Goal: Information Seeking & Learning: Learn about a topic

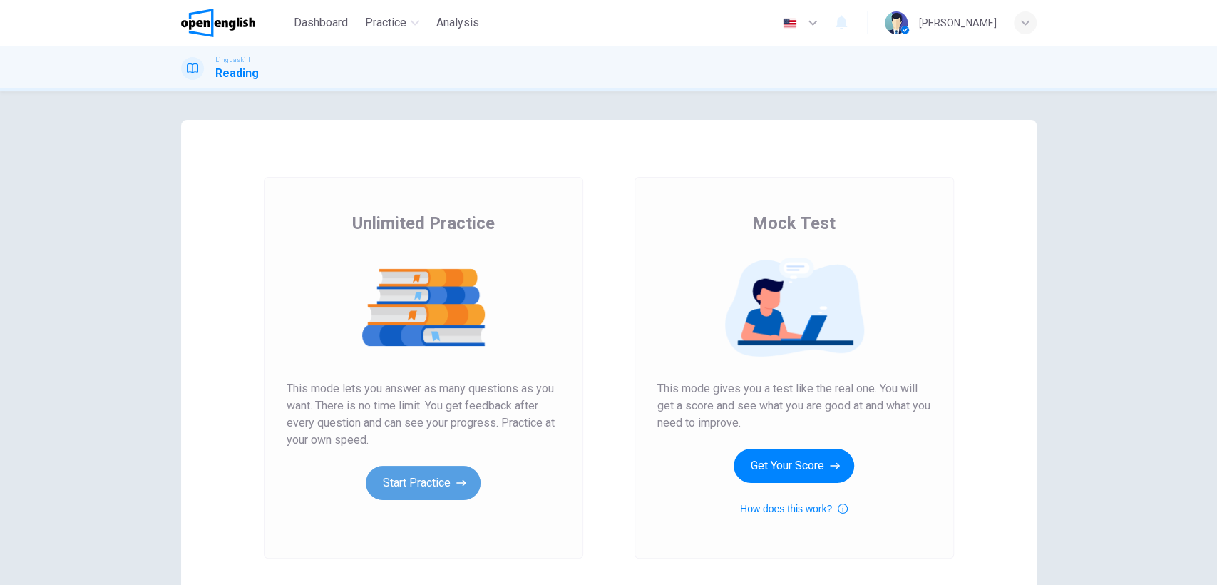
click at [417, 480] on button "Start Practice" at bounding box center [423, 483] width 115 height 34
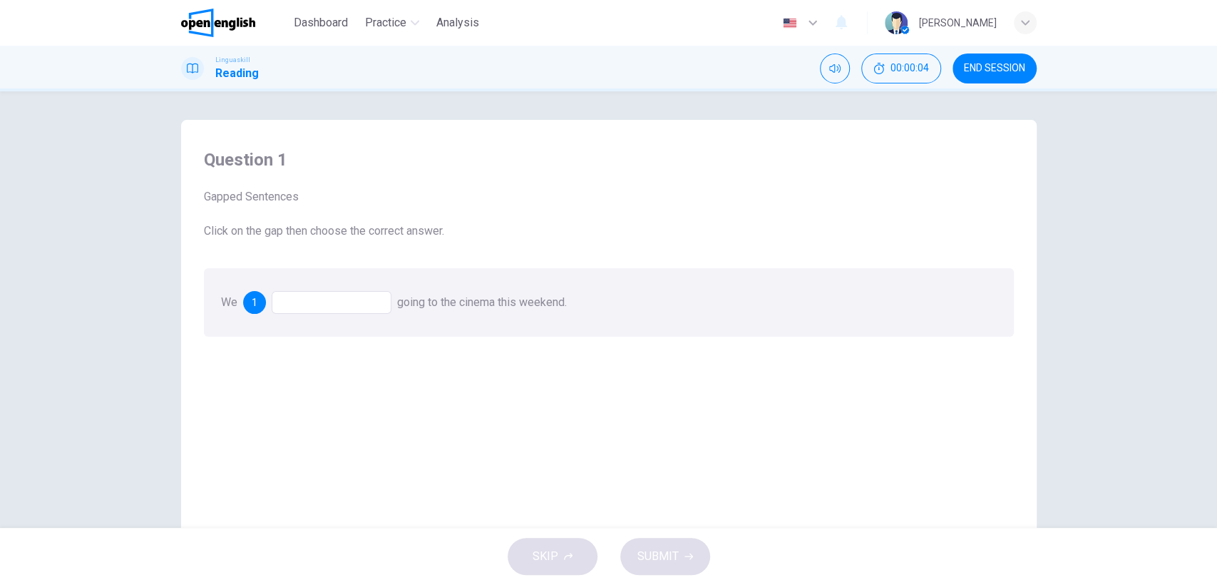
click at [280, 299] on div at bounding box center [332, 302] width 120 height 23
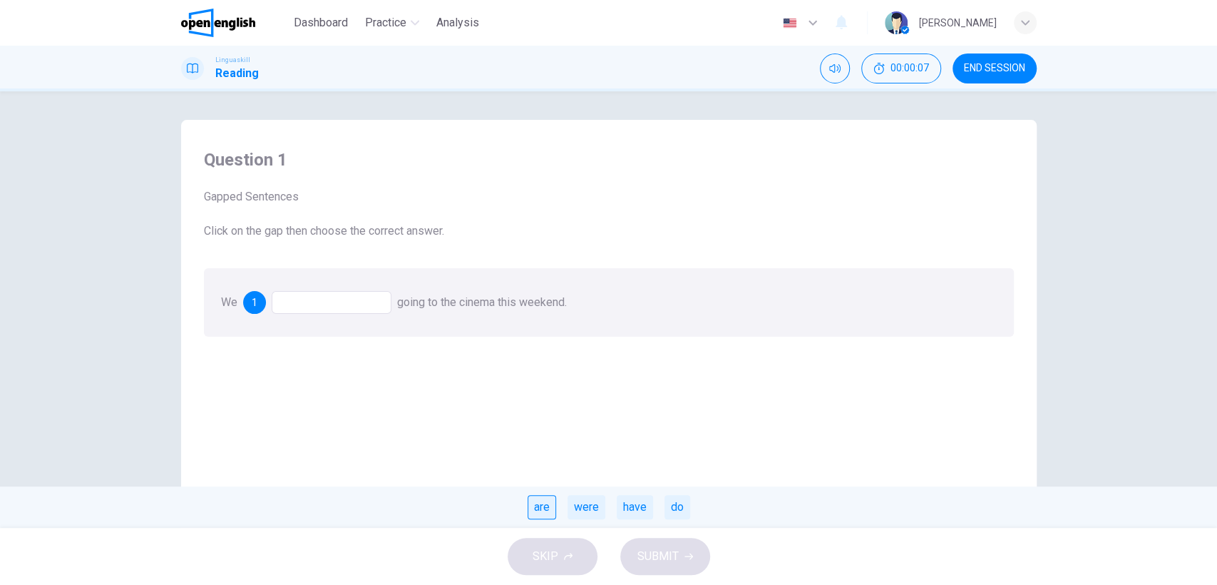
click at [543, 507] on div "are" at bounding box center [542, 507] width 29 height 24
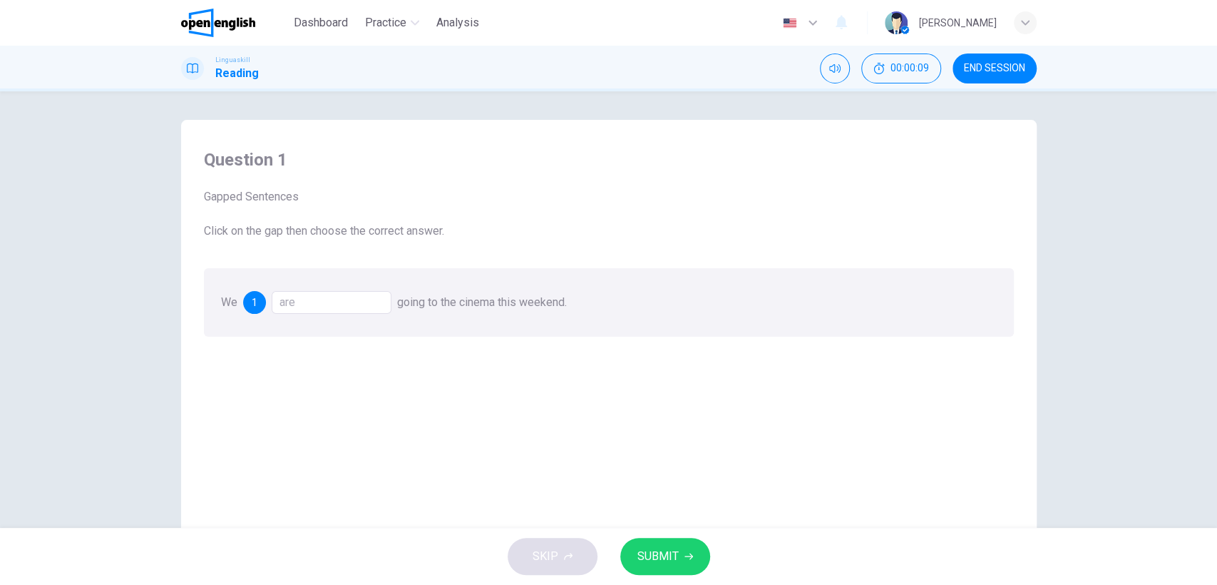
click at [650, 548] on span "SUBMIT" at bounding box center [657, 556] width 41 height 20
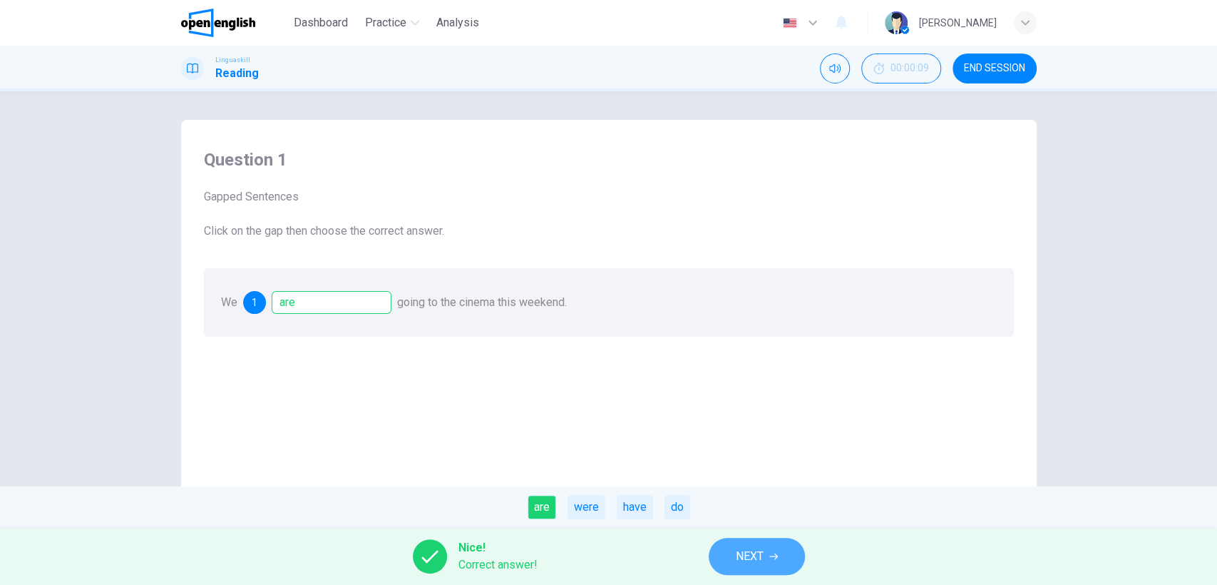
click at [739, 547] on span "NEXT" at bounding box center [750, 556] width 28 height 20
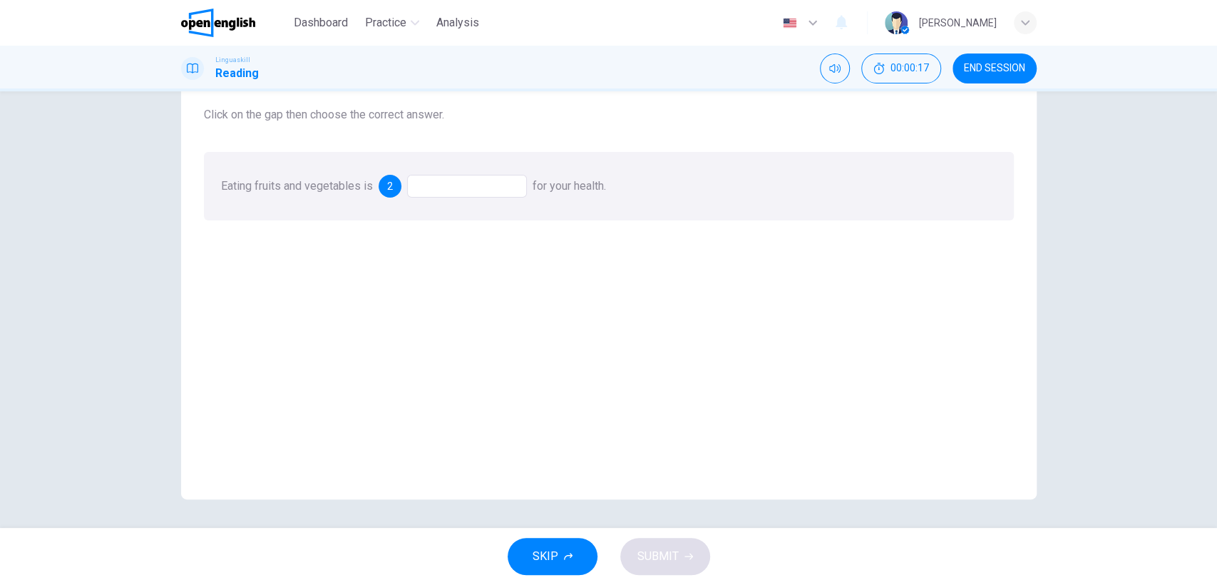
scroll to position [37, 0]
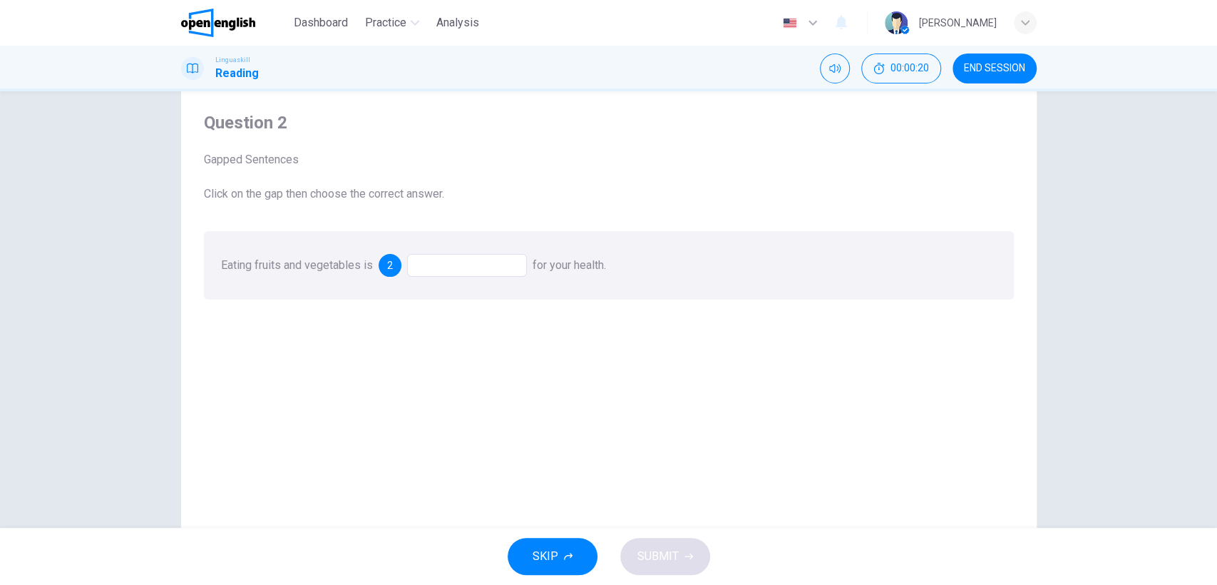
click at [448, 267] on div at bounding box center [467, 265] width 120 height 23
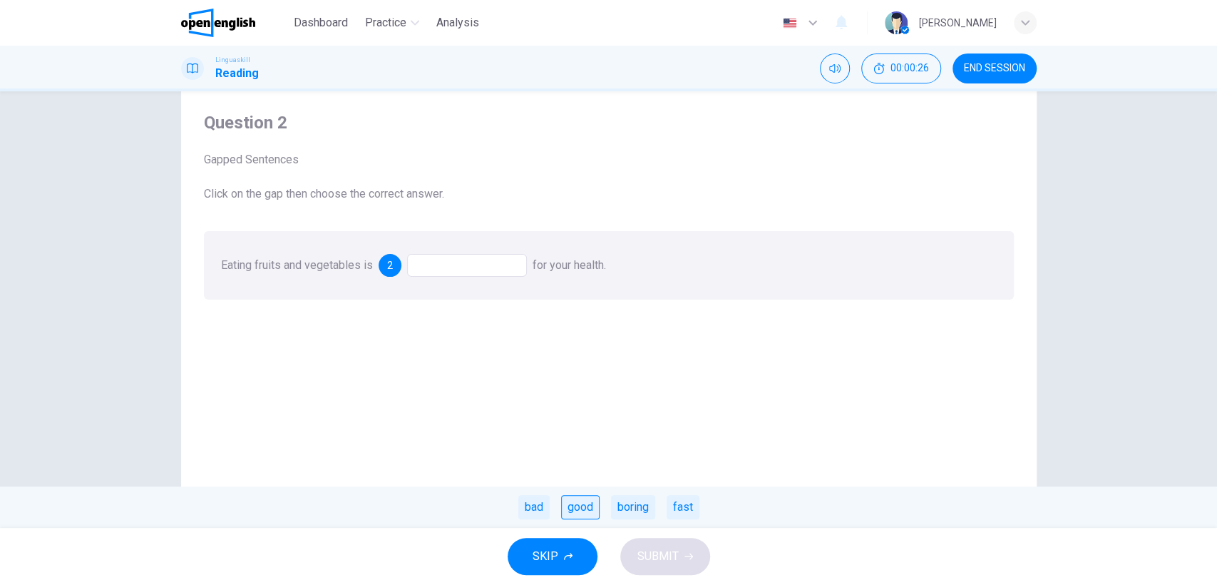
click at [583, 511] on div "good" at bounding box center [580, 507] width 39 height 24
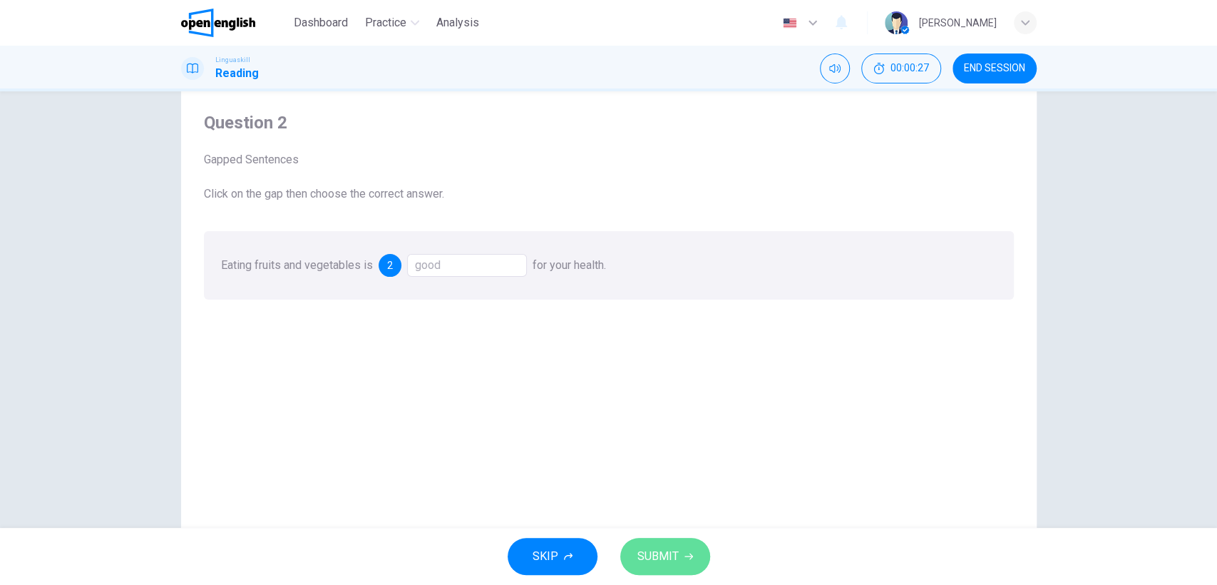
click at [652, 555] on span "SUBMIT" at bounding box center [657, 556] width 41 height 20
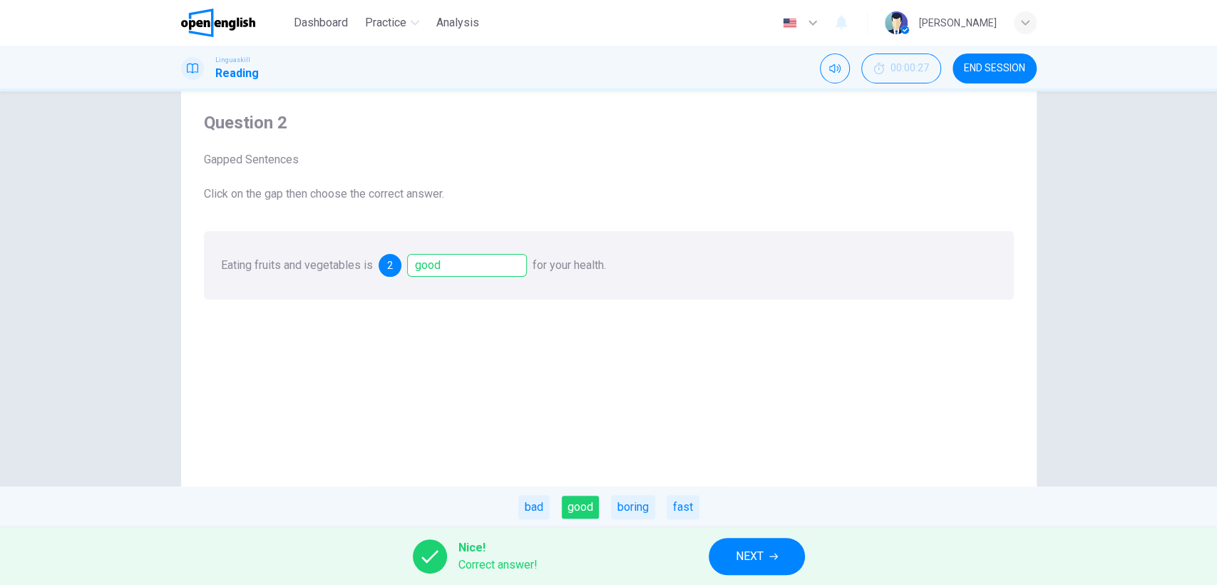
click at [748, 558] on span "NEXT" at bounding box center [750, 556] width 28 height 20
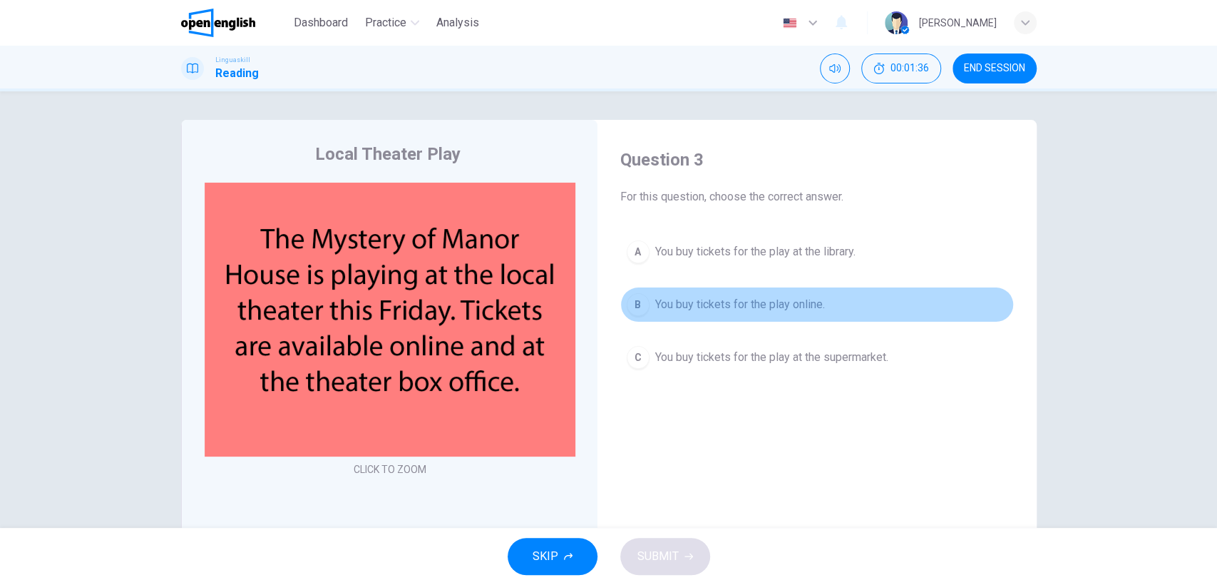
click at [633, 304] on div "B" at bounding box center [638, 304] width 23 height 23
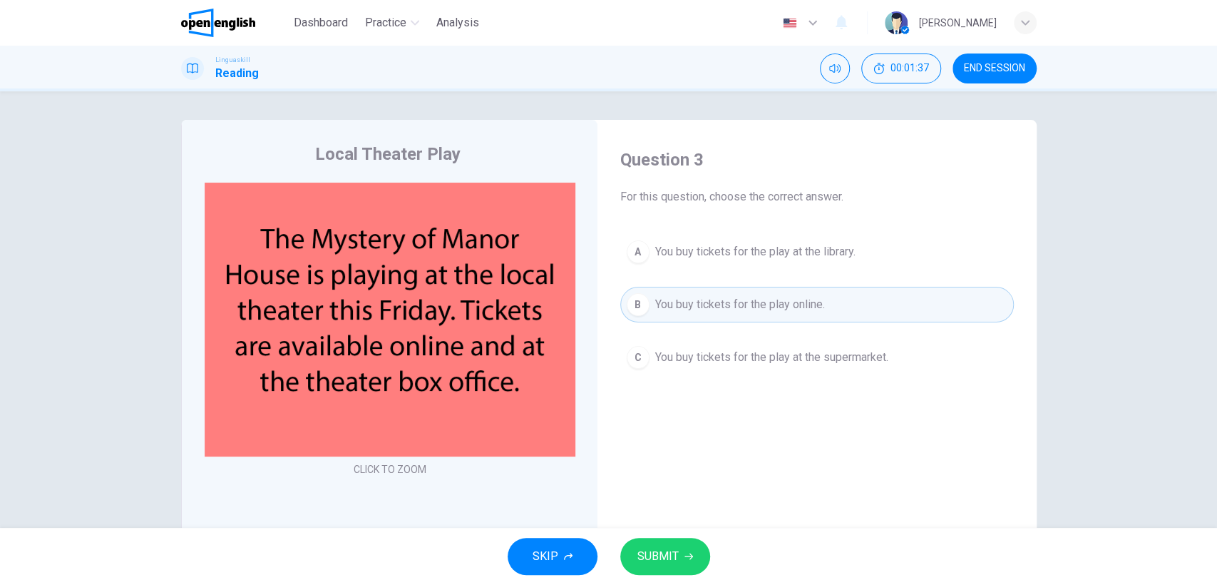
click at [675, 551] on span "SUBMIT" at bounding box center [657, 556] width 41 height 20
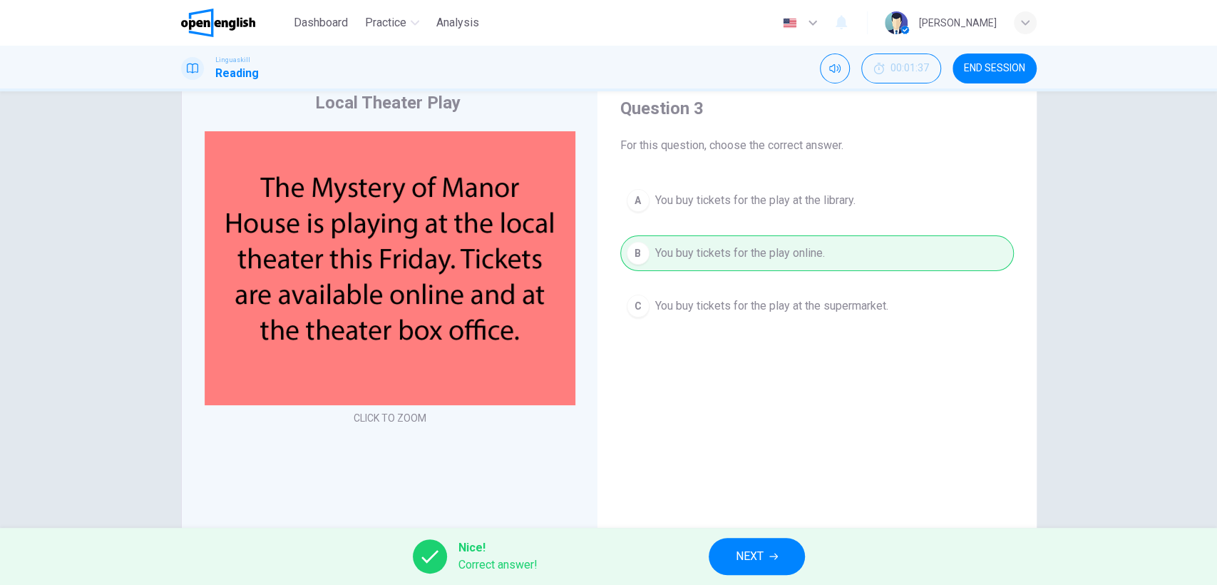
scroll to position [79, 0]
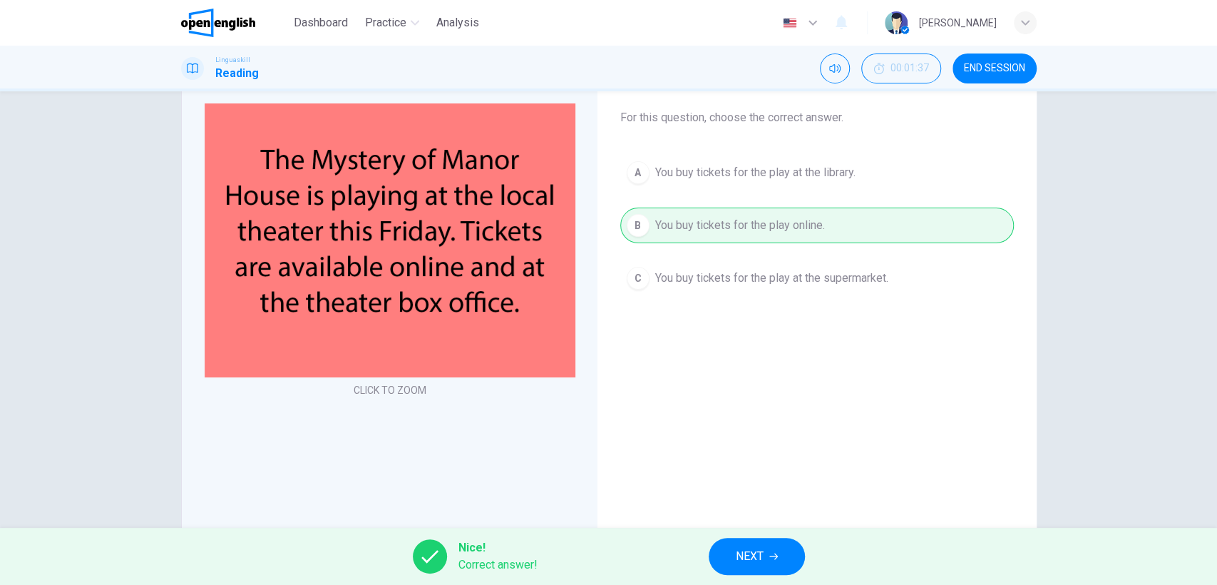
click at [750, 548] on span "NEXT" at bounding box center [750, 556] width 28 height 20
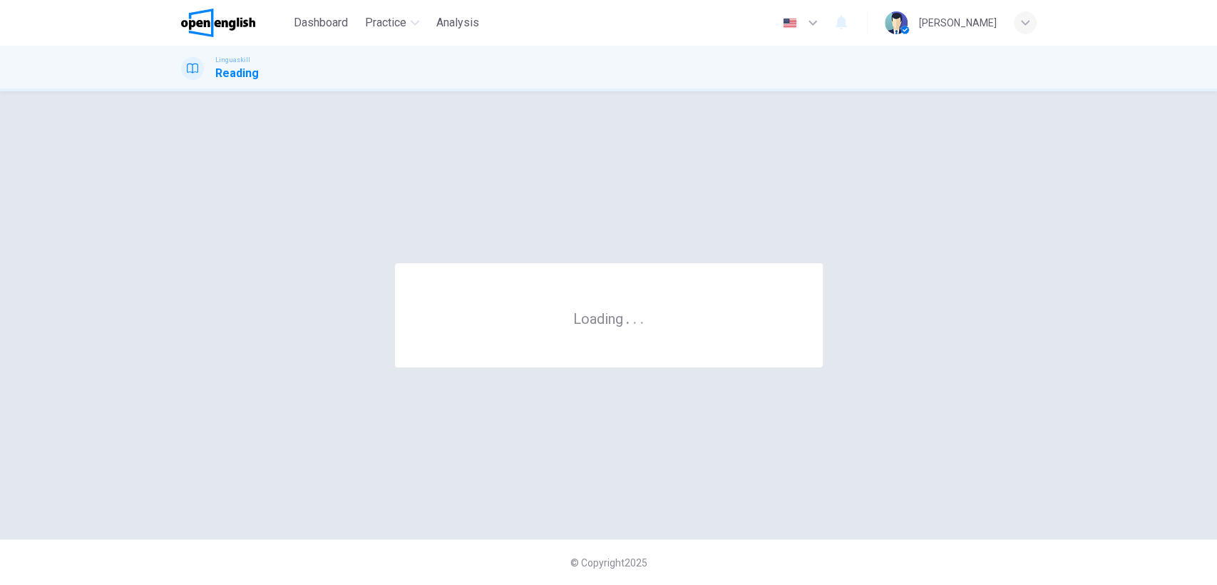
scroll to position [0, 0]
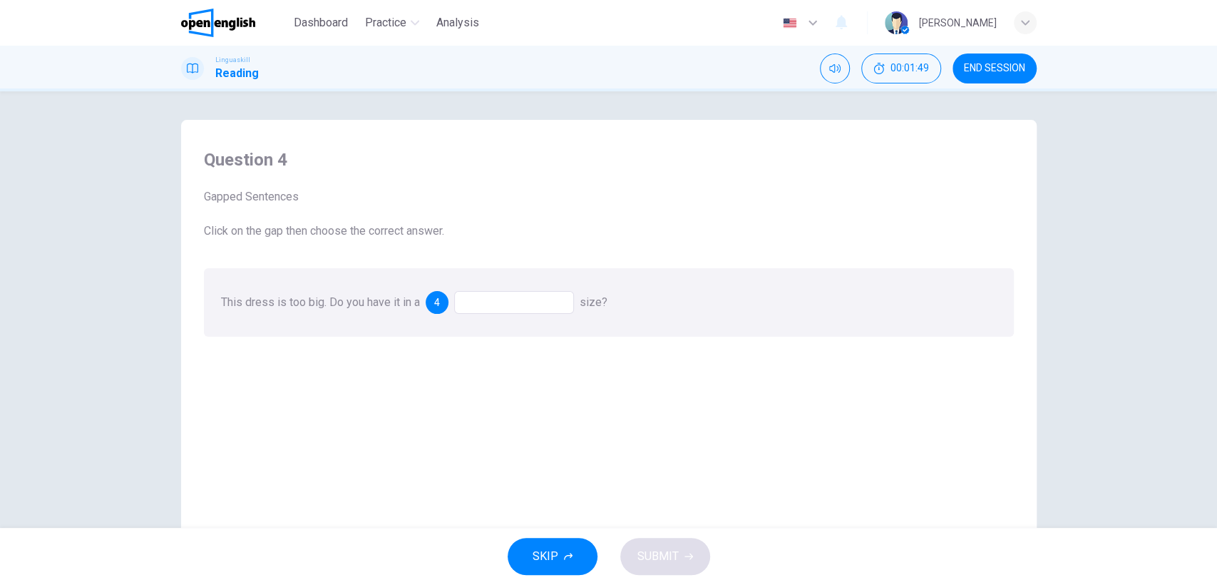
click at [512, 304] on div at bounding box center [514, 302] width 120 height 23
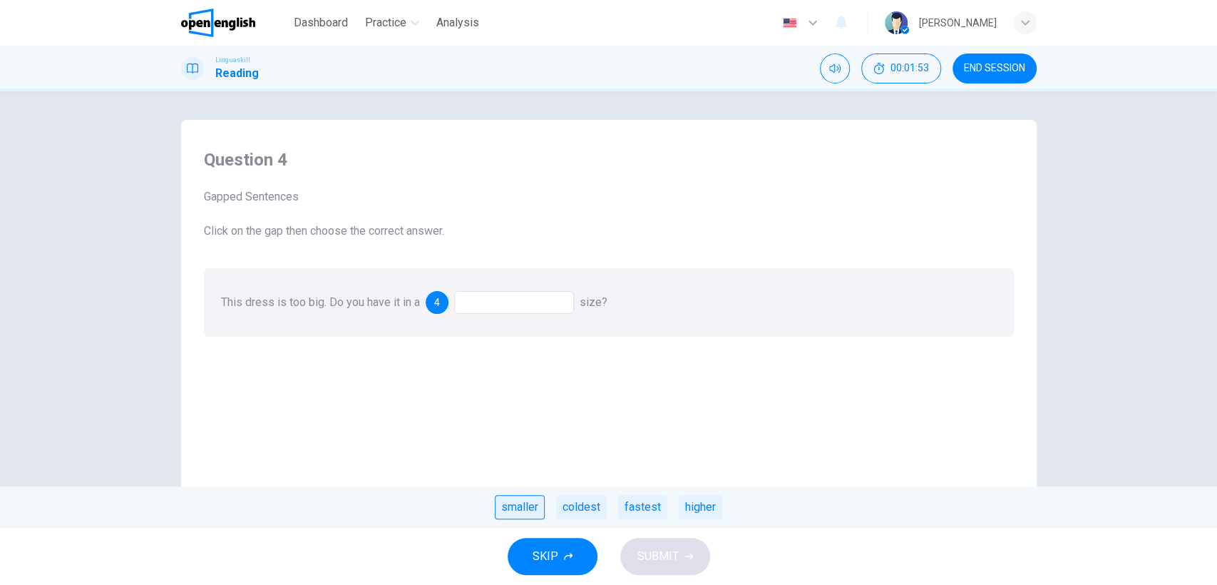
click at [526, 508] on div "smaller" at bounding box center [520, 507] width 50 height 24
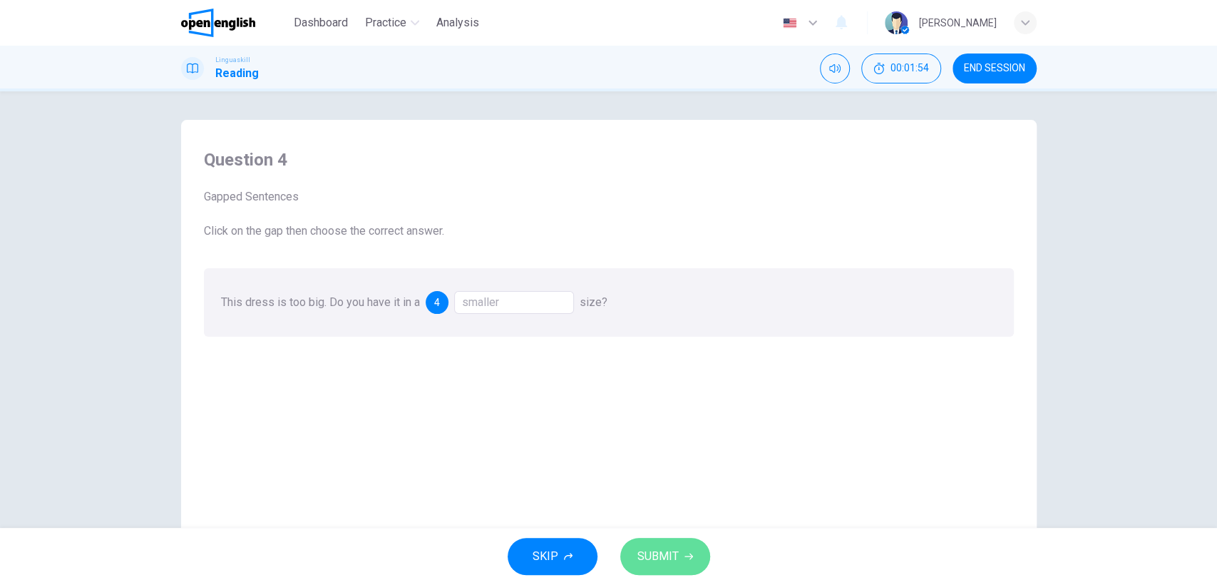
click at [656, 550] on span "SUBMIT" at bounding box center [657, 556] width 41 height 20
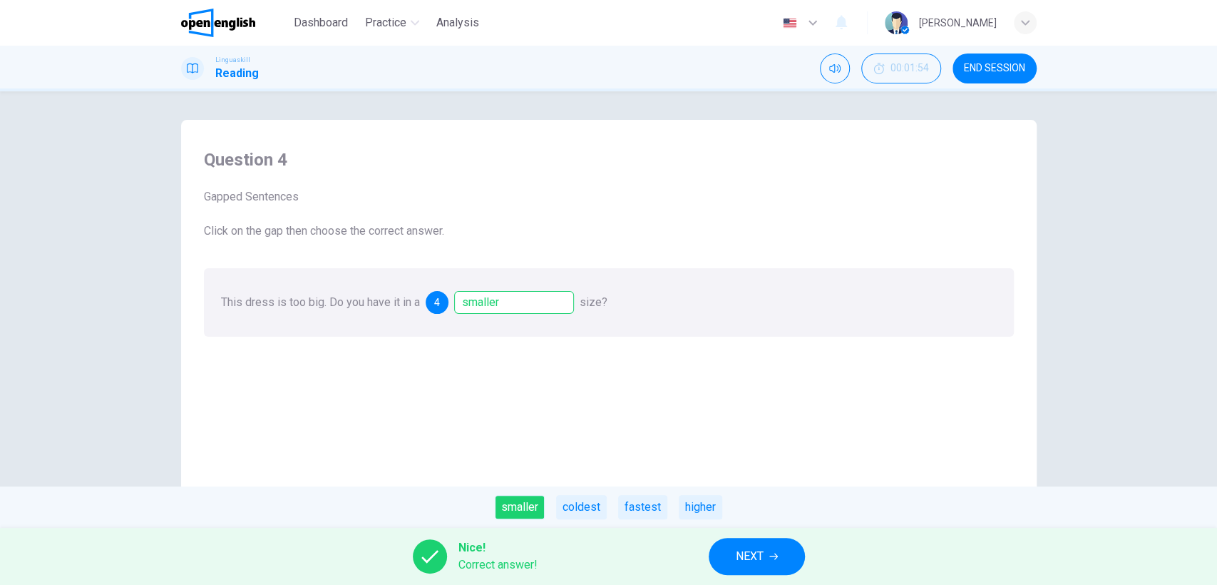
click at [767, 558] on button "NEXT" at bounding box center [757, 556] width 96 height 37
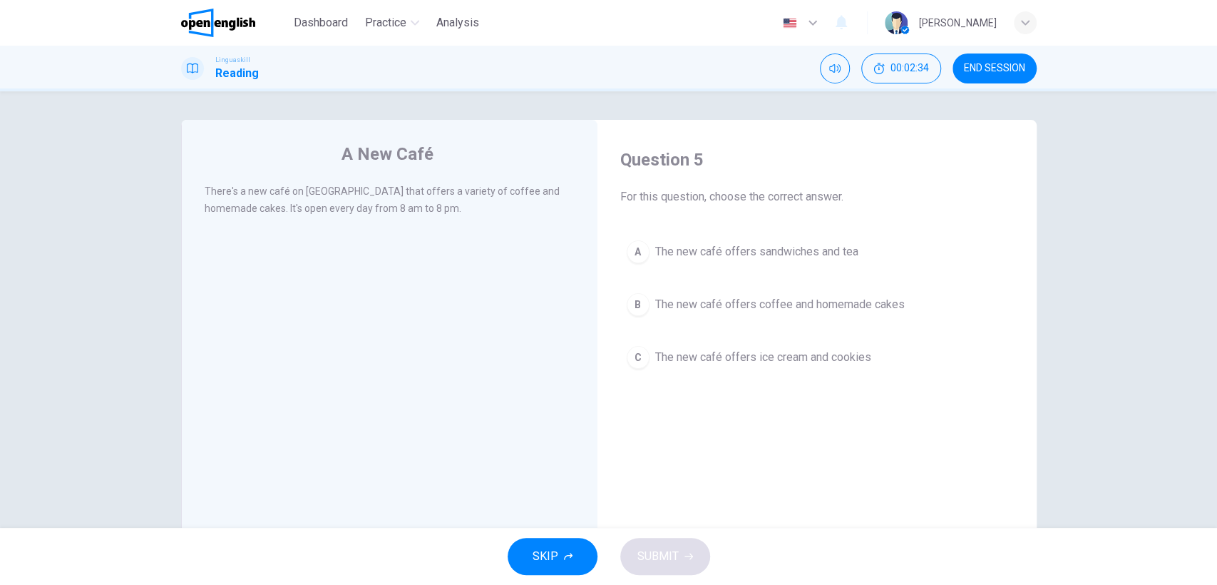
click at [650, 307] on button "B The new café offers coffee and homemade cakes" at bounding box center [817, 305] width 394 height 36
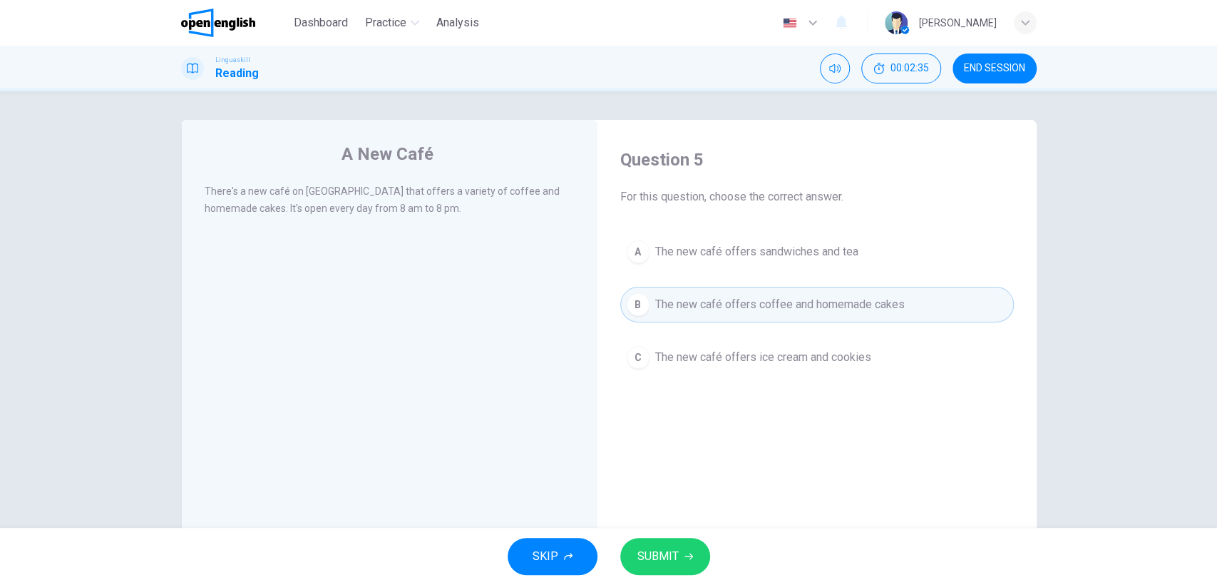
click at [667, 555] on span "SUBMIT" at bounding box center [657, 556] width 41 height 20
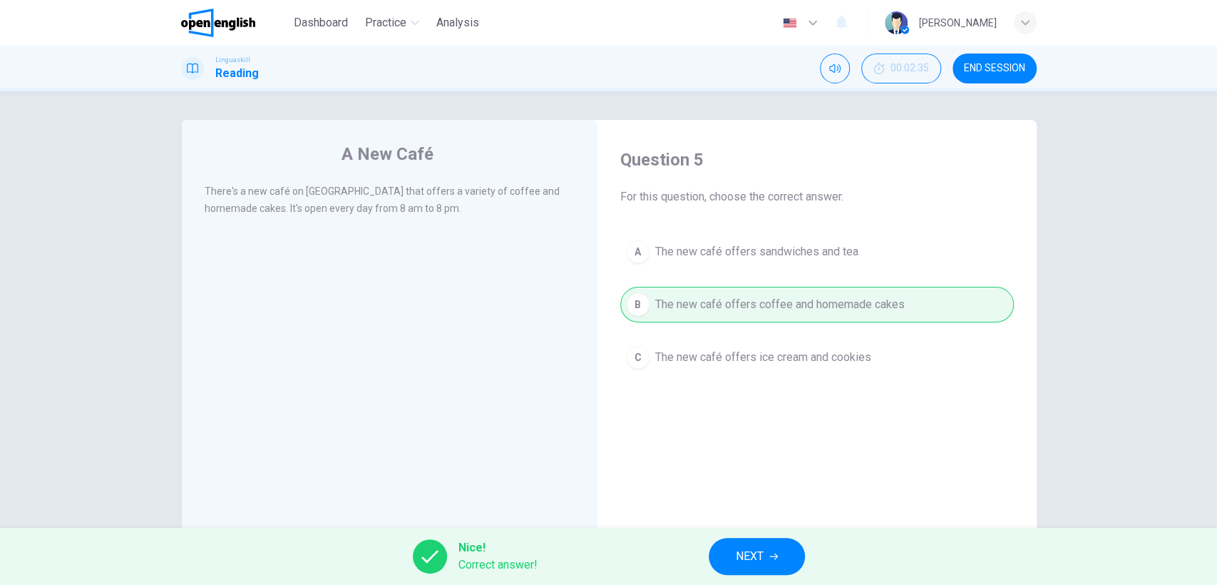
click at [757, 549] on span "NEXT" at bounding box center [750, 556] width 28 height 20
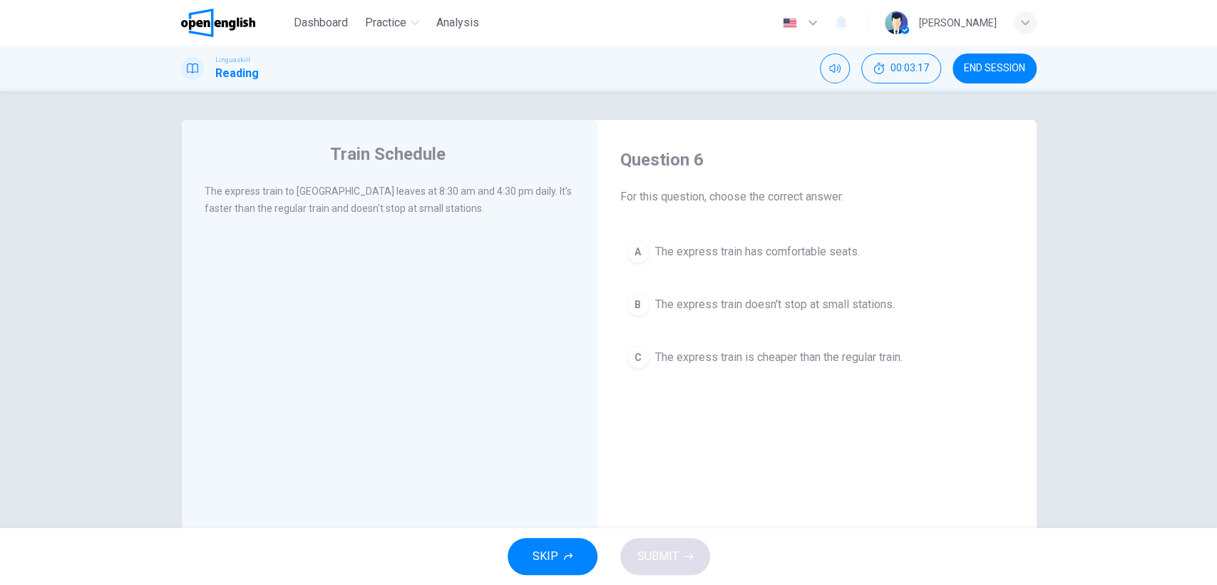
click at [630, 310] on div "B" at bounding box center [638, 304] width 23 height 23
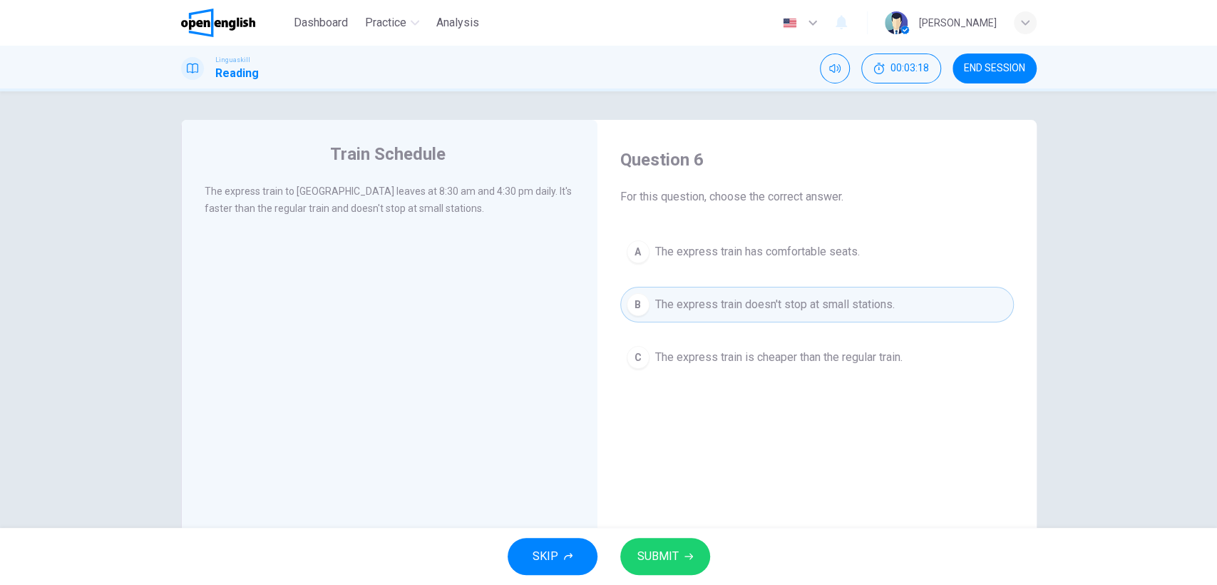
click at [667, 551] on span "SUBMIT" at bounding box center [657, 556] width 41 height 20
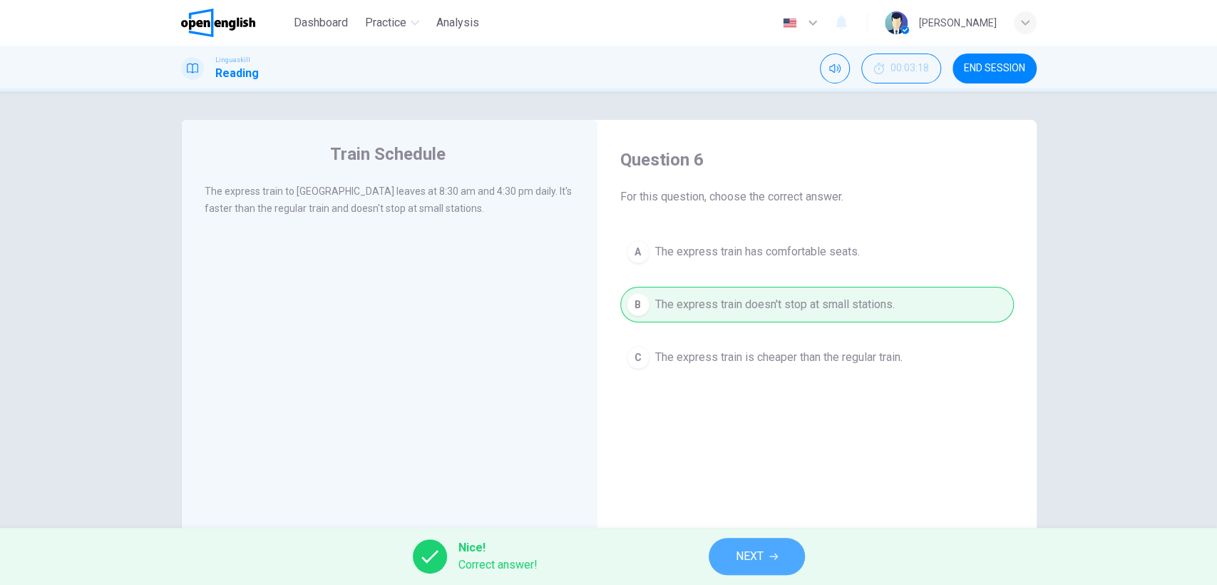
click at [758, 556] on span "NEXT" at bounding box center [750, 556] width 28 height 20
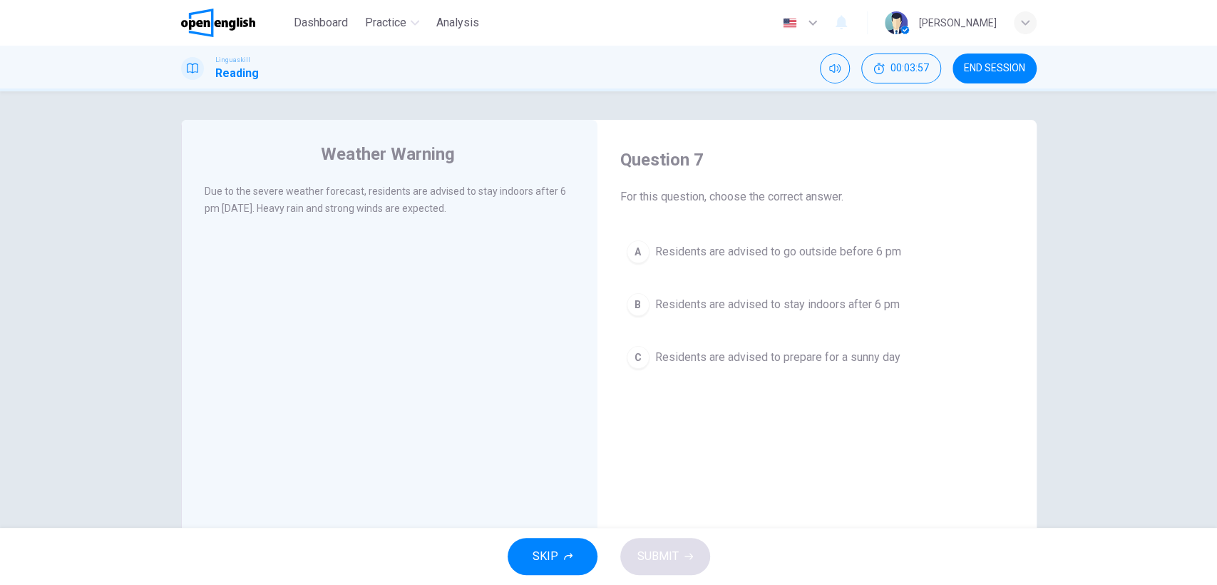
click at [648, 302] on button "B Residents are advised to stay indoors after 6 pm" at bounding box center [817, 305] width 394 height 36
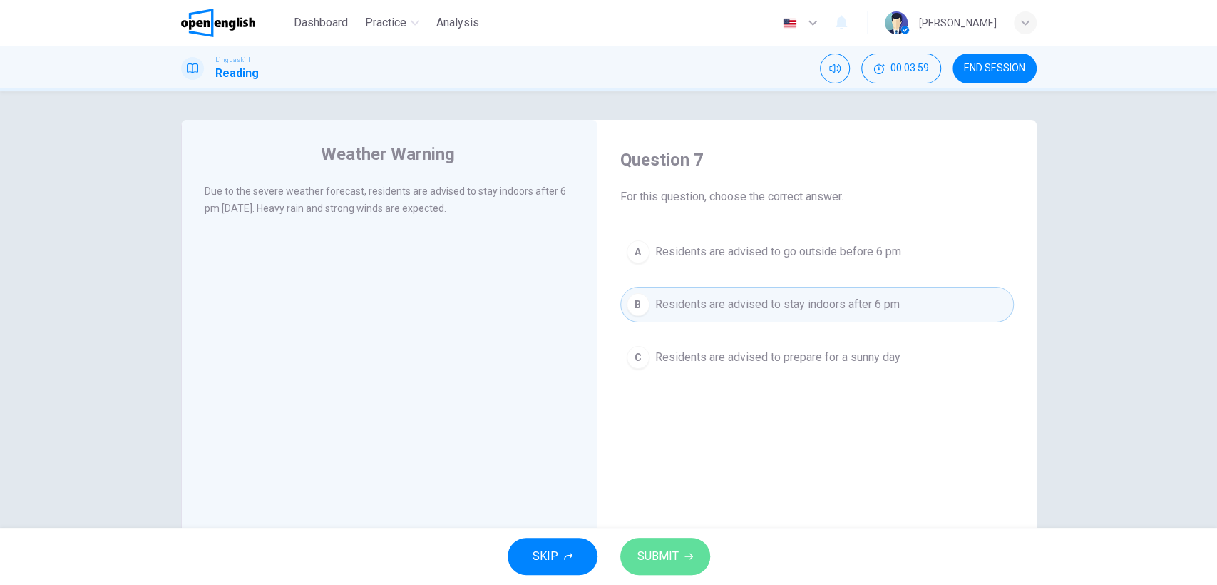
click at [658, 557] on span "SUBMIT" at bounding box center [657, 556] width 41 height 20
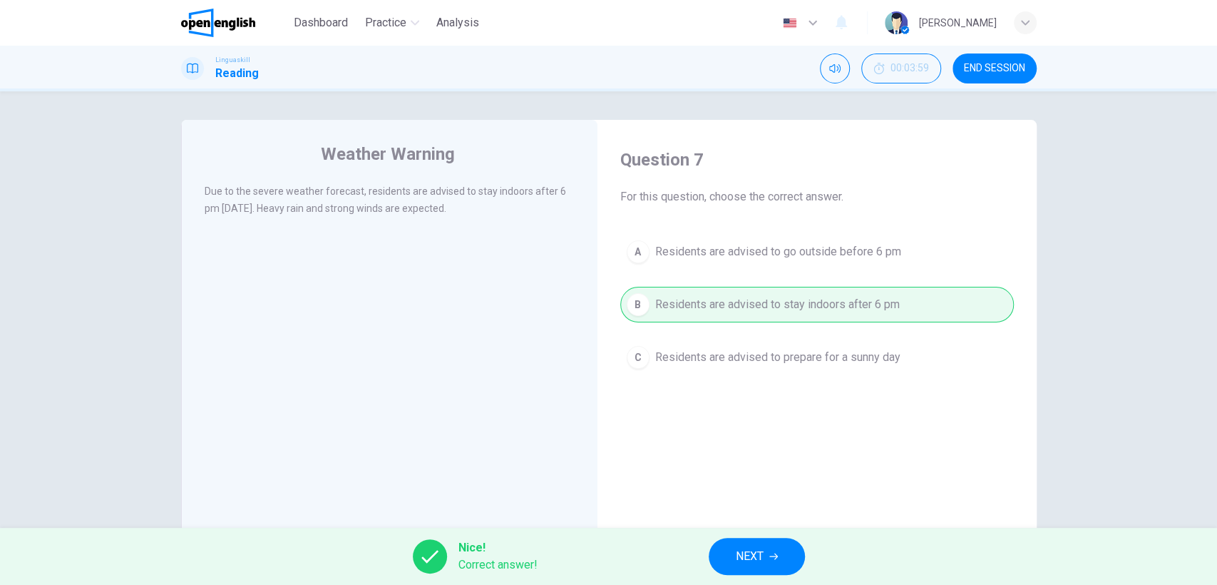
click at [779, 560] on button "NEXT" at bounding box center [757, 556] width 96 height 37
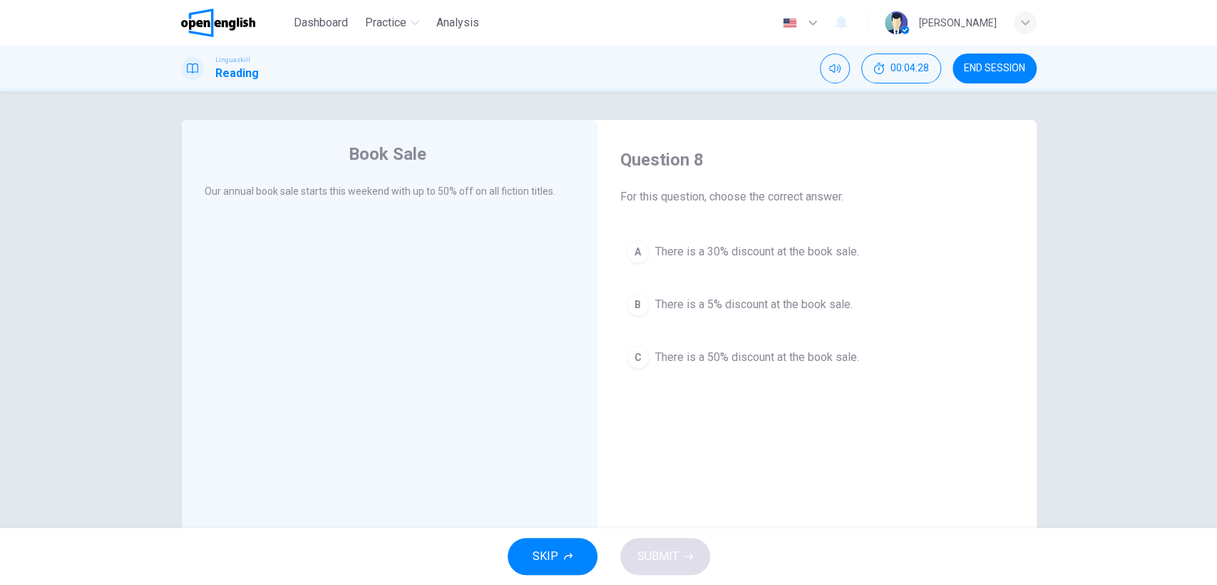
click at [645, 360] on div "C" at bounding box center [638, 357] width 23 height 23
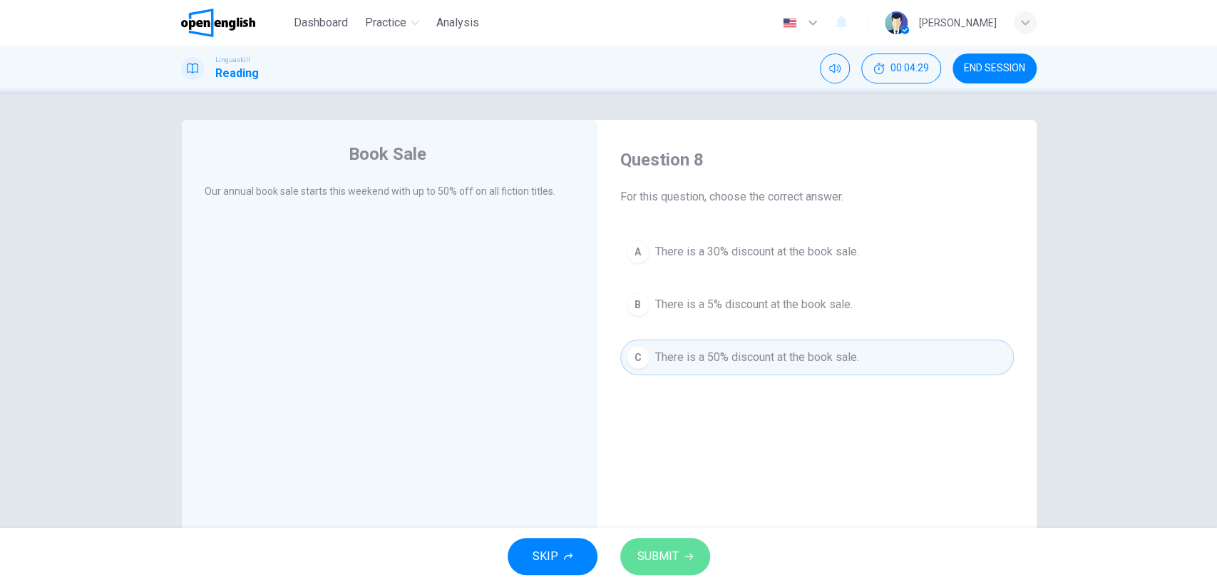
click at [674, 551] on span "SUBMIT" at bounding box center [657, 556] width 41 height 20
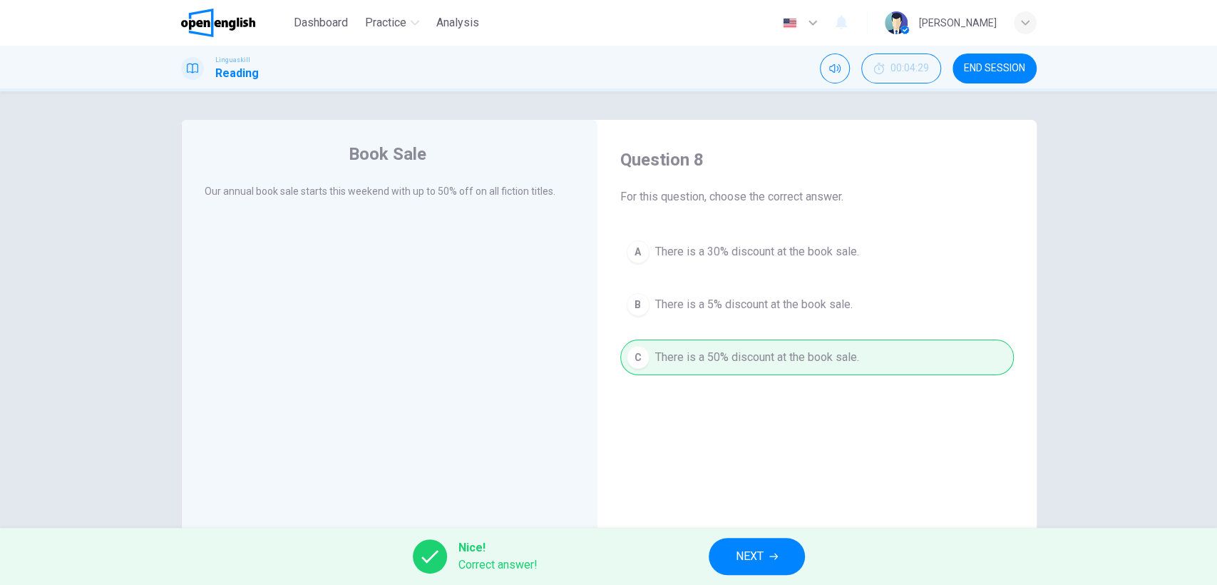
click at [770, 556] on icon "button" at bounding box center [773, 556] width 9 height 9
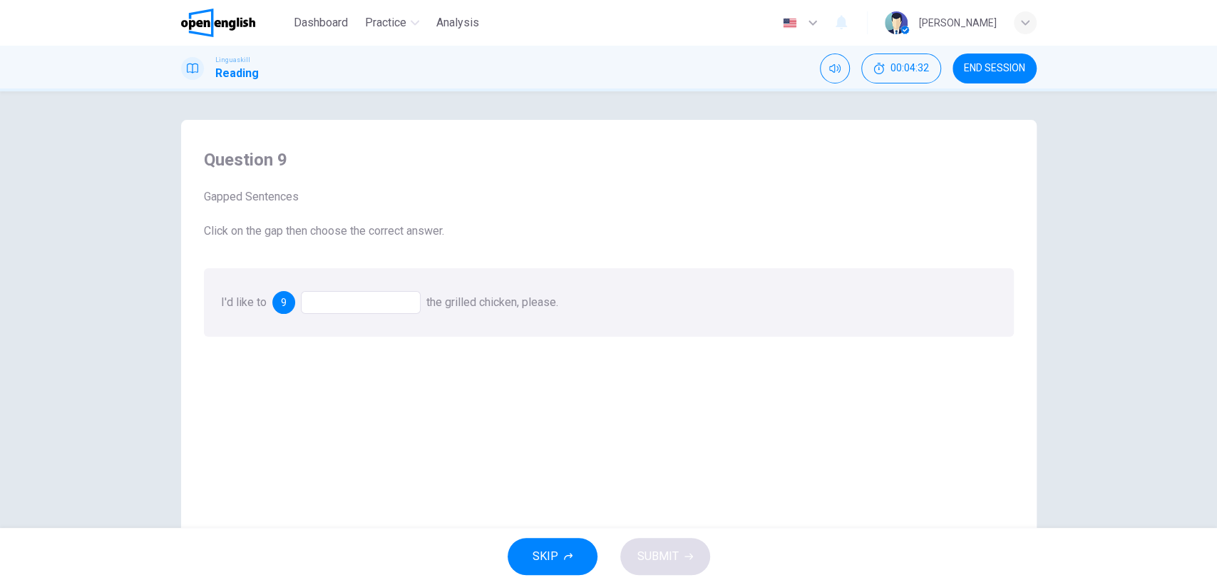
click at [327, 299] on div at bounding box center [361, 302] width 120 height 23
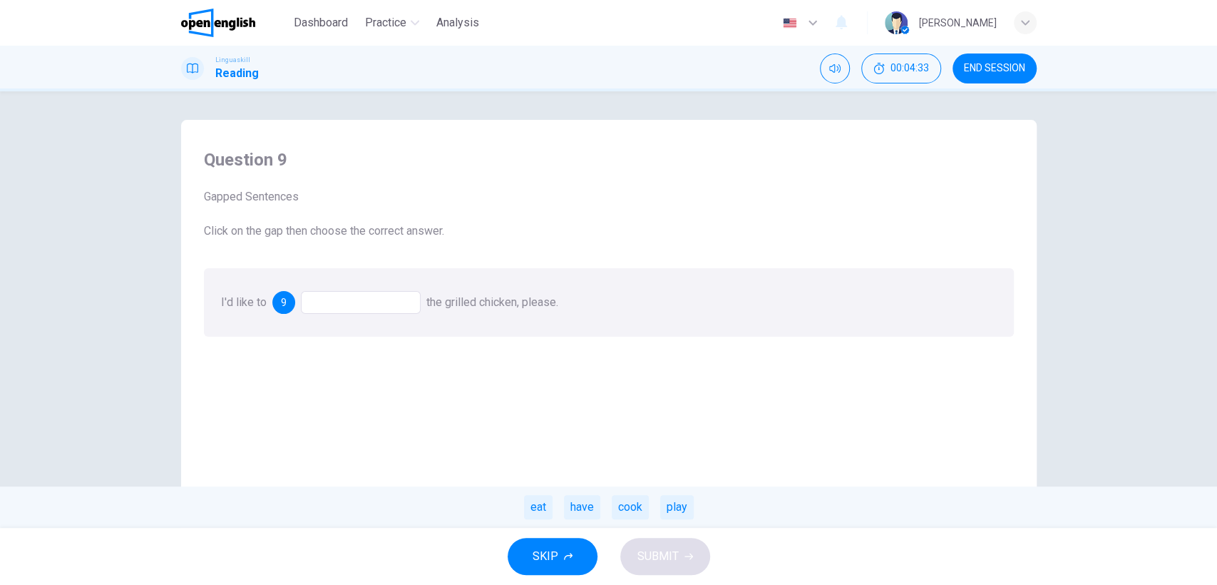
click at [327, 307] on div at bounding box center [361, 302] width 120 height 23
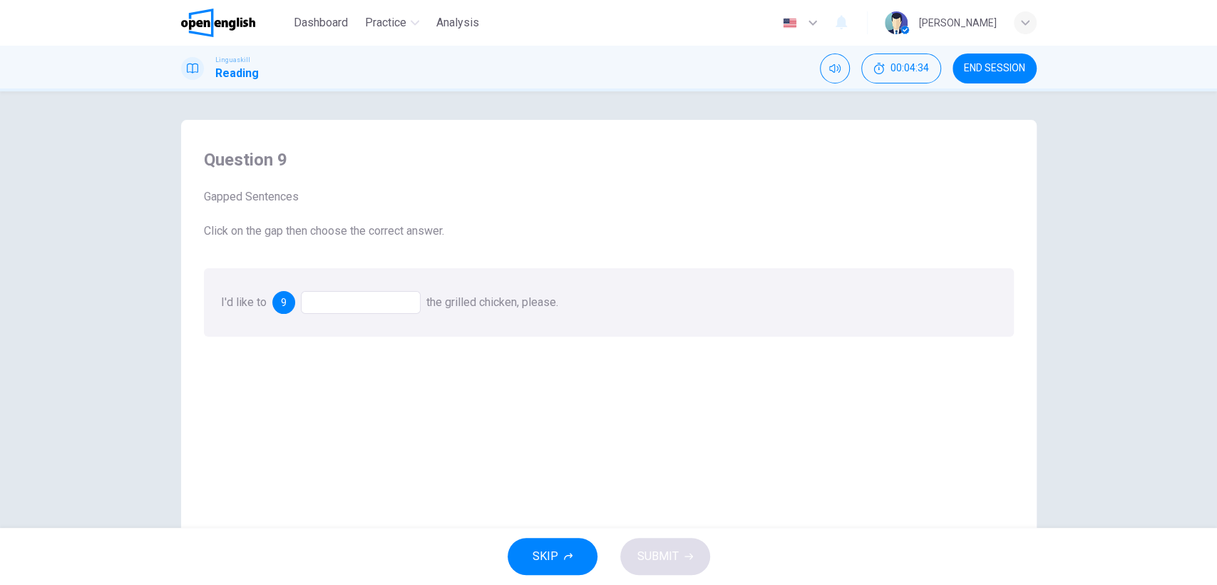
click at [327, 307] on div at bounding box center [361, 302] width 120 height 23
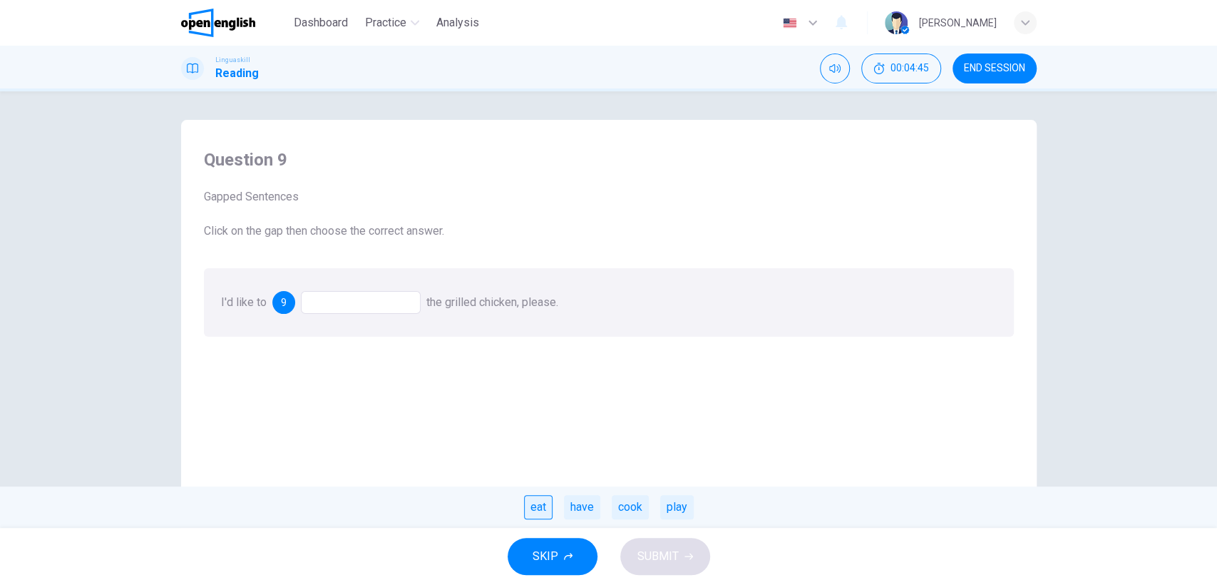
click at [536, 506] on div "eat" at bounding box center [538, 507] width 29 height 24
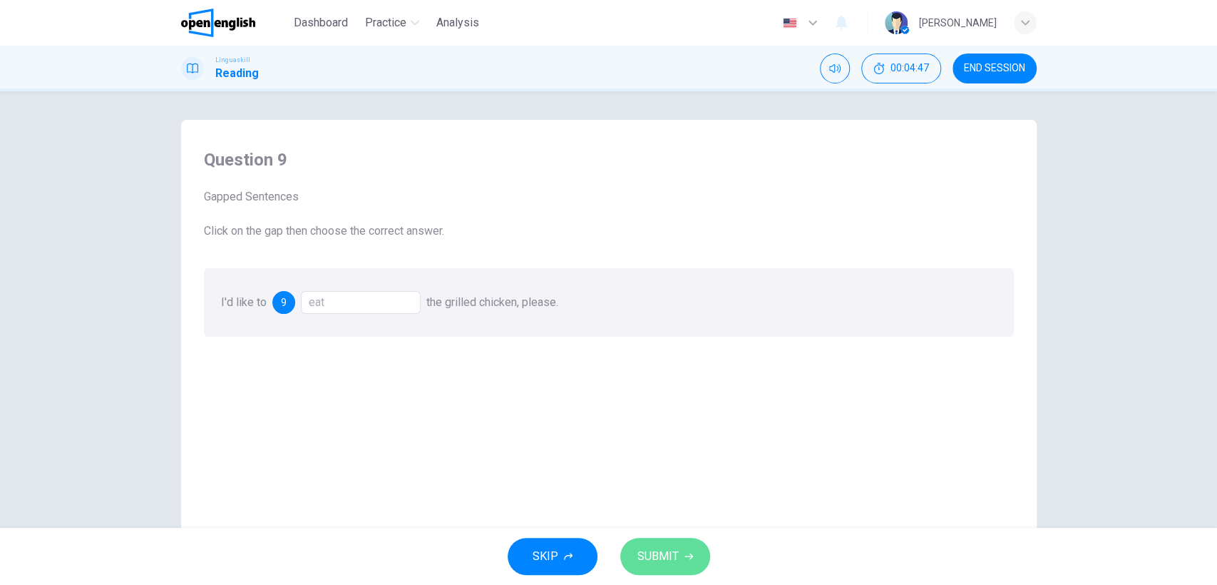
click at [655, 555] on span "SUBMIT" at bounding box center [657, 556] width 41 height 20
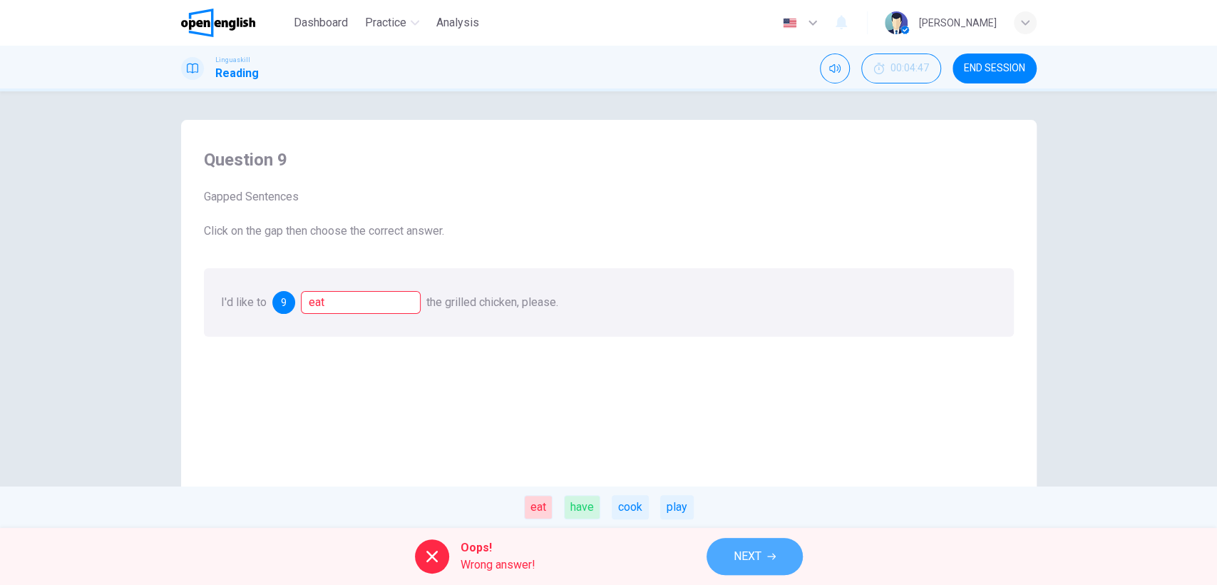
click at [743, 552] on span "NEXT" at bounding box center [748, 556] width 28 height 20
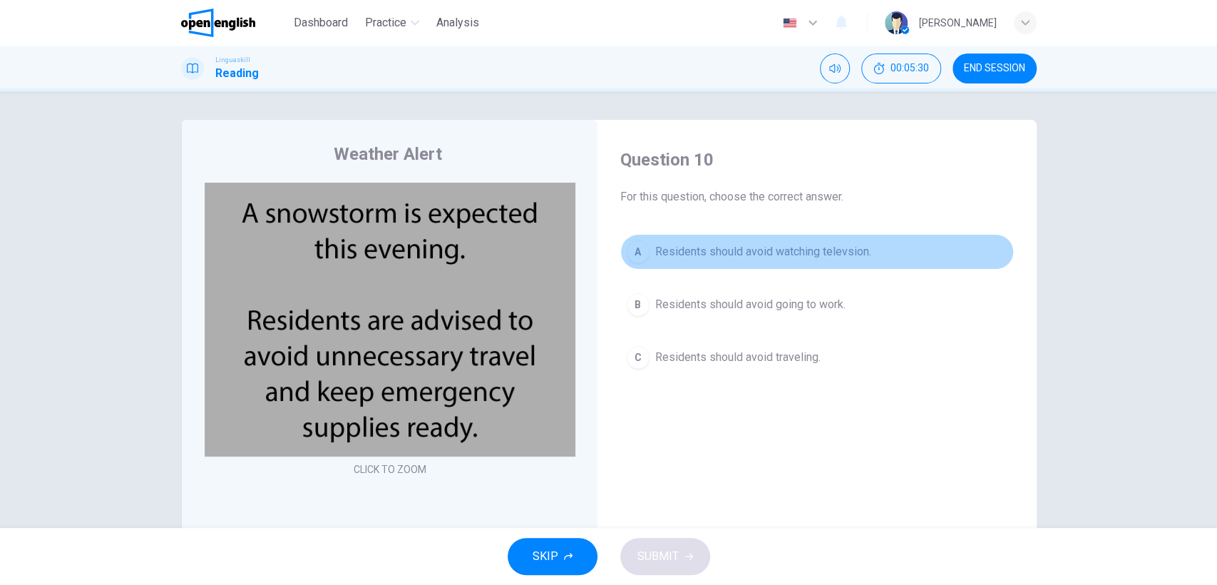
click at [633, 250] on div "A" at bounding box center [638, 251] width 23 height 23
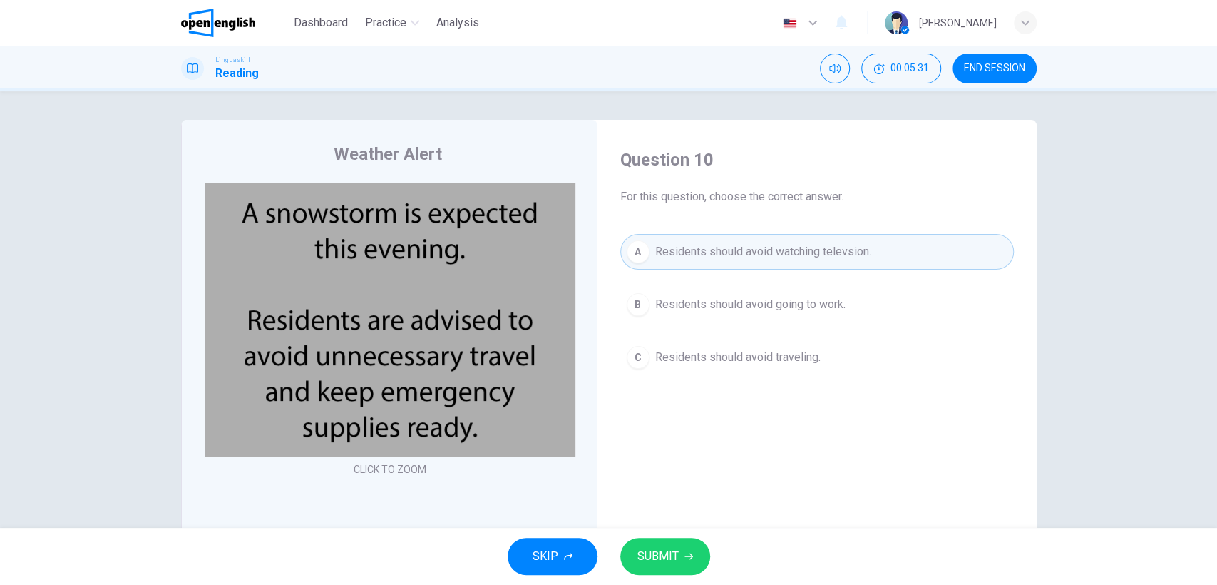
click at [657, 560] on span "SUBMIT" at bounding box center [657, 556] width 41 height 20
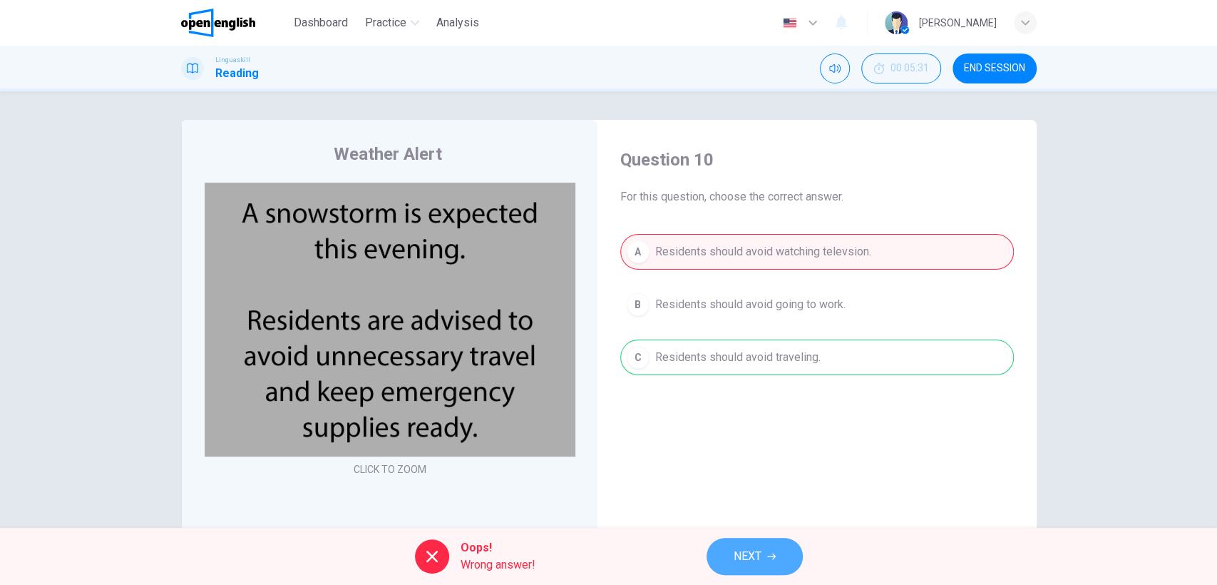
click at [750, 550] on span "NEXT" at bounding box center [748, 556] width 28 height 20
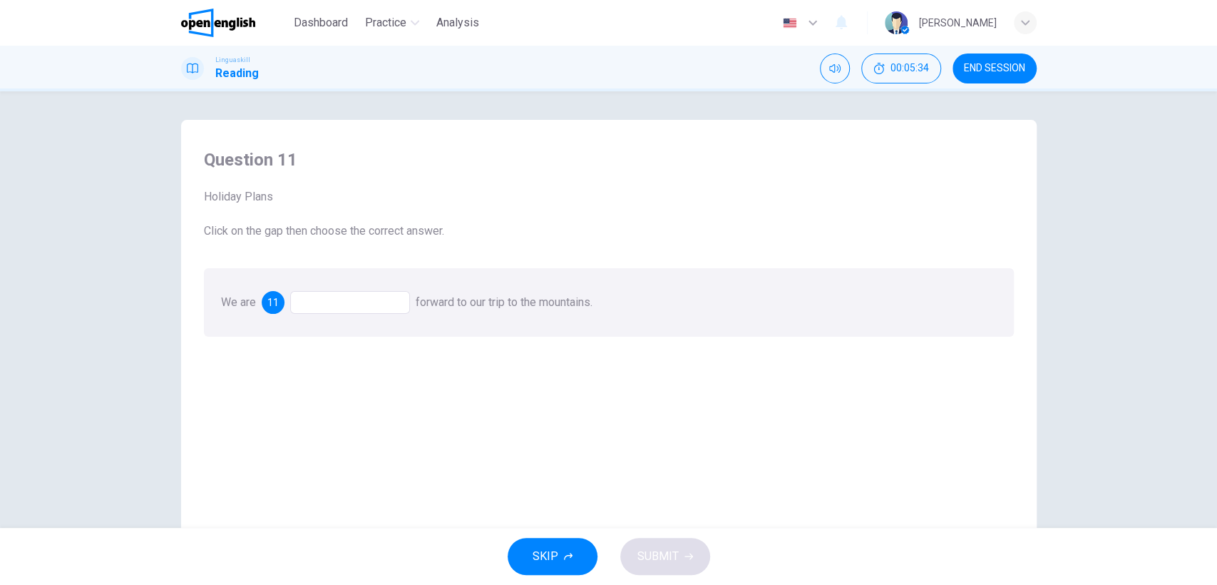
click at [335, 304] on div at bounding box center [350, 302] width 120 height 23
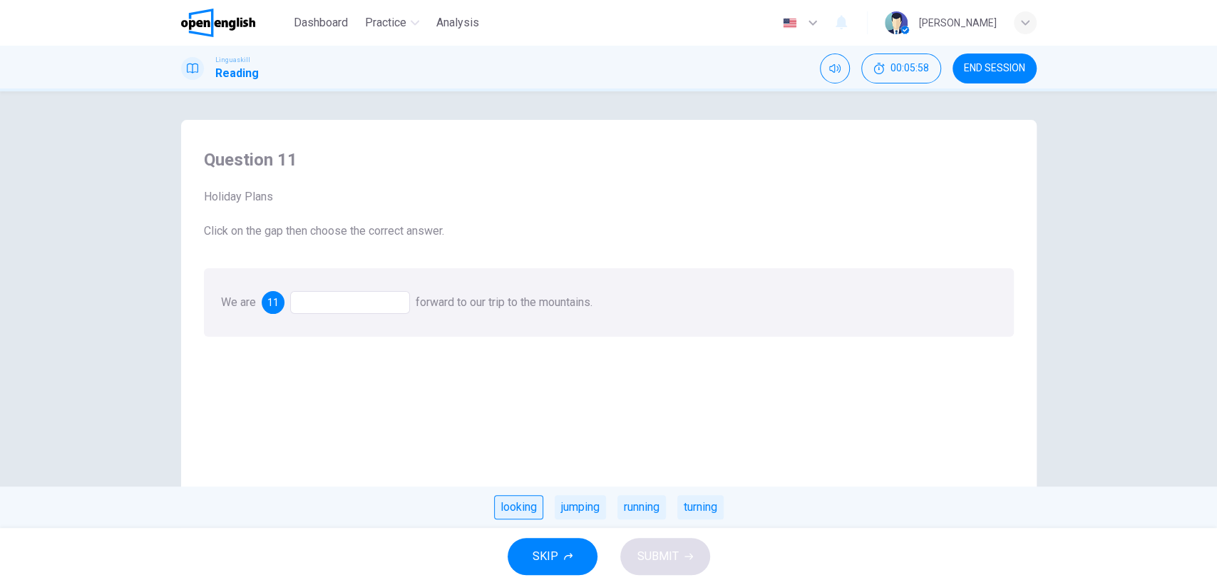
click at [516, 507] on div "looking" at bounding box center [518, 507] width 49 height 24
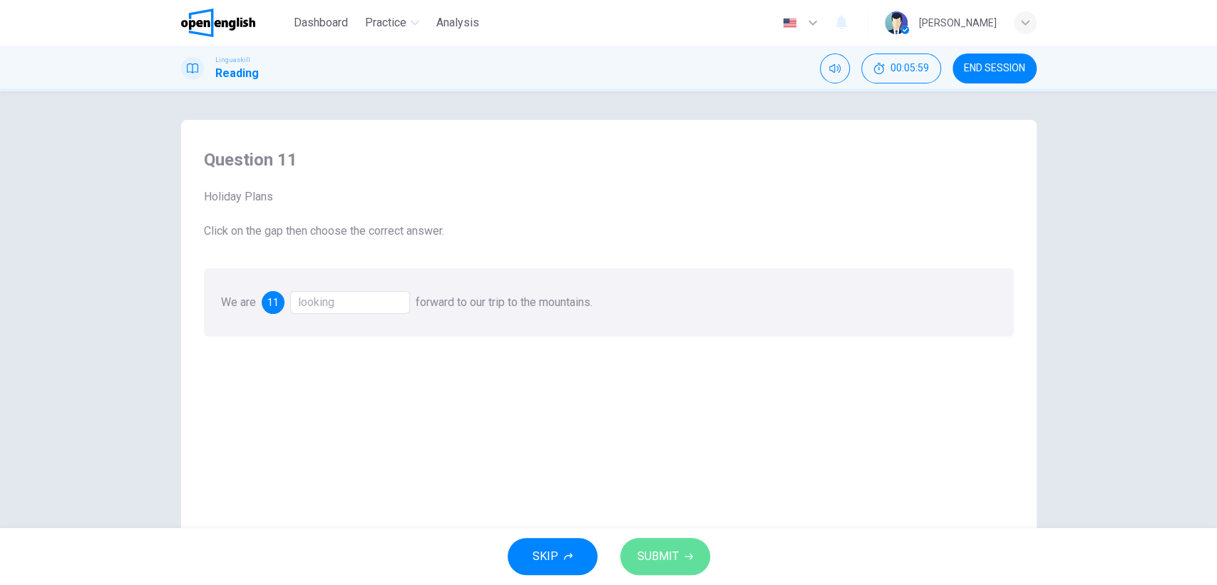
click at [654, 546] on span "SUBMIT" at bounding box center [657, 556] width 41 height 20
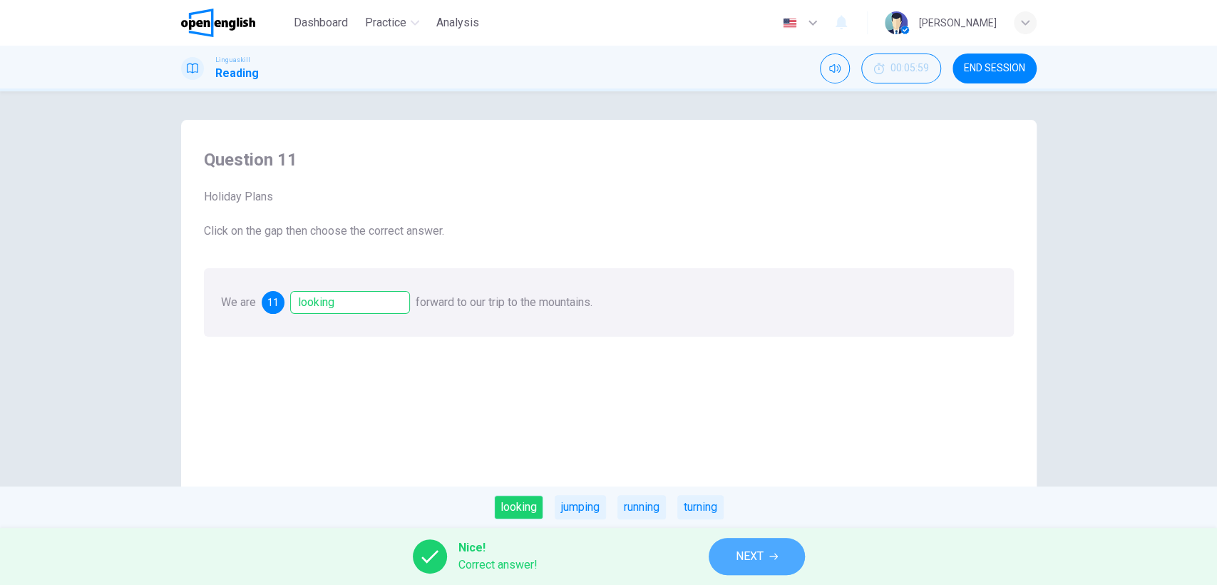
click at [754, 553] on span "NEXT" at bounding box center [750, 556] width 28 height 20
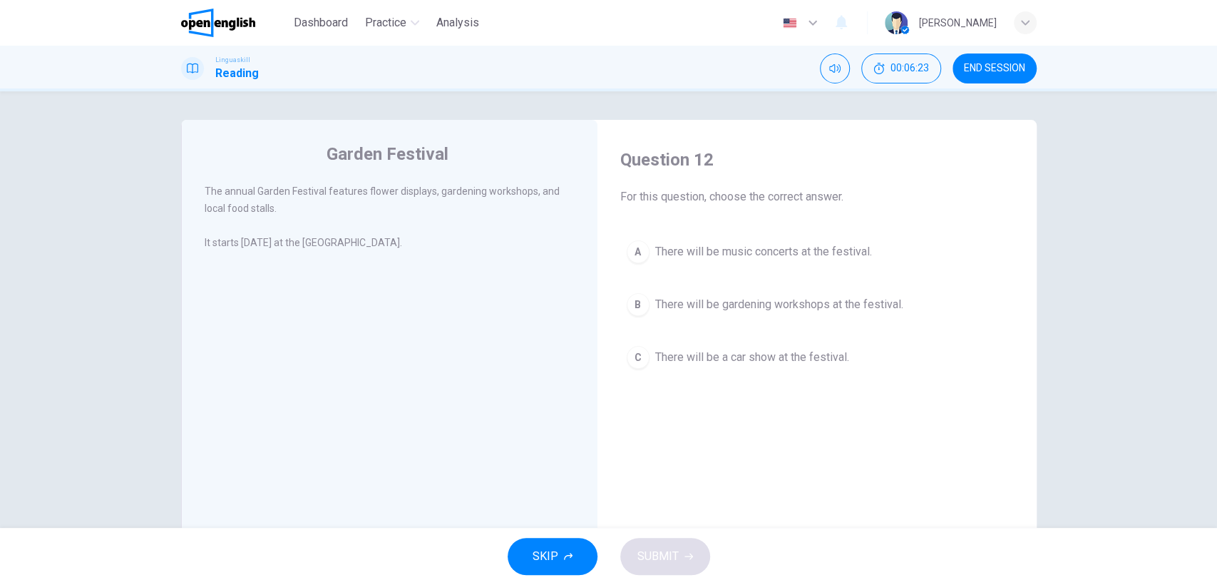
click at [632, 299] on div "B" at bounding box center [638, 304] width 23 height 23
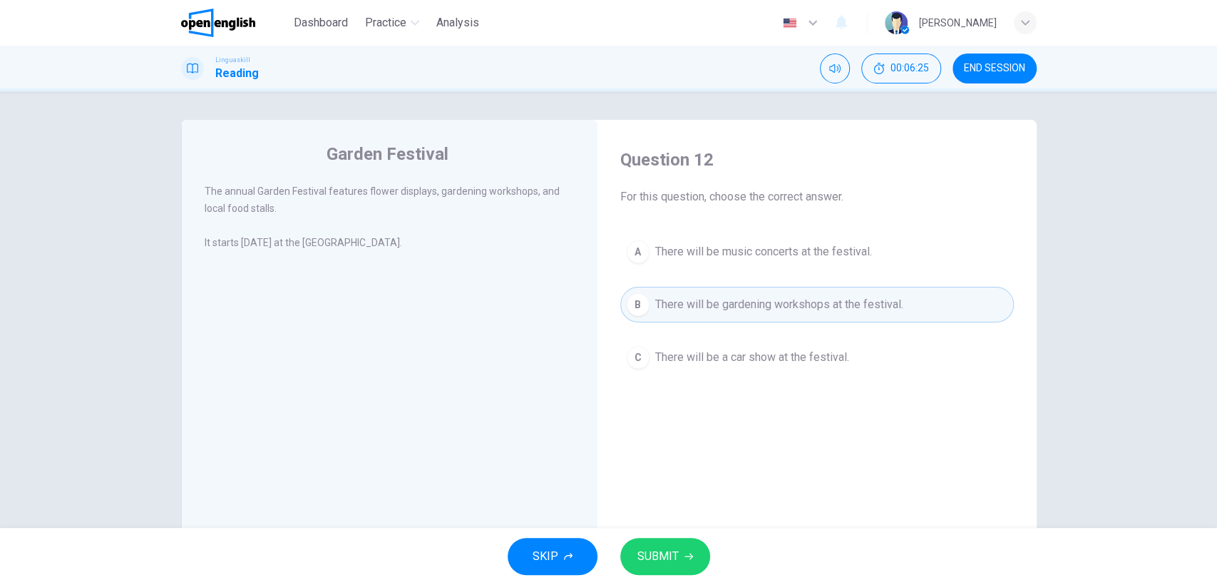
click at [667, 555] on span "SUBMIT" at bounding box center [657, 556] width 41 height 20
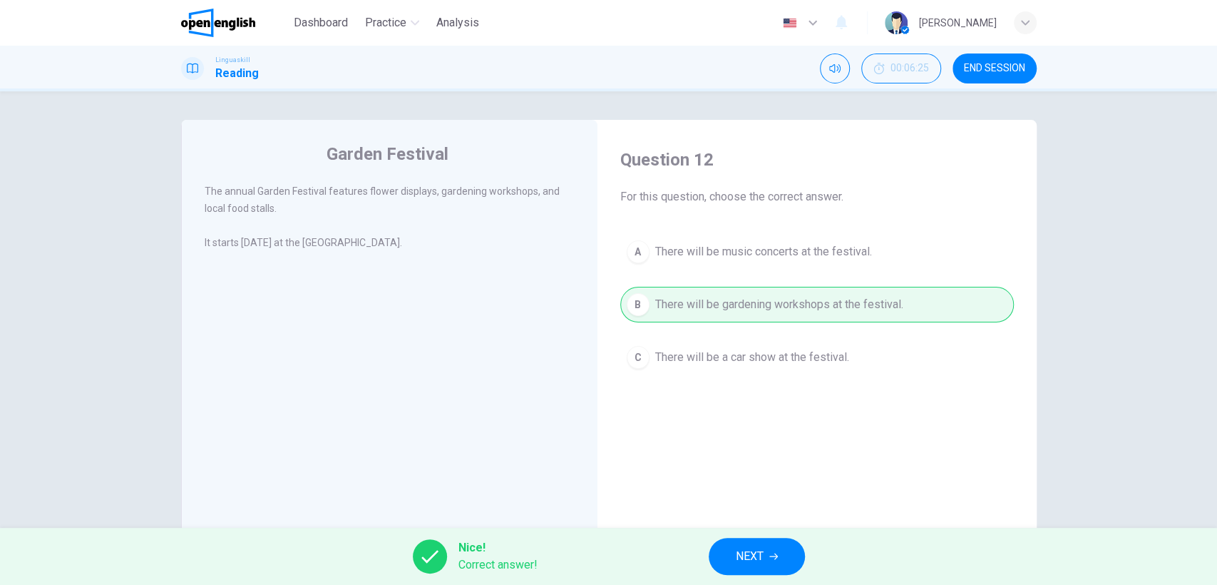
click at [753, 551] on span "NEXT" at bounding box center [750, 556] width 28 height 20
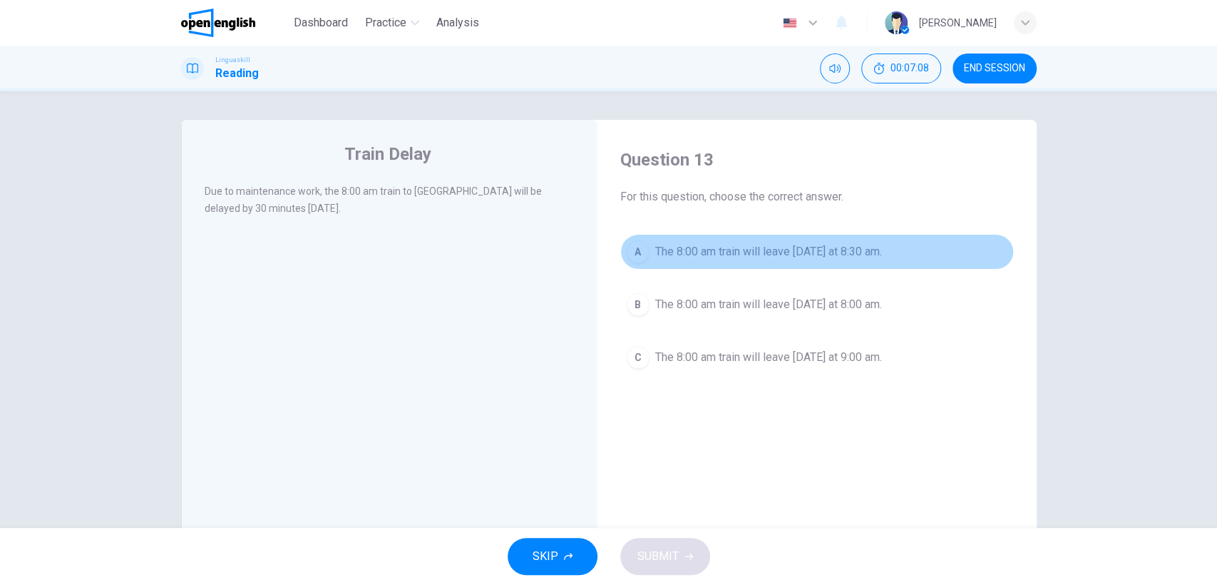
click at [628, 251] on div "A" at bounding box center [638, 251] width 23 height 23
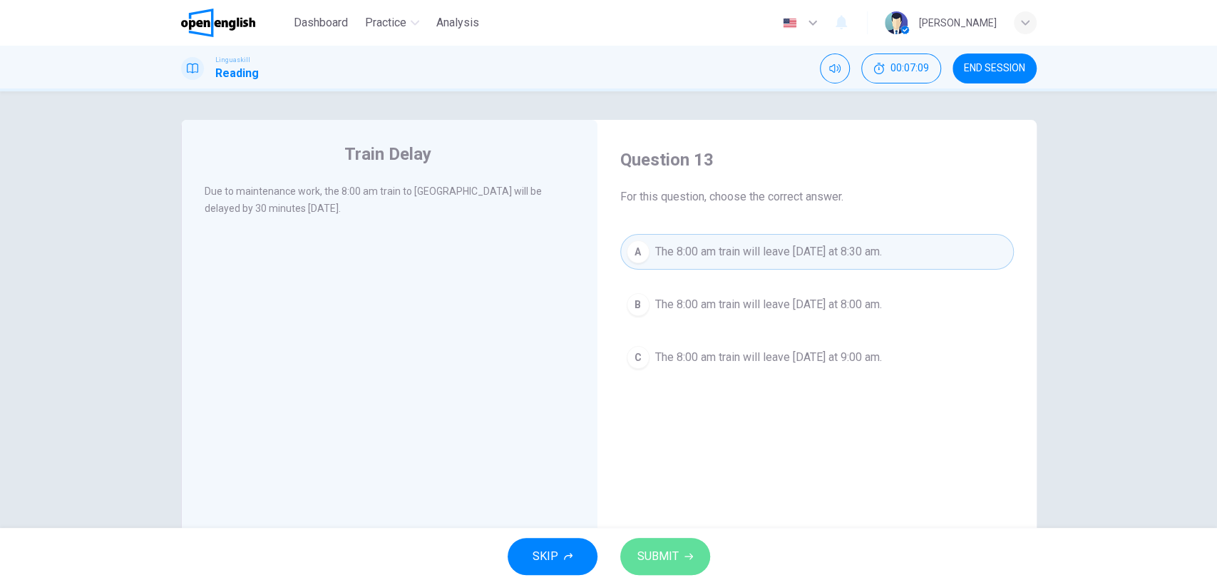
click at [665, 552] on span "SUBMIT" at bounding box center [657, 556] width 41 height 20
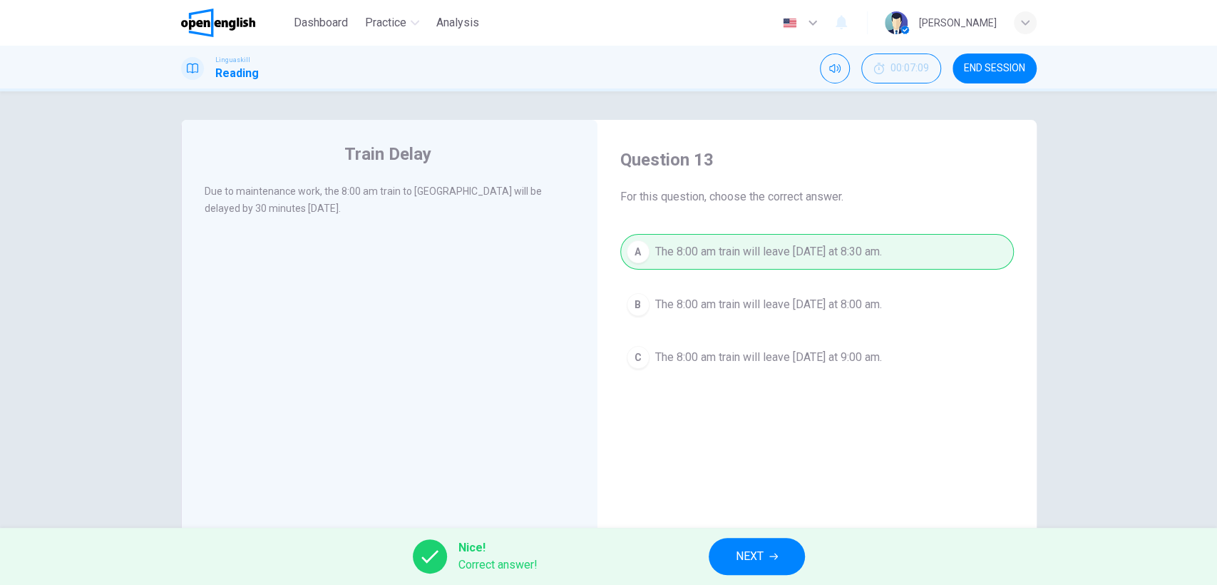
click at [749, 558] on span "NEXT" at bounding box center [750, 556] width 28 height 20
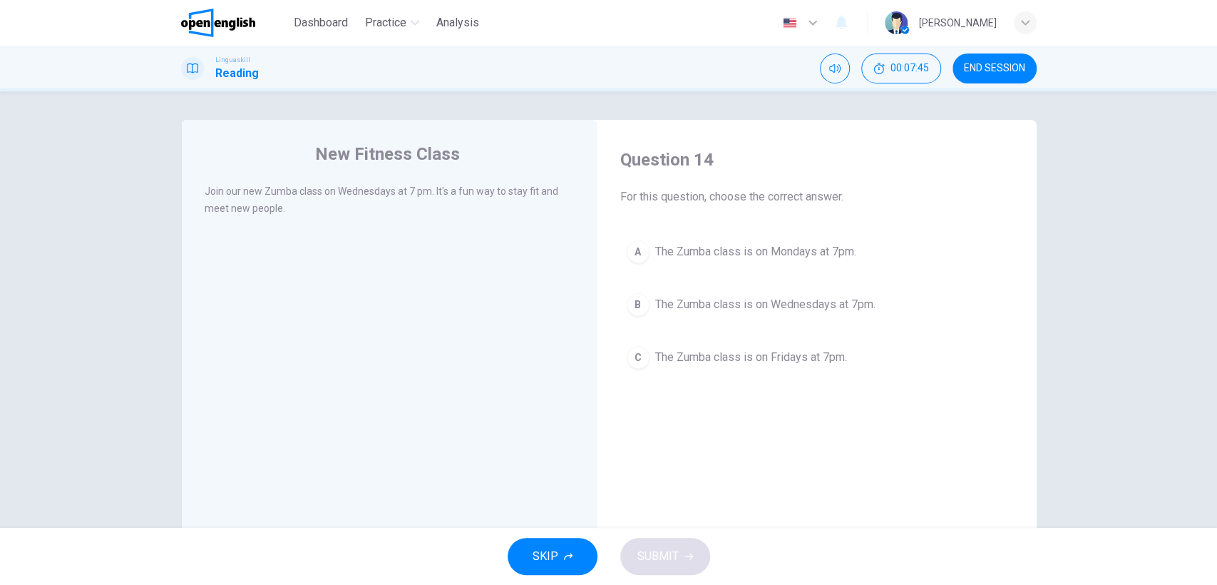
click at [692, 304] on span "The Zumba class is on Wednesdays at 7pm." at bounding box center [765, 304] width 220 height 17
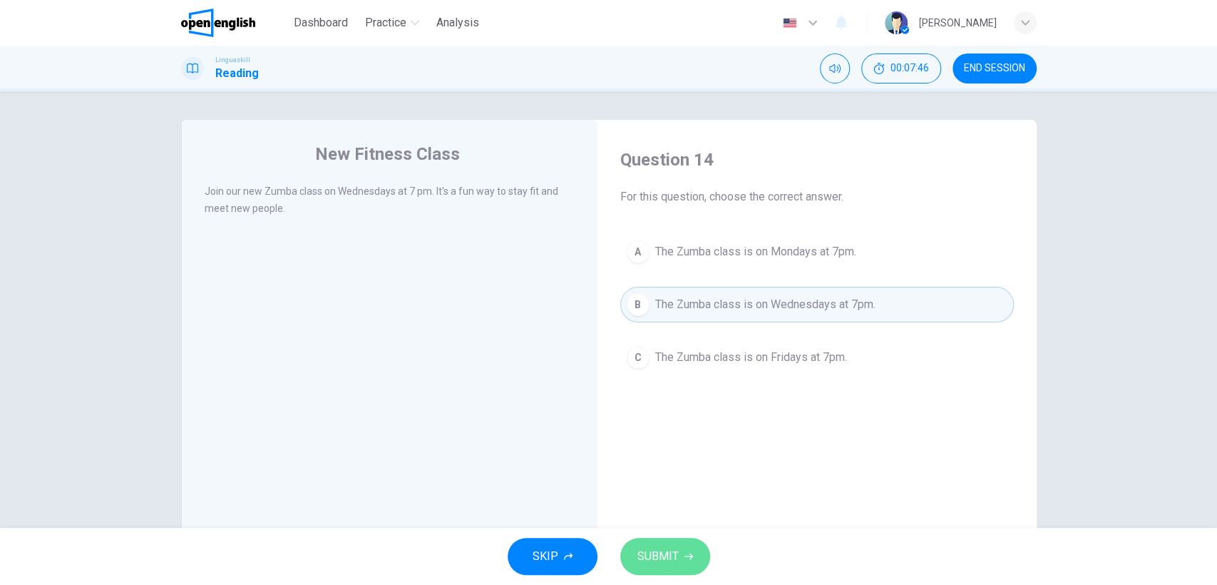
click at [650, 547] on span "SUBMIT" at bounding box center [657, 556] width 41 height 20
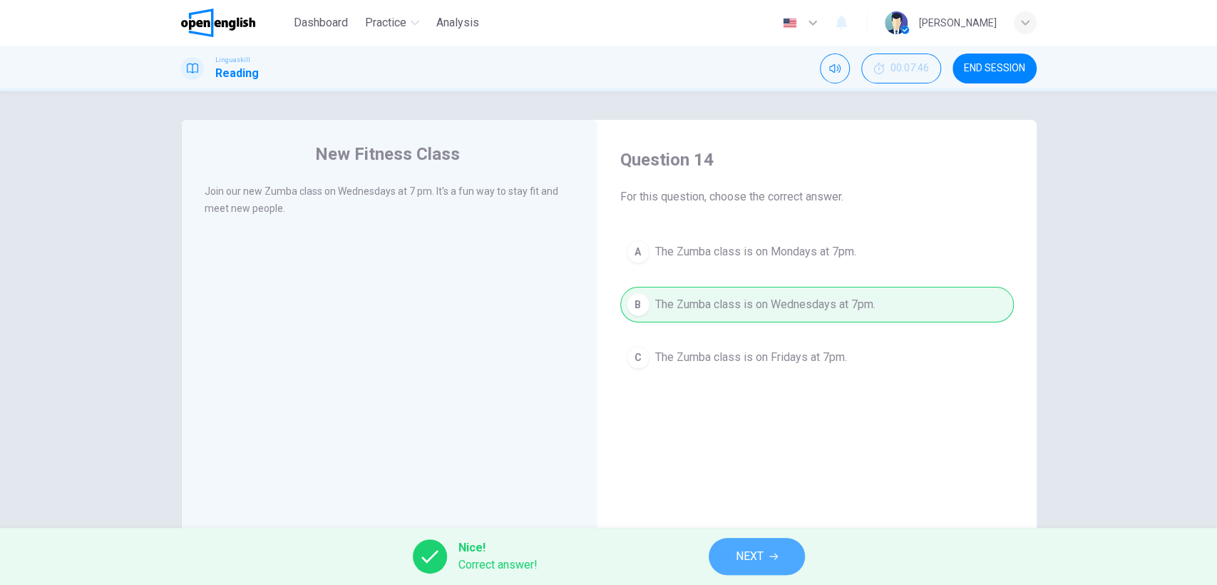
click at [753, 549] on span "NEXT" at bounding box center [750, 556] width 28 height 20
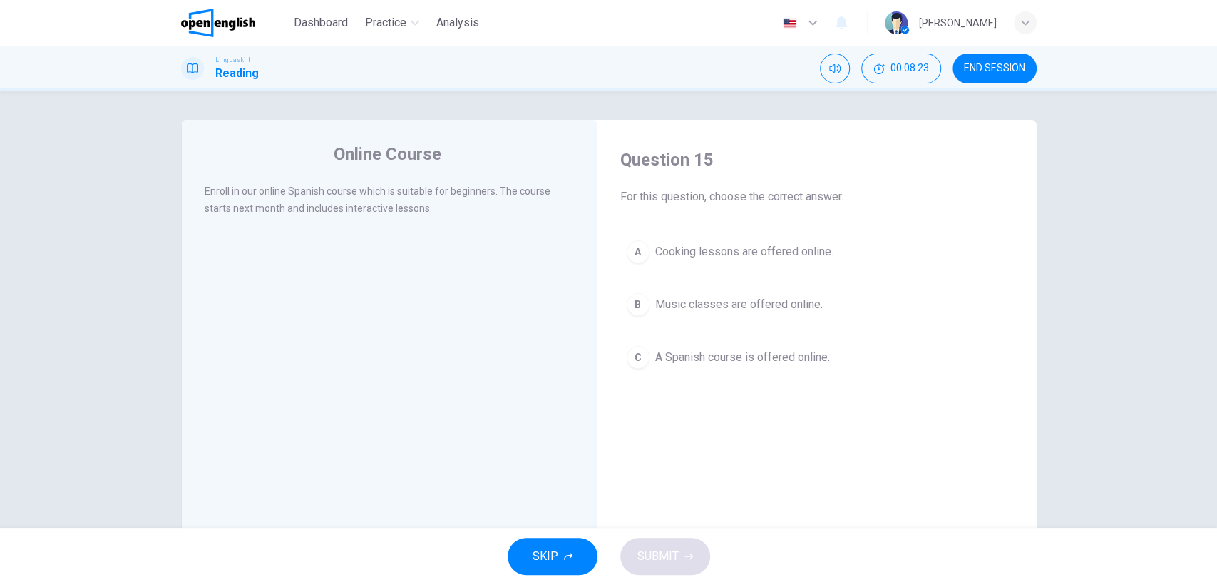
click at [637, 361] on div "C" at bounding box center [638, 357] width 23 height 23
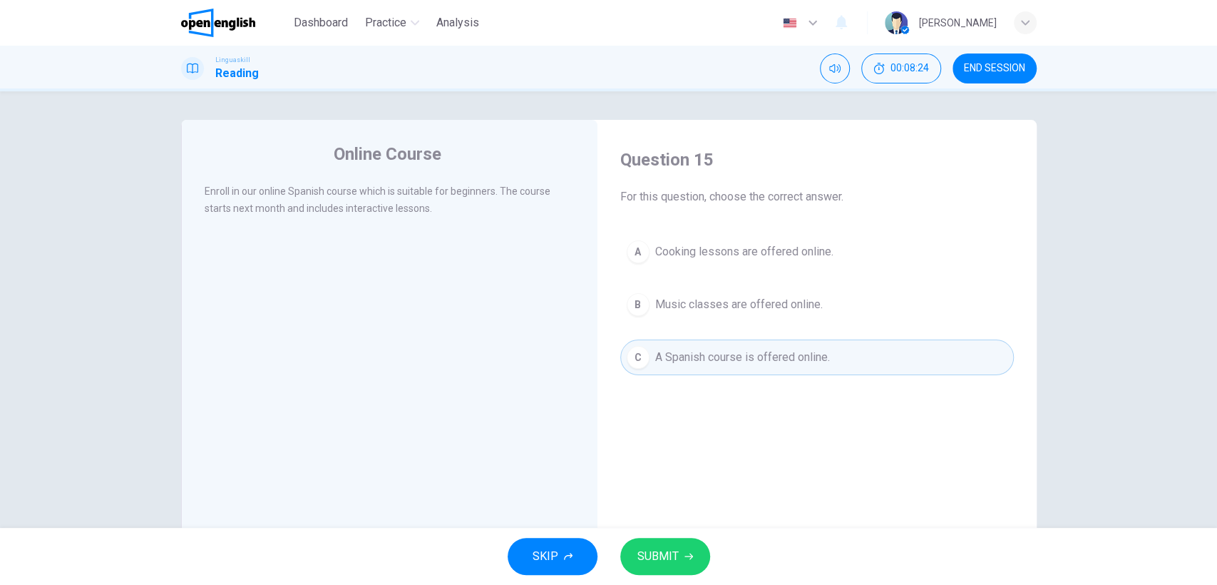
click at [670, 558] on span "SUBMIT" at bounding box center [657, 556] width 41 height 20
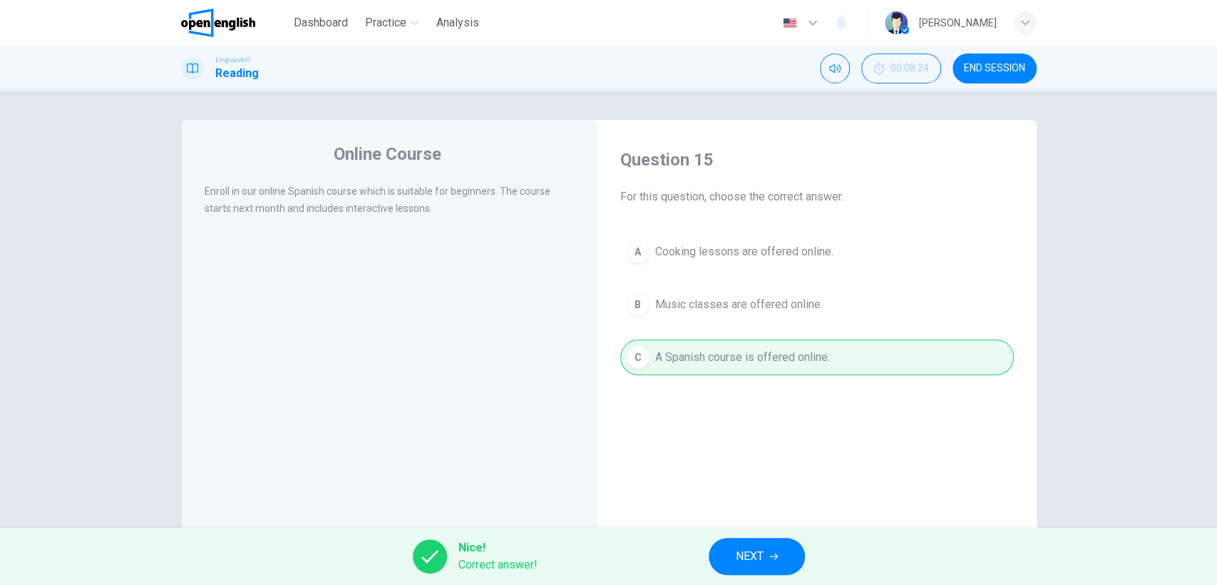
click at [770, 553] on icon "button" at bounding box center [773, 556] width 9 height 9
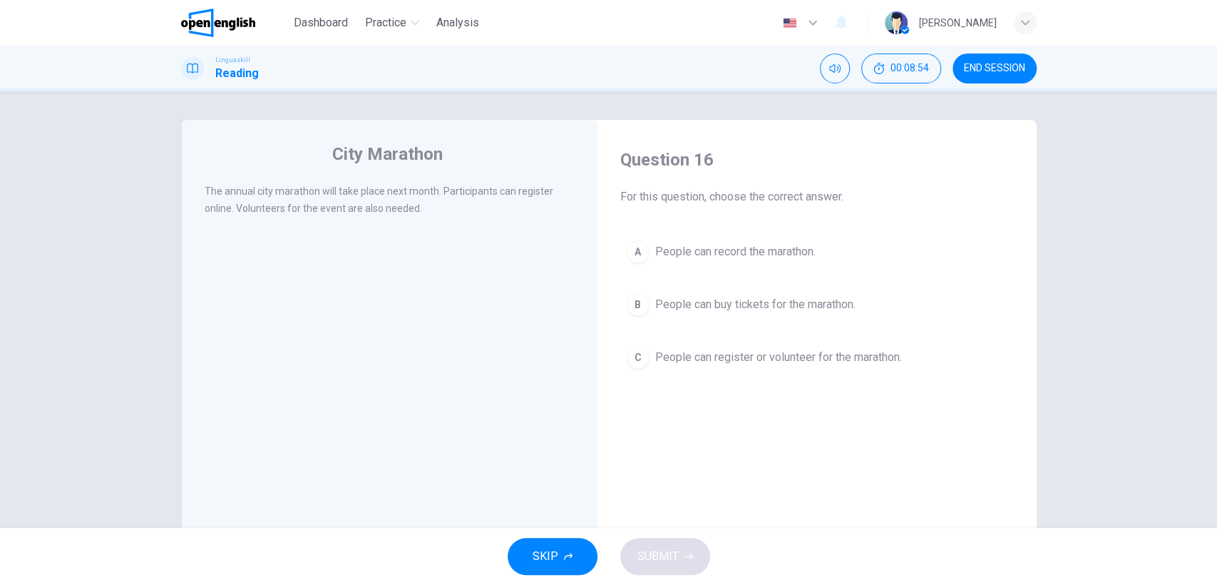
click at [637, 359] on div "C" at bounding box center [638, 357] width 23 height 23
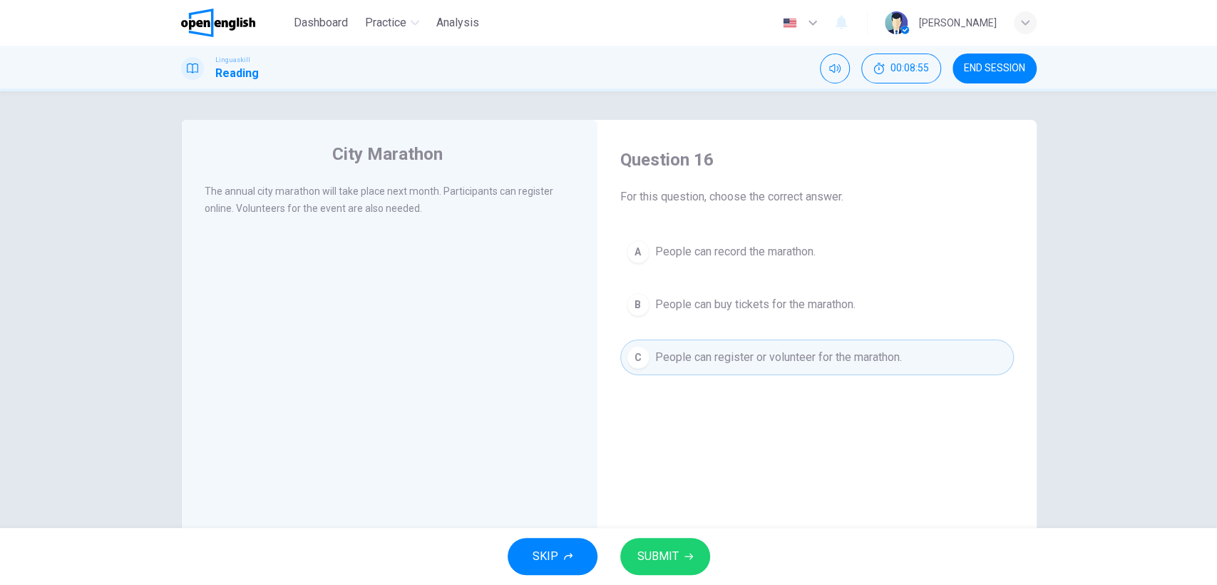
click at [672, 560] on span "SUBMIT" at bounding box center [657, 556] width 41 height 20
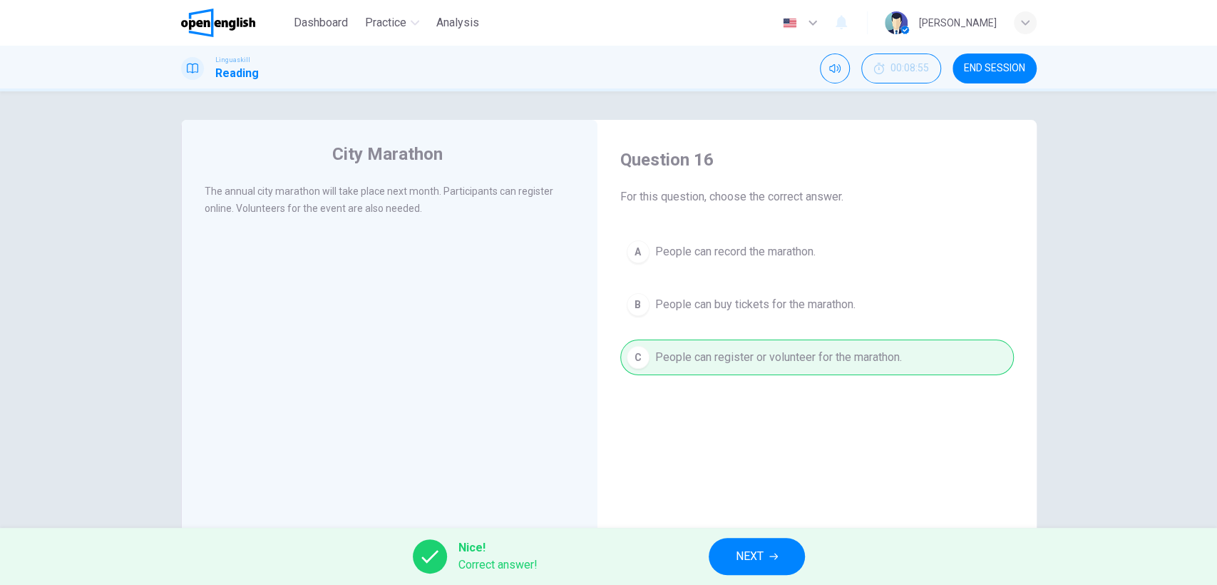
click at [759, 548] on span "NEXT" at bounding box center [750, 556] width 28 height 20
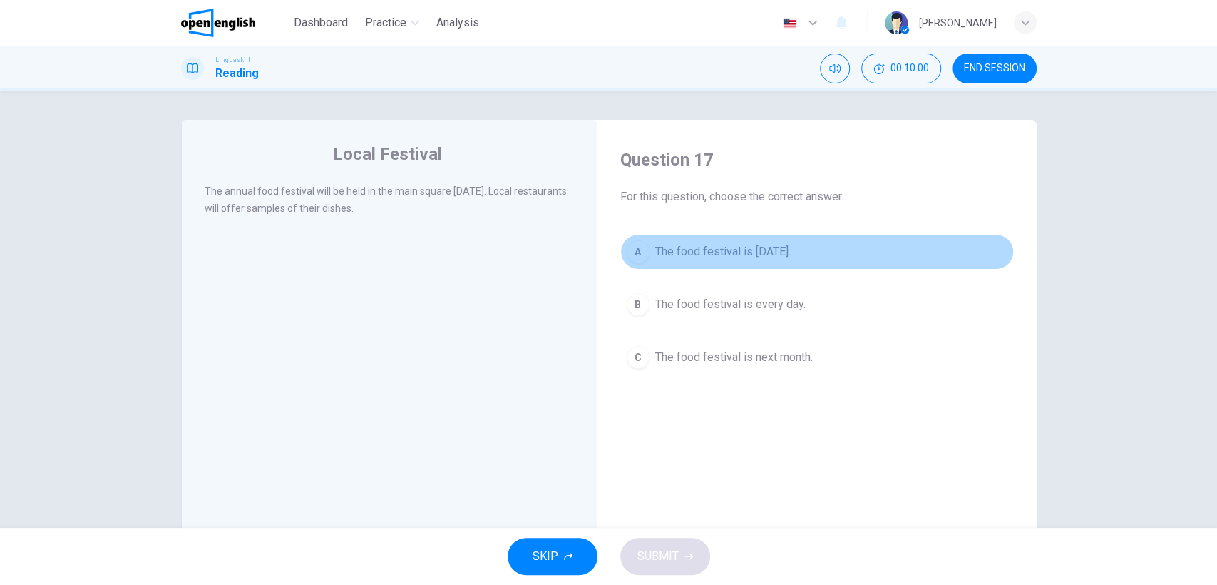
click at [633, 252] on div "A" at bounding box center [638, 251] width 23 height 23
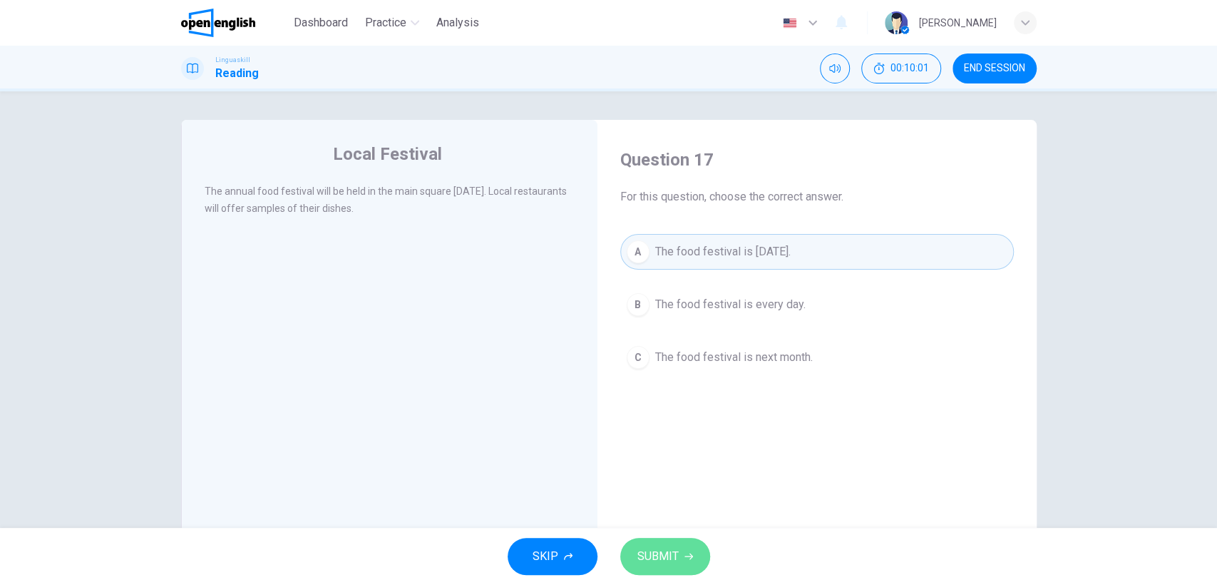
click at [649, 552] on span "SUBMIT" at bounding box center [657, 556] width 41 height 20
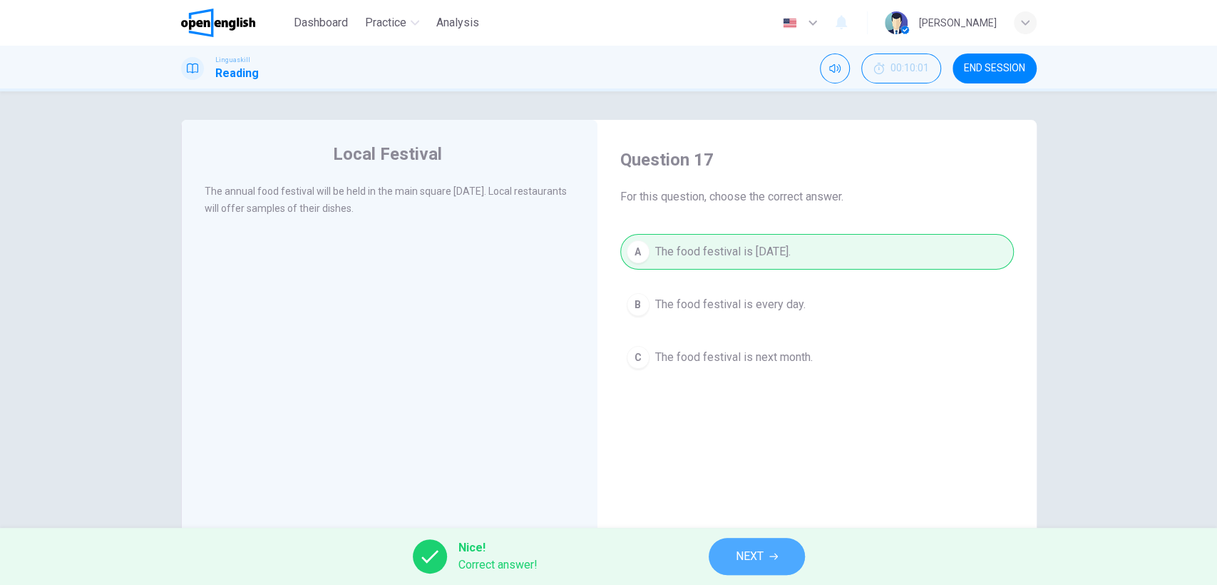
click at [730, 550] on button "NEXT" at bounding box center [757, 556] width 96 height 37
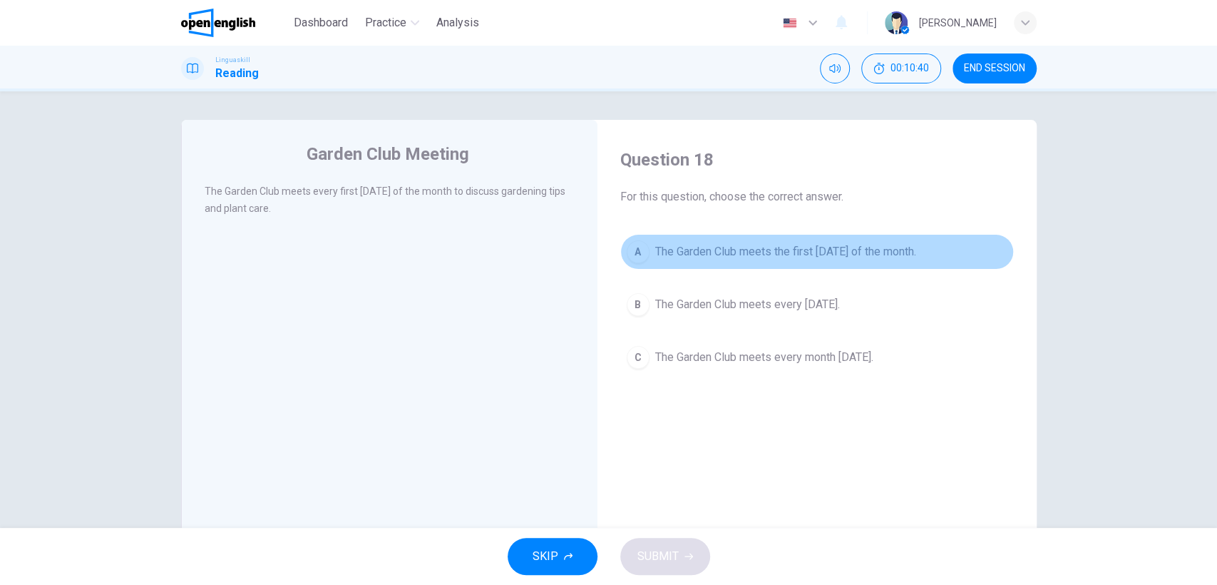
click at [633, 257] on div "A" at bounding box center [638, 251] width 23 height 23
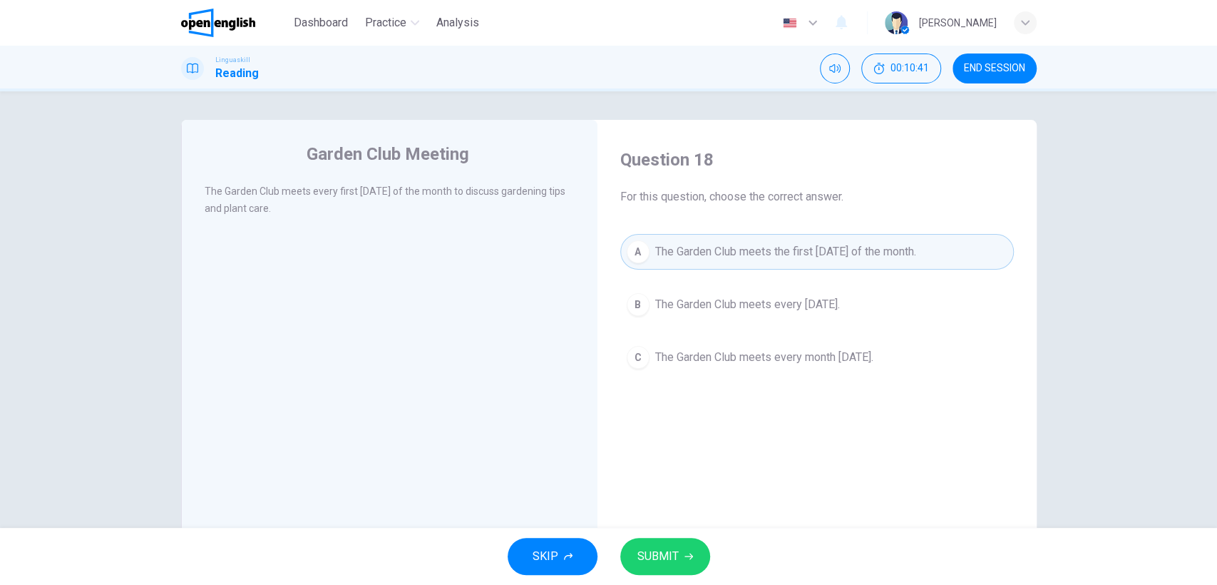
click at [685, 548] on button "SUBMIT" at bounding box center [665, 556] width 90 height 37
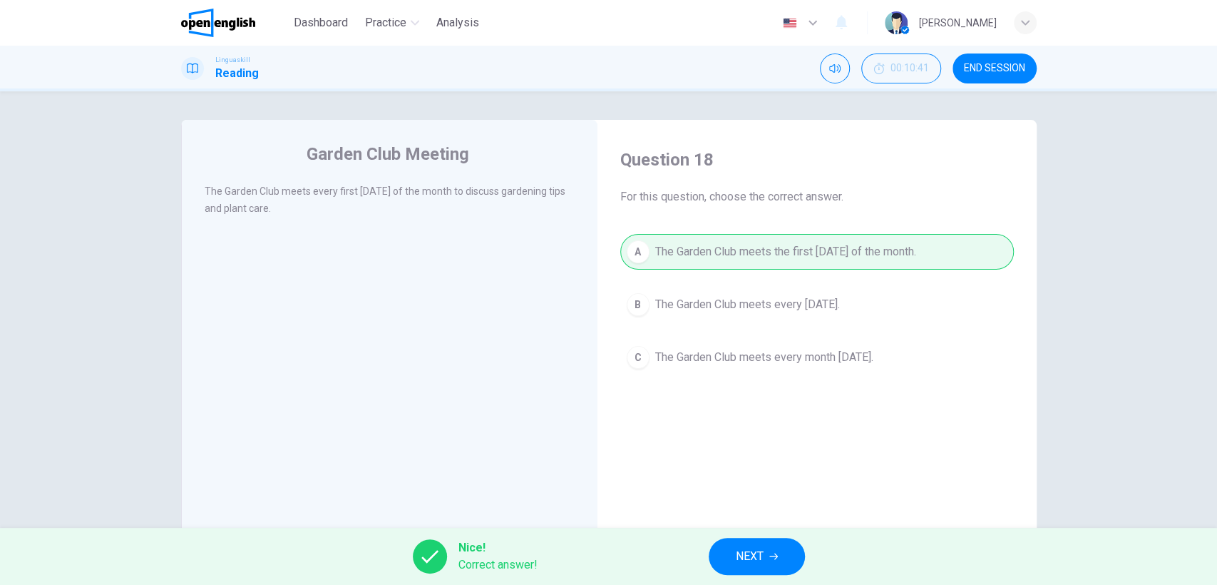
click at [761, 552] on span "NEXT" at bounding box center [750, 556] width 28 height 20
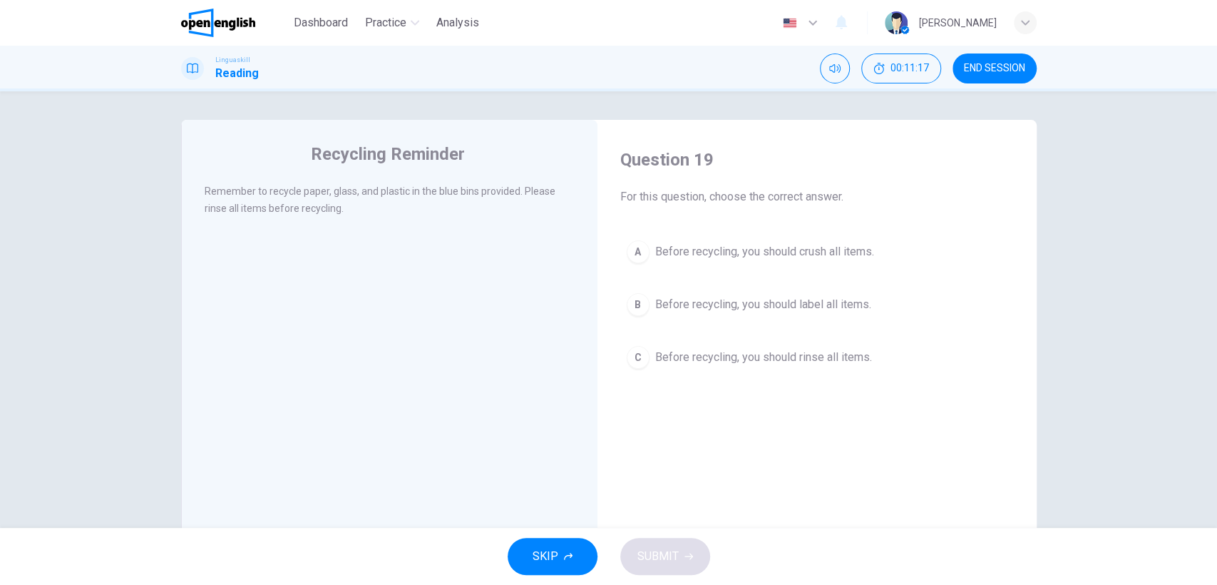
click at [634, 359] on div "C" at bounding box center [638, 357] width 23 height 23
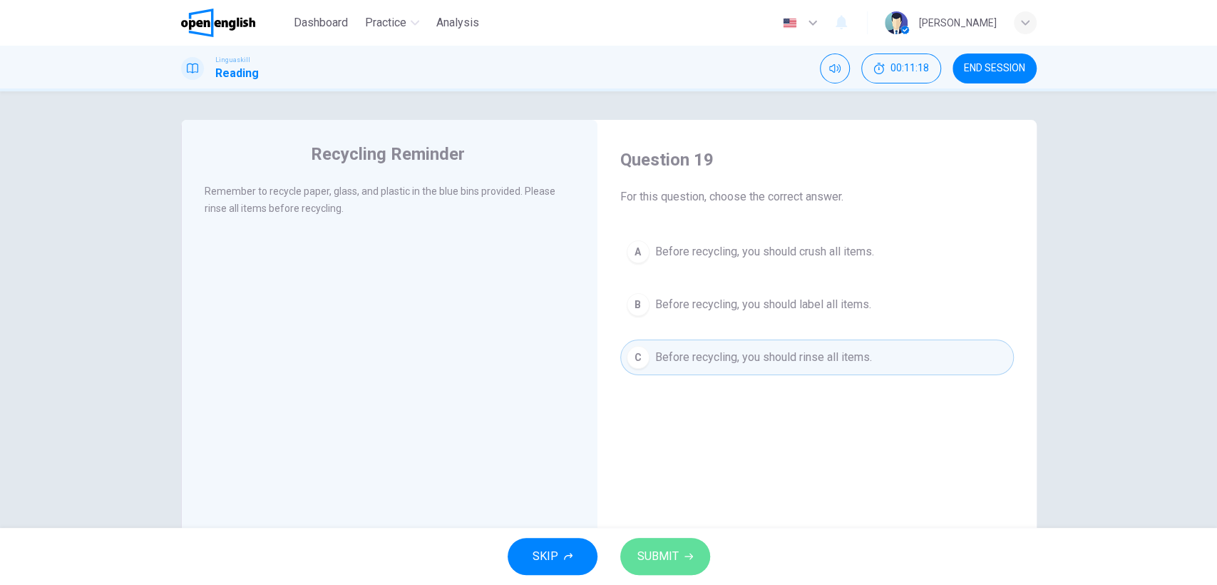
click at [660, 548] on span "SUBMIT" at bounding box center [657, 556] width 41 height 20
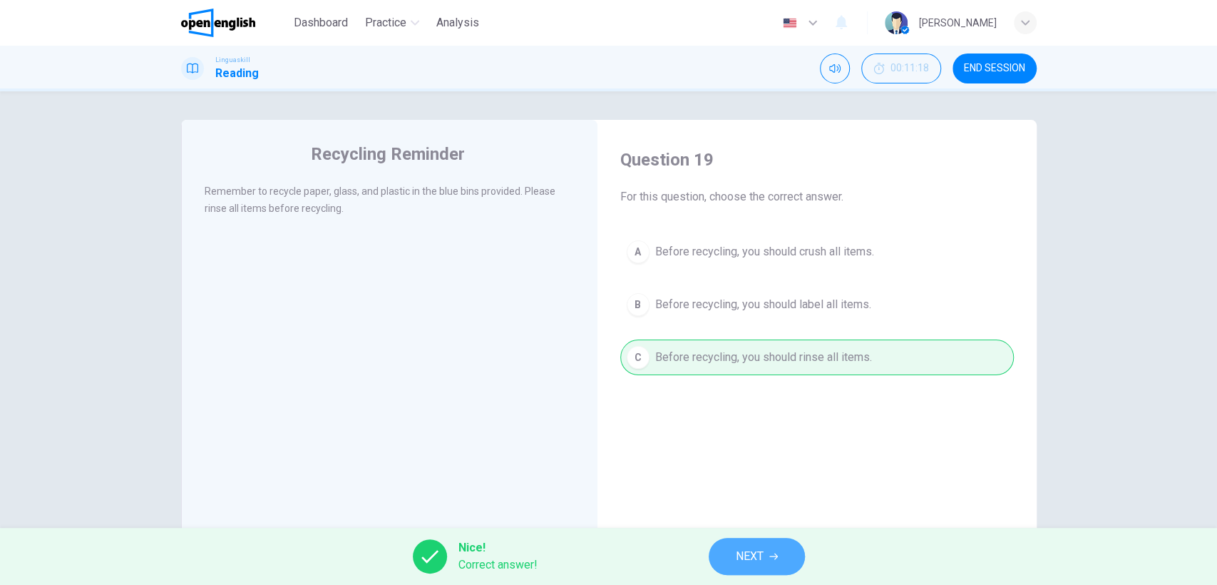
click at [754, 552] on span "NEXT" at bounding box center [750, 556] width 28 height 20
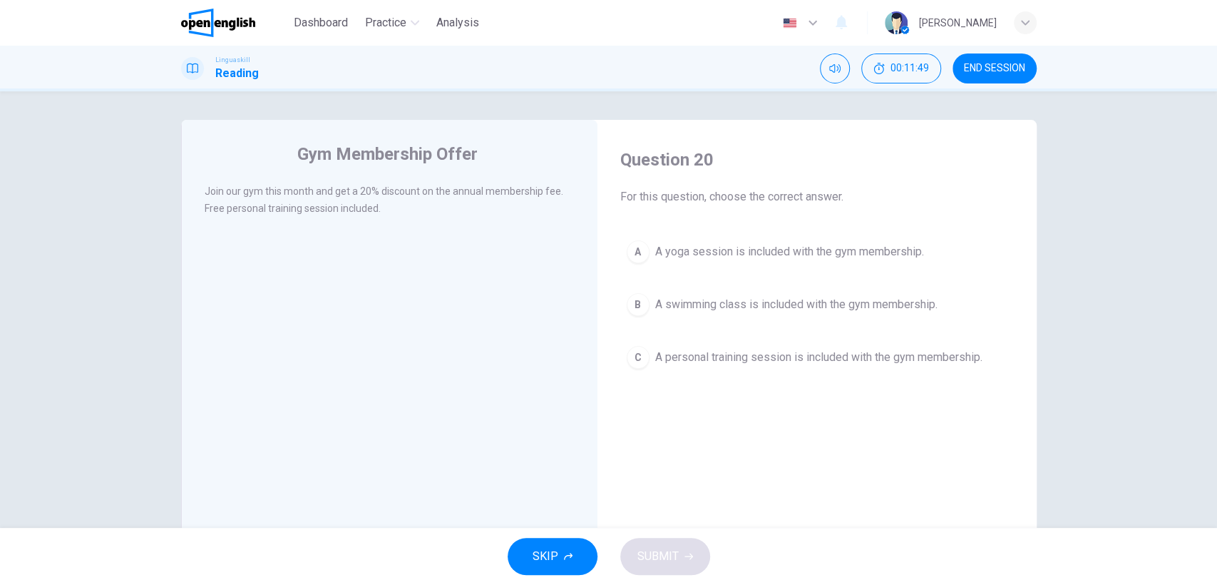
click at [633, 362] on div "C" at bounding box center [638, 357] width 23 height 23
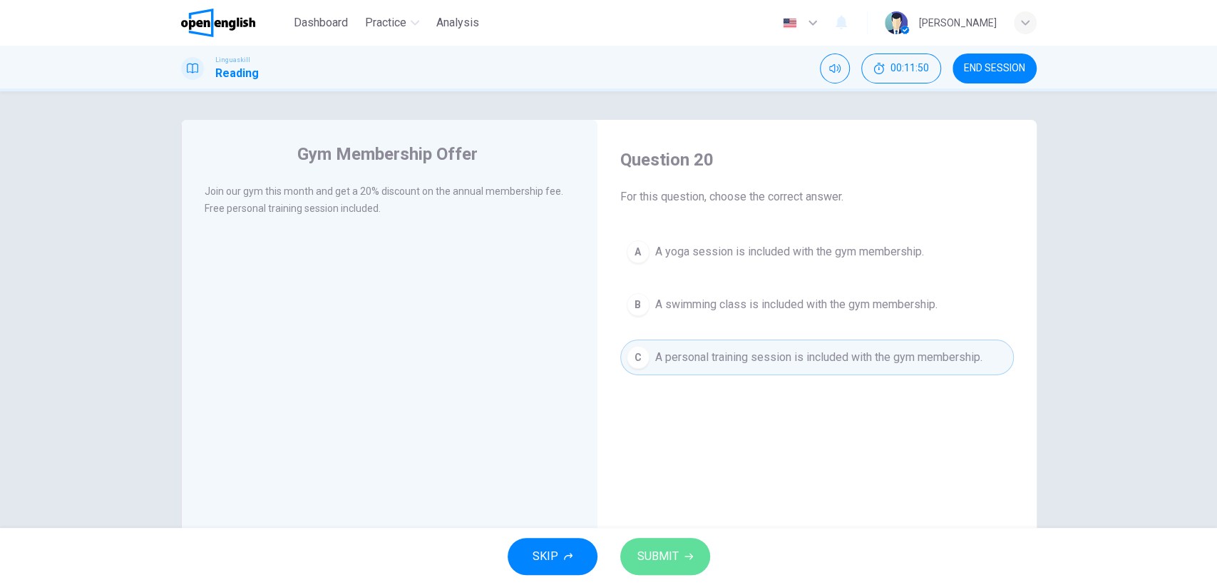
click at [652, 553] on span "SUBMIT" at bounding box center [657, 556] width 41 height 20
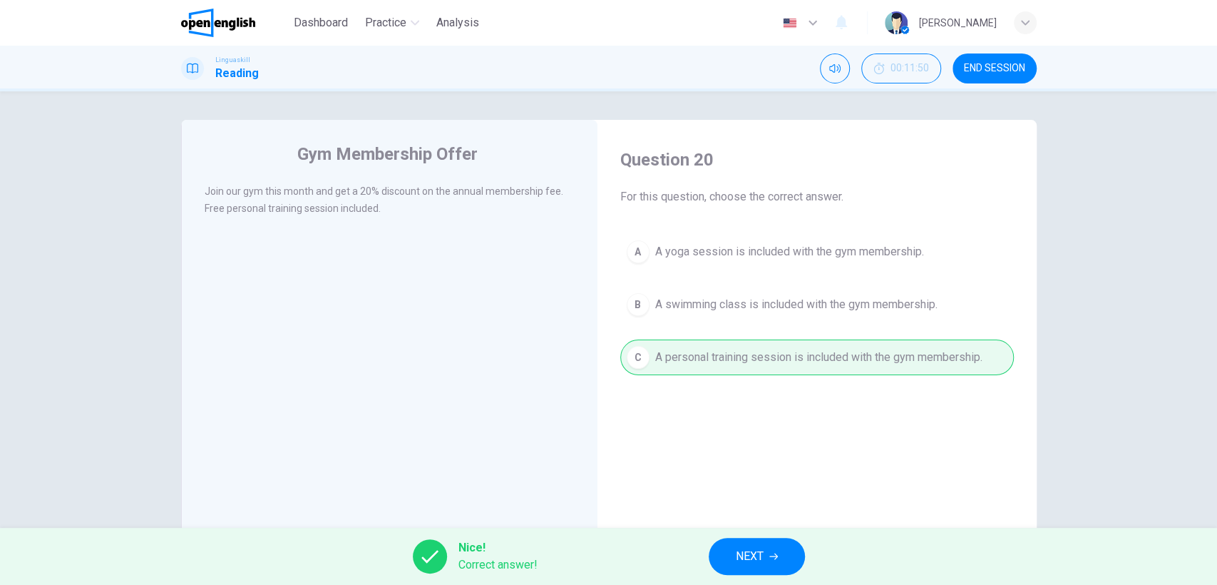
click at [757, 553] on span "NEXT" at bounding box center [750, 556] width 28 height 20
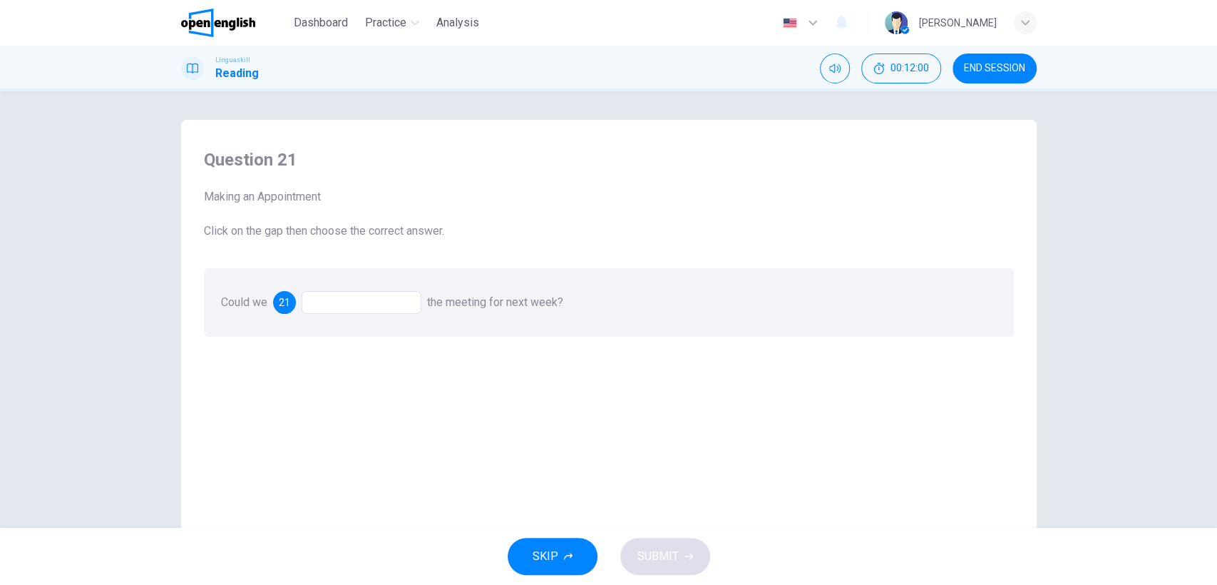
click at [337, 303] on div at bounding box center [362, 302] width 120 height 23
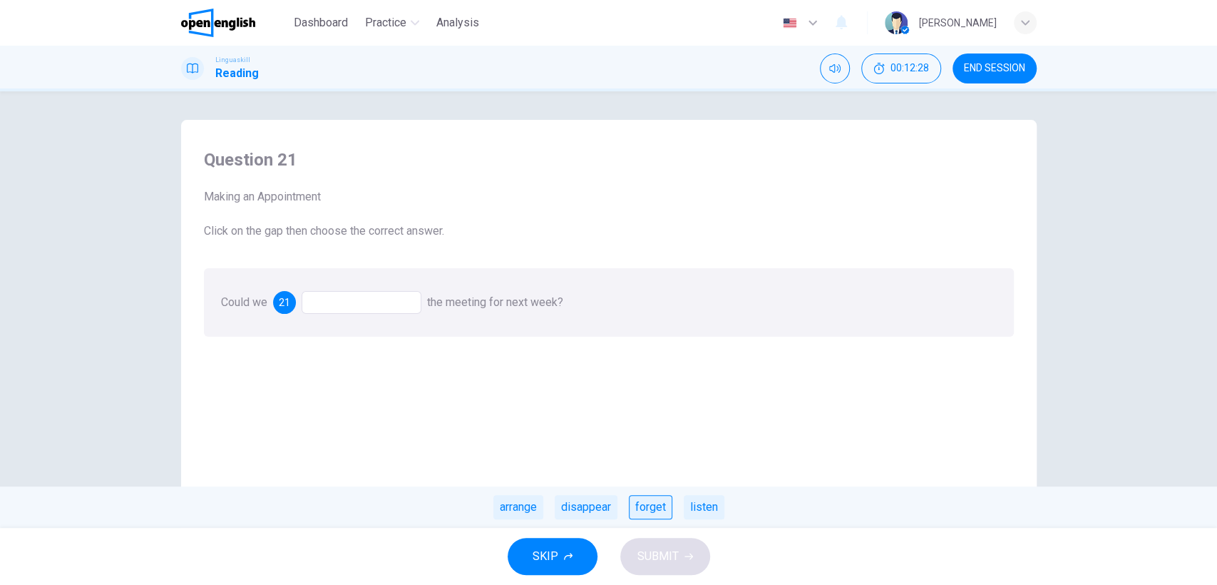
click at [661, 507] on div "forget" at bounding box center [650, 507] width 43 height 24
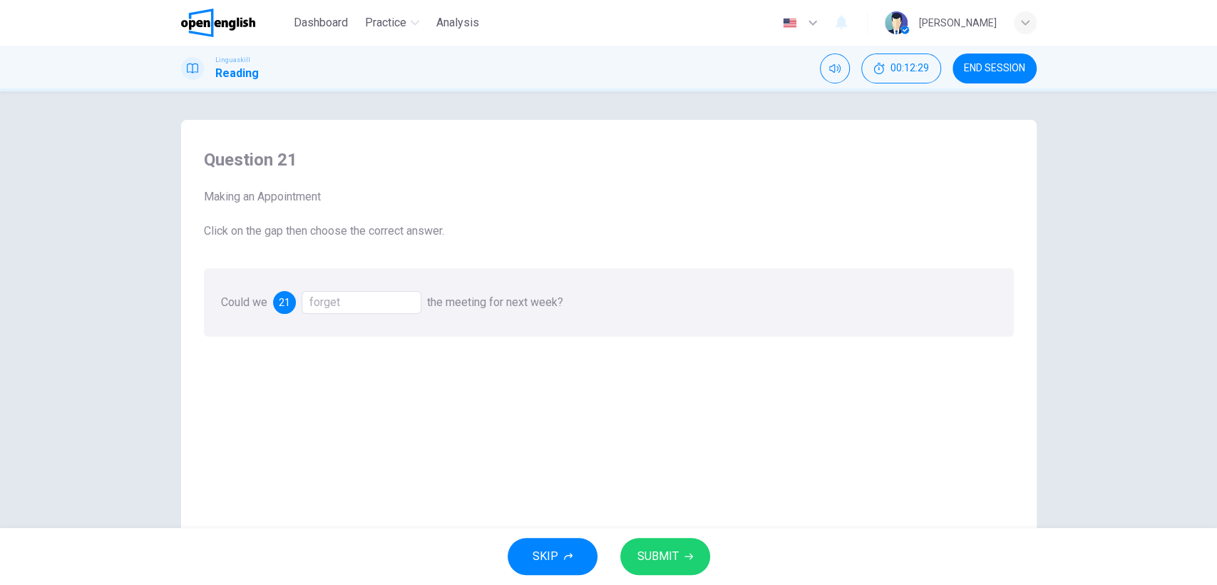
click at [654, 554] on span "SUBMIT" at bounding box center [657, 556] width 41 height 20
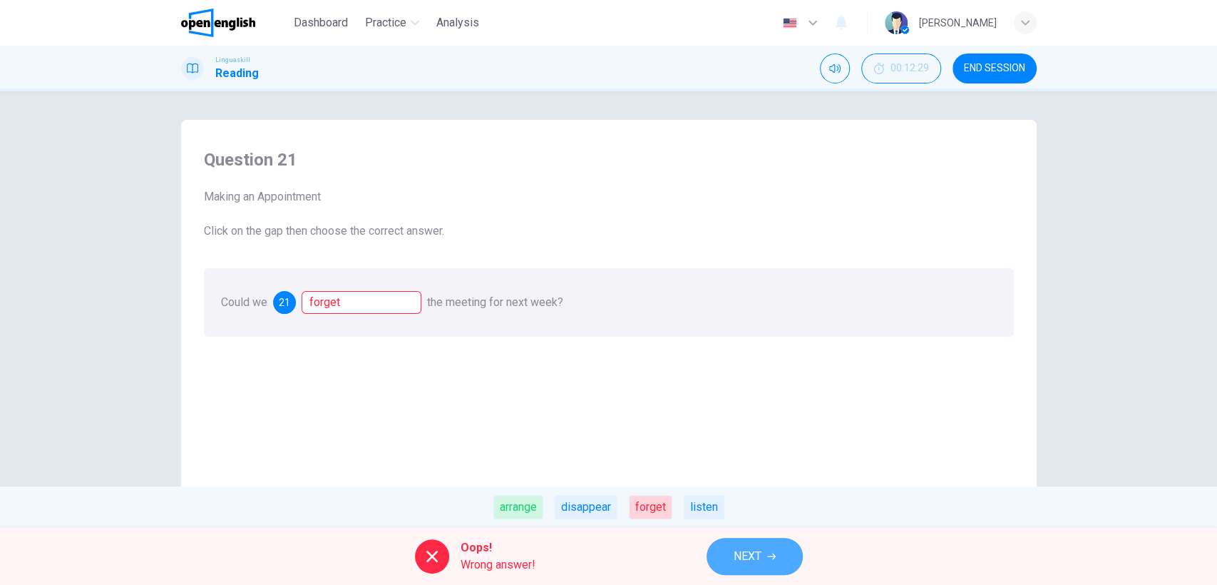
click at [769, 559] on icon "button" at bounding box center [771, 556] width 9 height 9
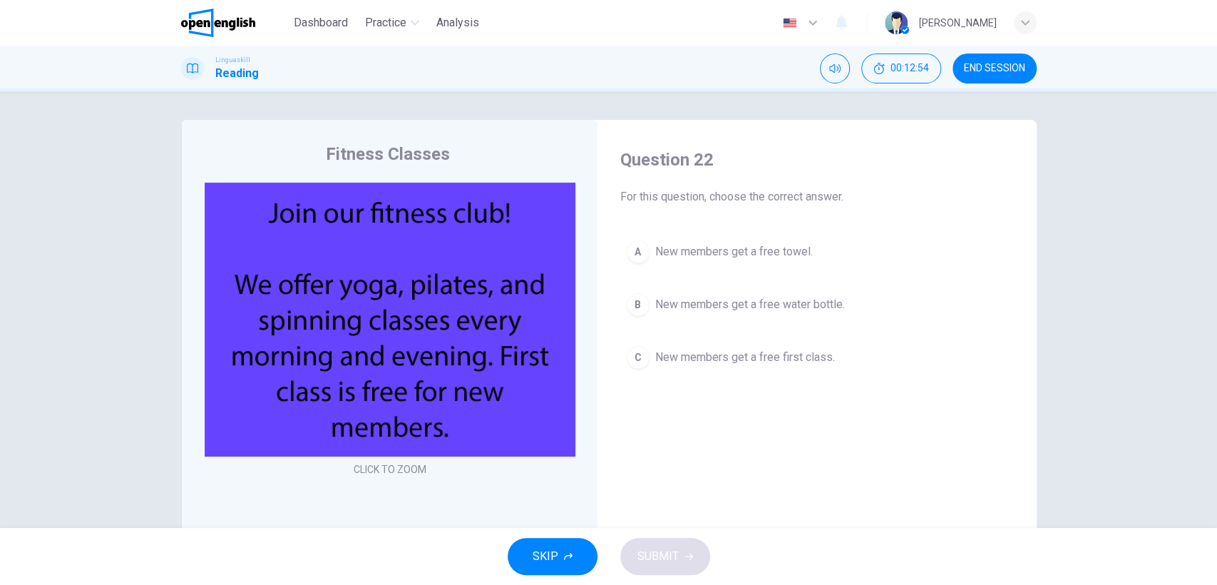
click at [630, 359] on div "C" at bounding box center [638, 357] width 23 height 23
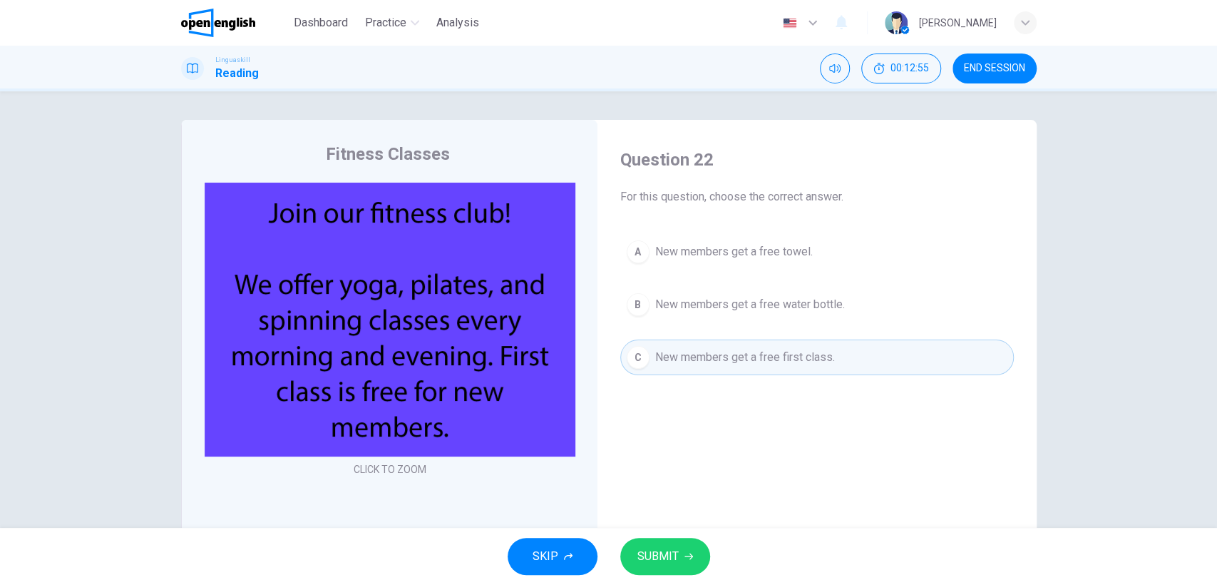
click at [667, 543] on button "SUBMIT" at bounding box center [665, 556] width 90 height 37
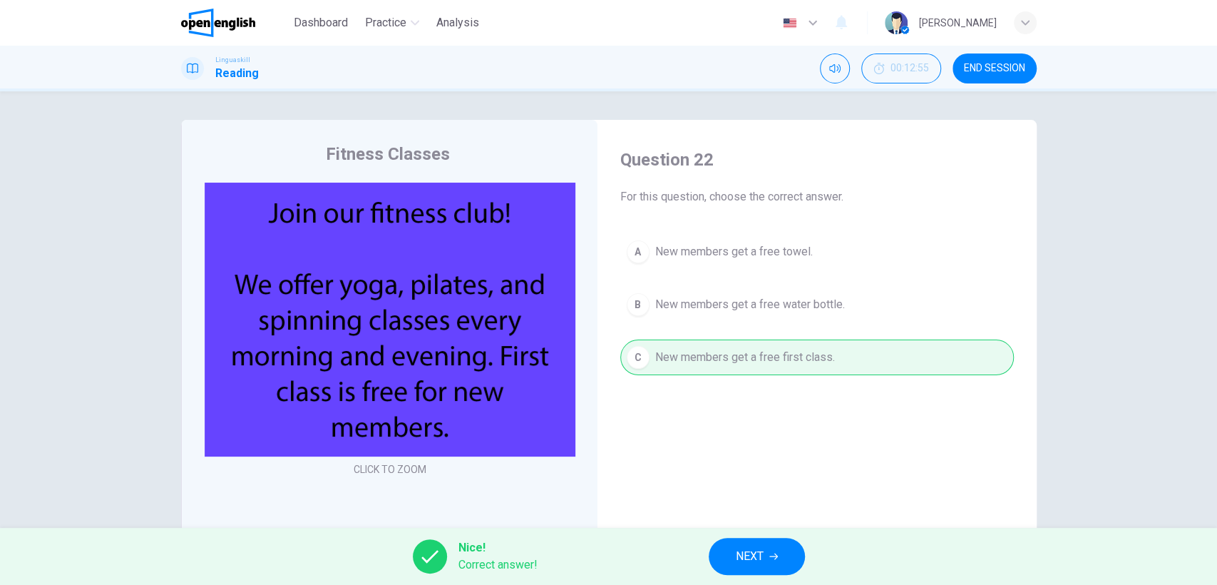
click at [724, 555] on button "NEXT" at bounding box center [757, 556] width 96 height 37
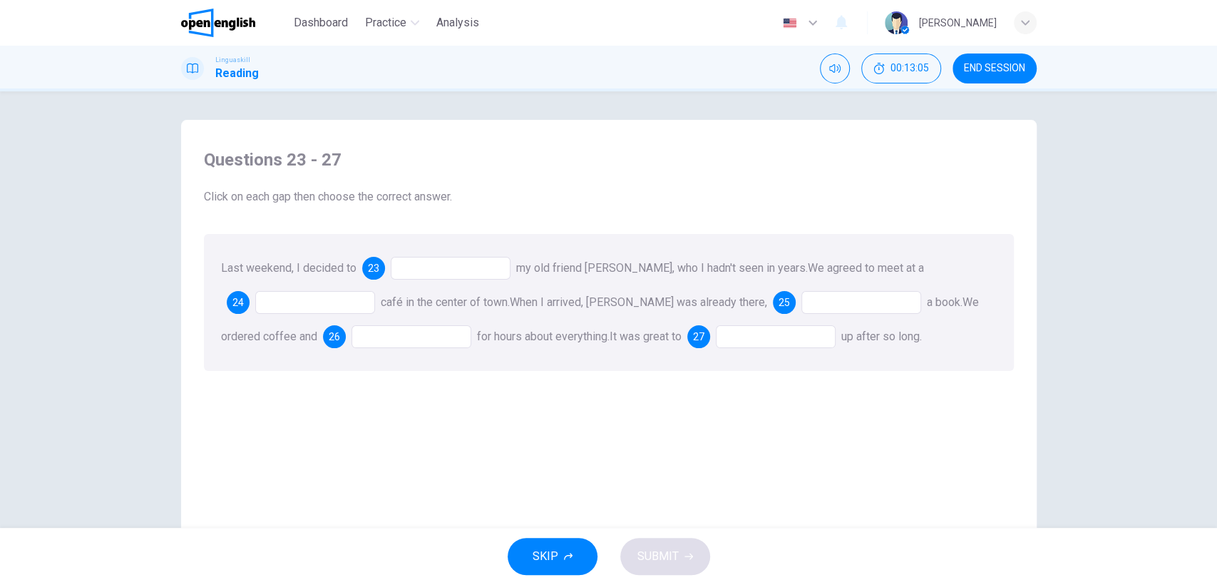
click at [401, 265] on div at bounding box center [451, 268] width 120 height 23
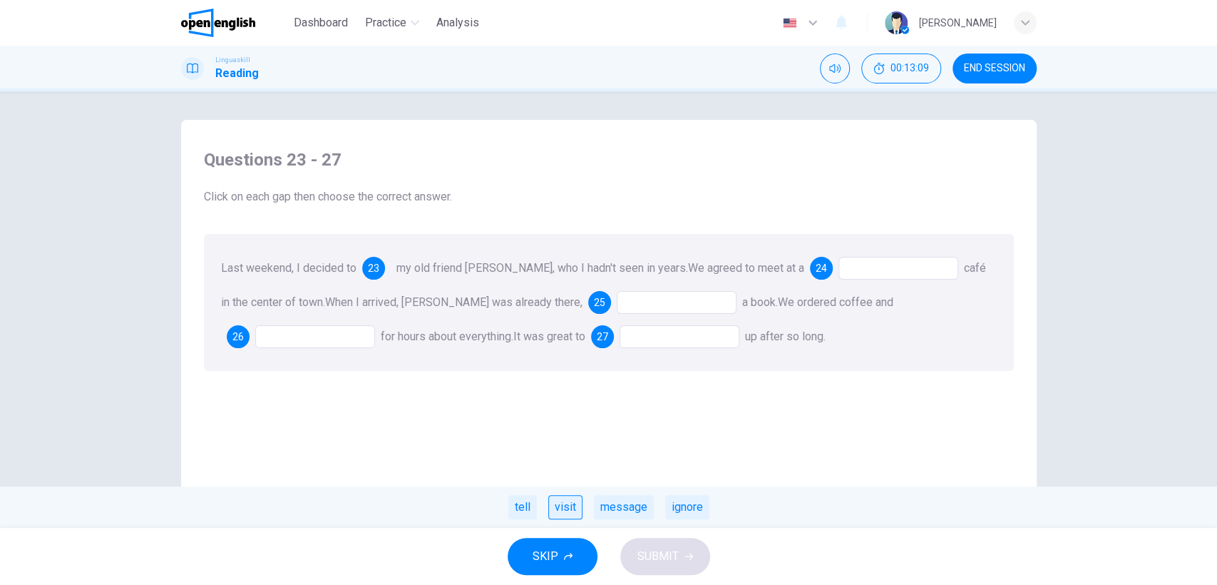
click at [563, 502] on div "visit" at bounding box center [565, 507] width 34 height 24
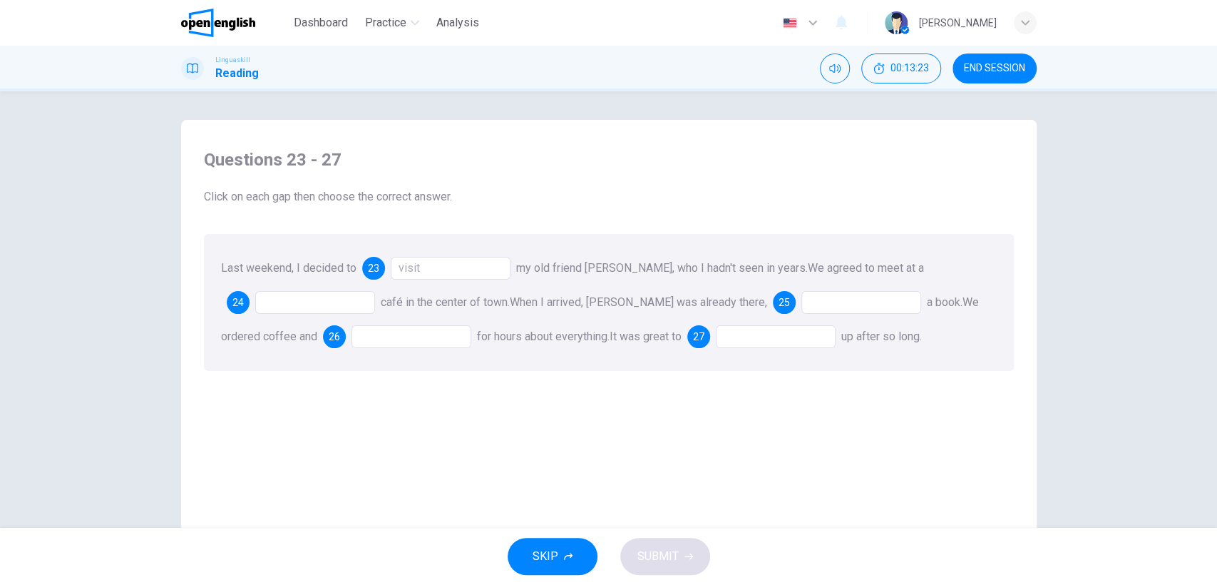
click at [321, 309] on div at bounding box center [315, 302] width 120 height 23
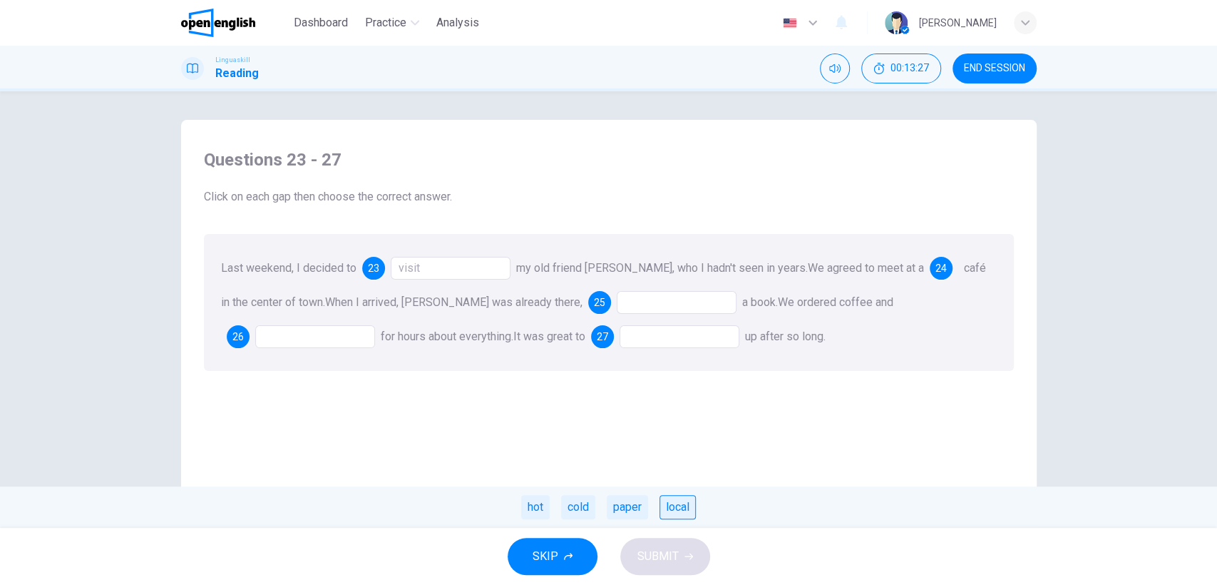
click at [671, 506] on div "local" at bounding box center [678, 507] width 36 height 24
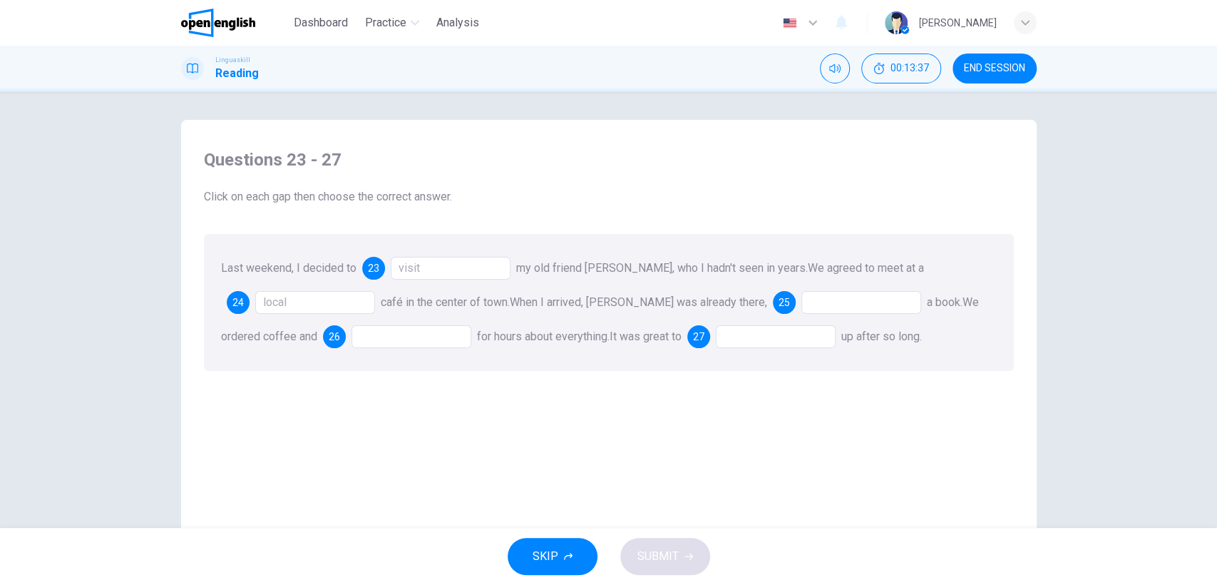
click at [801, 304] on div at bounding box center [861, 302] width 120 height 23
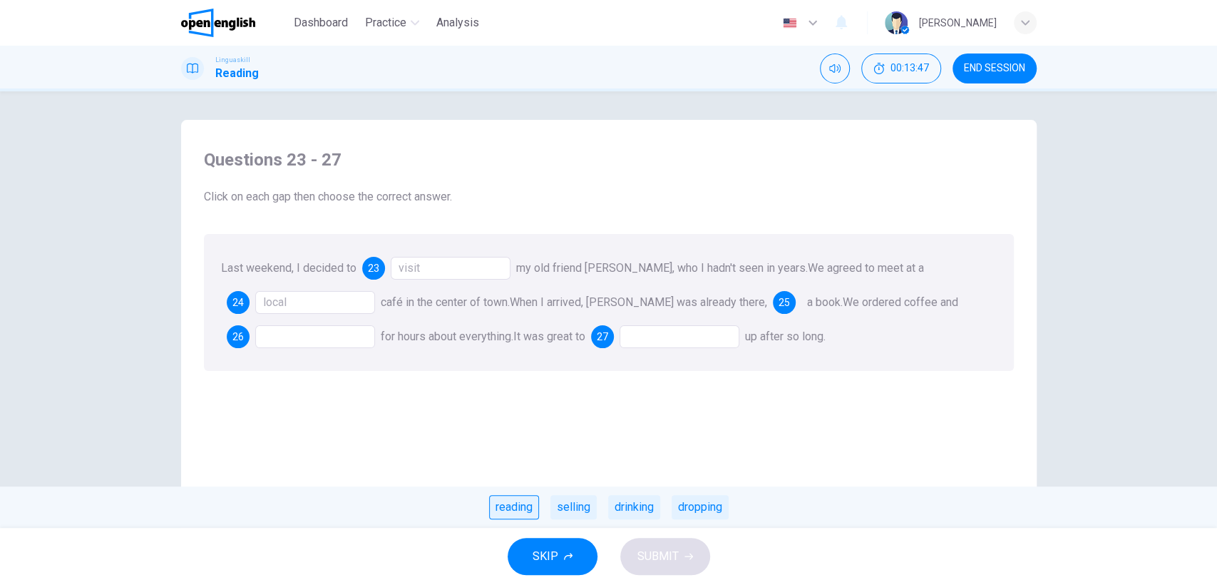
click at [512, 508] on div "reading" at bounding box center [514, 507] width 50 height 24
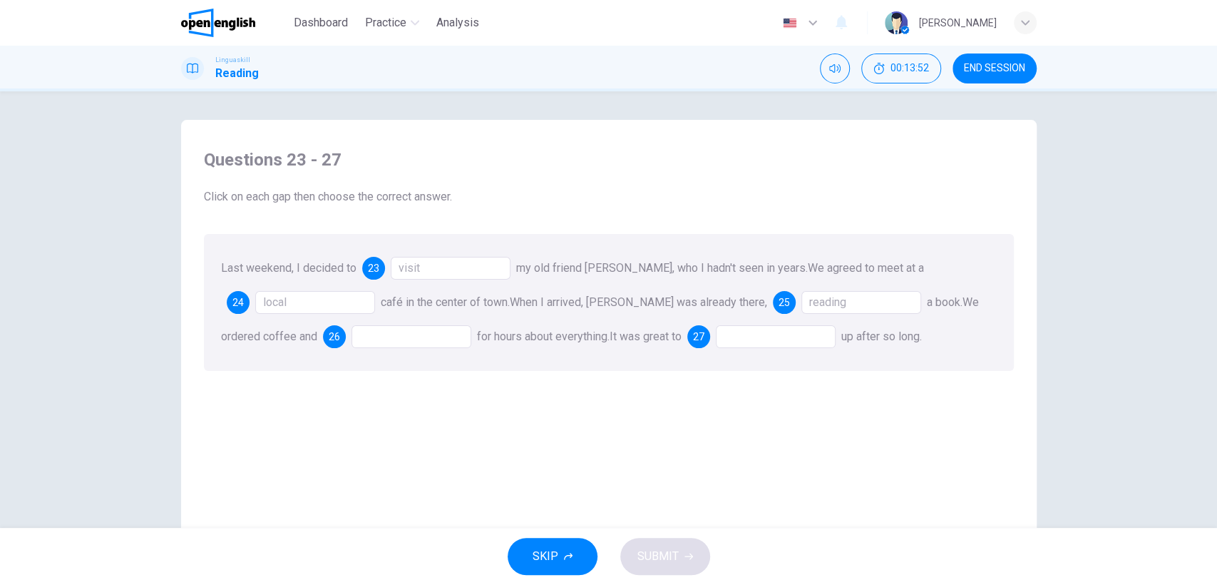
click at [352, 336] on div at bounding box center [412, 336] width 120 height 23
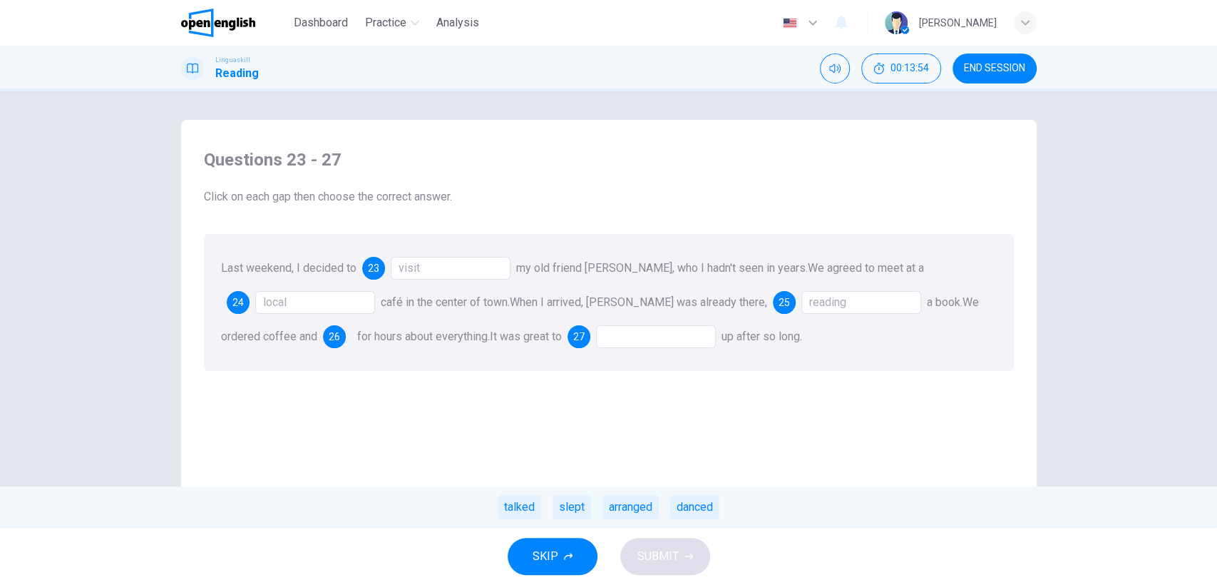
click at [352, 337] on div at bounding box center [352, 337] width 0 height 0
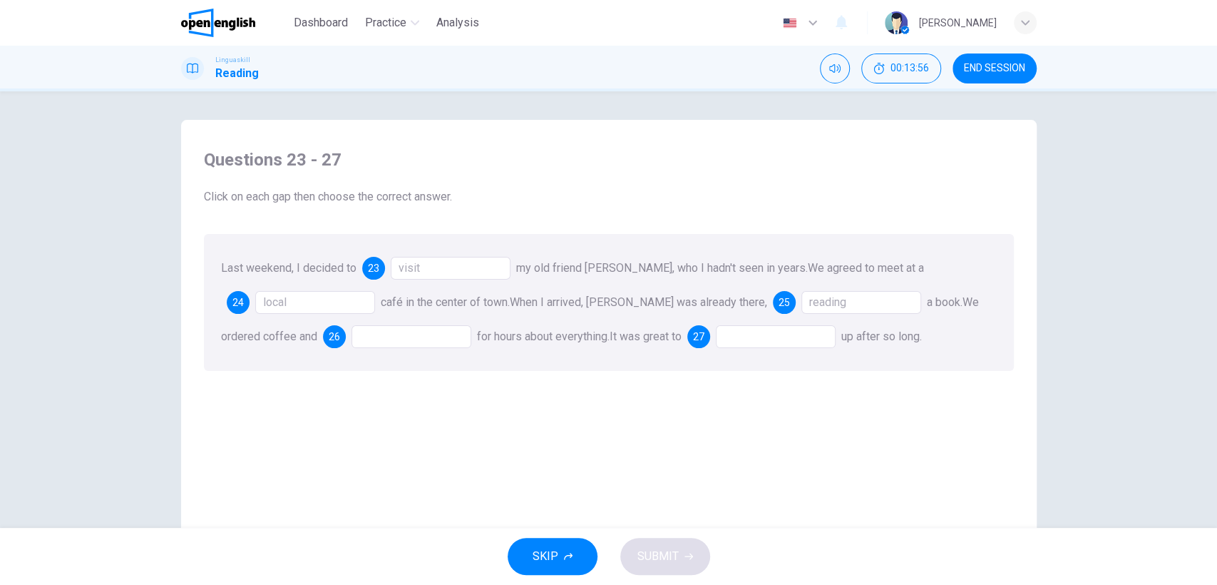
click at [362, 344] on div at bounding box center [412, 336] width 120 height 23
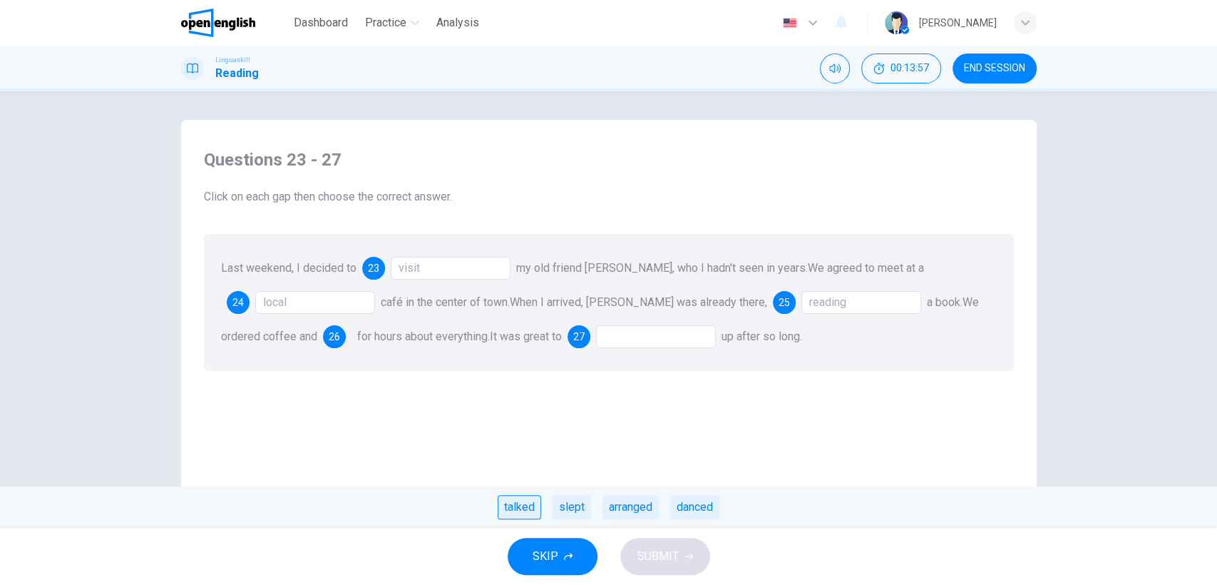
click at [524, 511] on div "talked" at bounding box center [519, 507] width 43 height 24
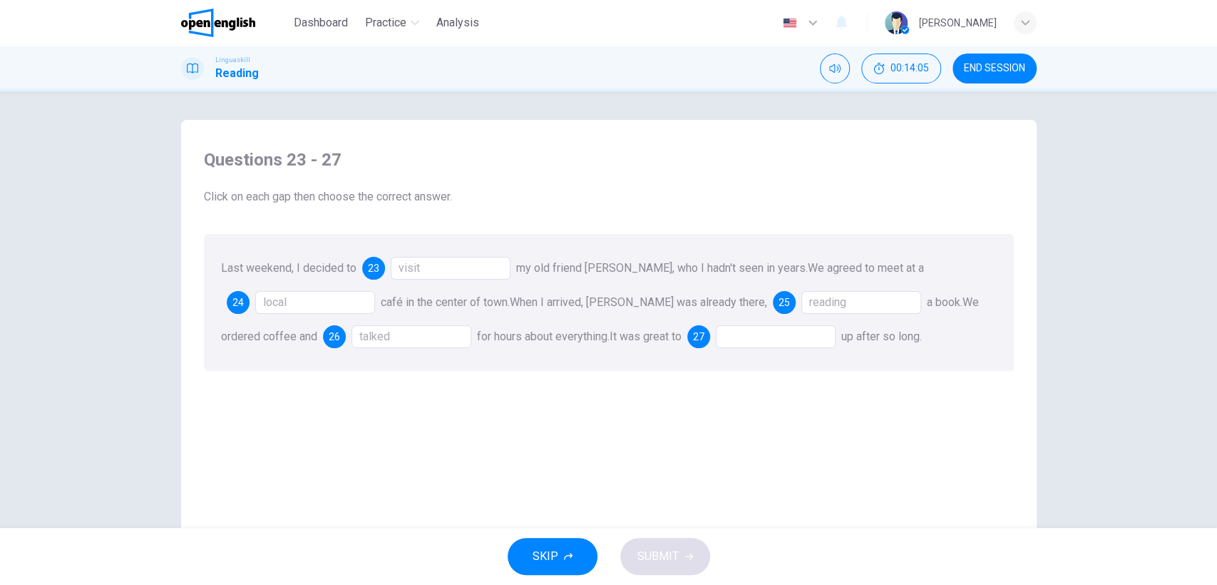
click at [716, 335] on div at bounding box center [776, 336] width 120 height 23
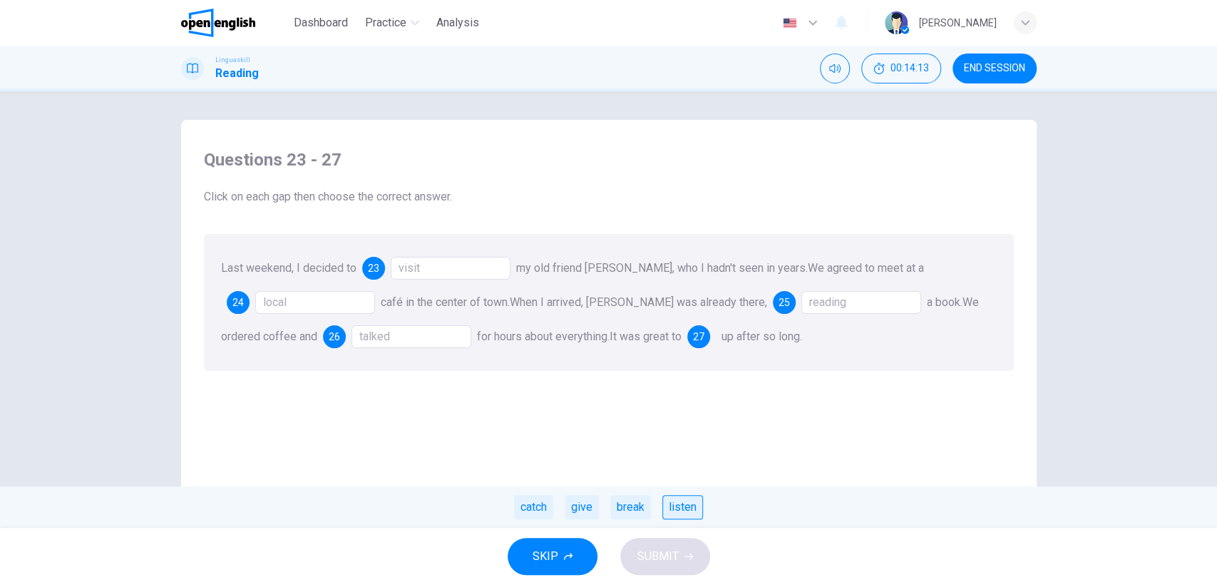
click at [688, 504] on div "listen" at bounding box center [682, 507] width 41 height 24
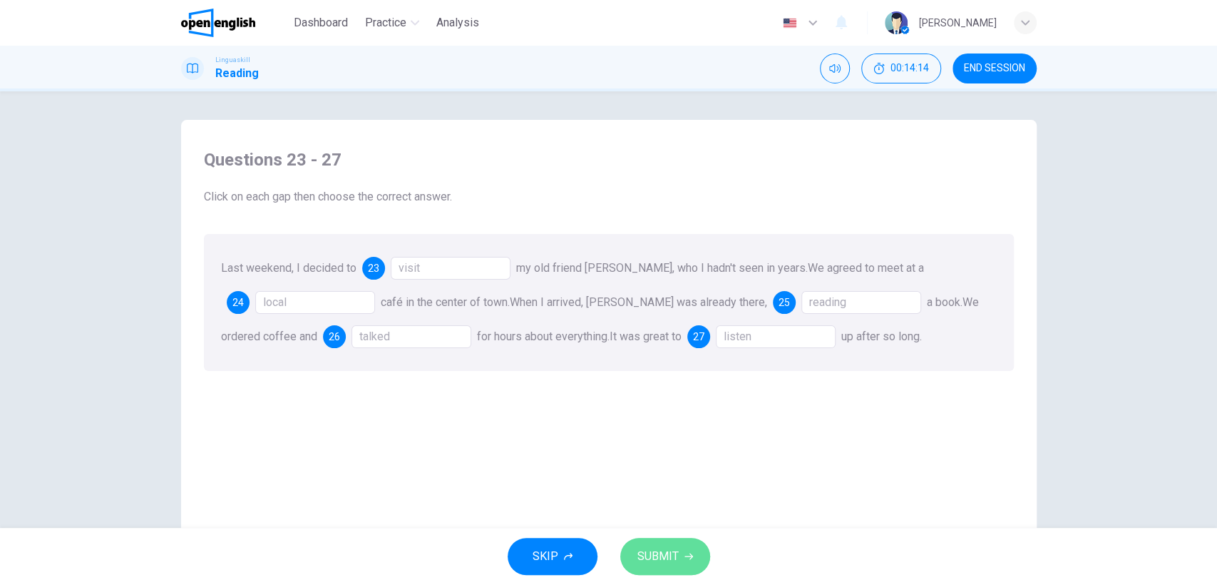
click at [650, 560] on span "SUBMIT" at bounding box center [657, 556] width 41 height 20
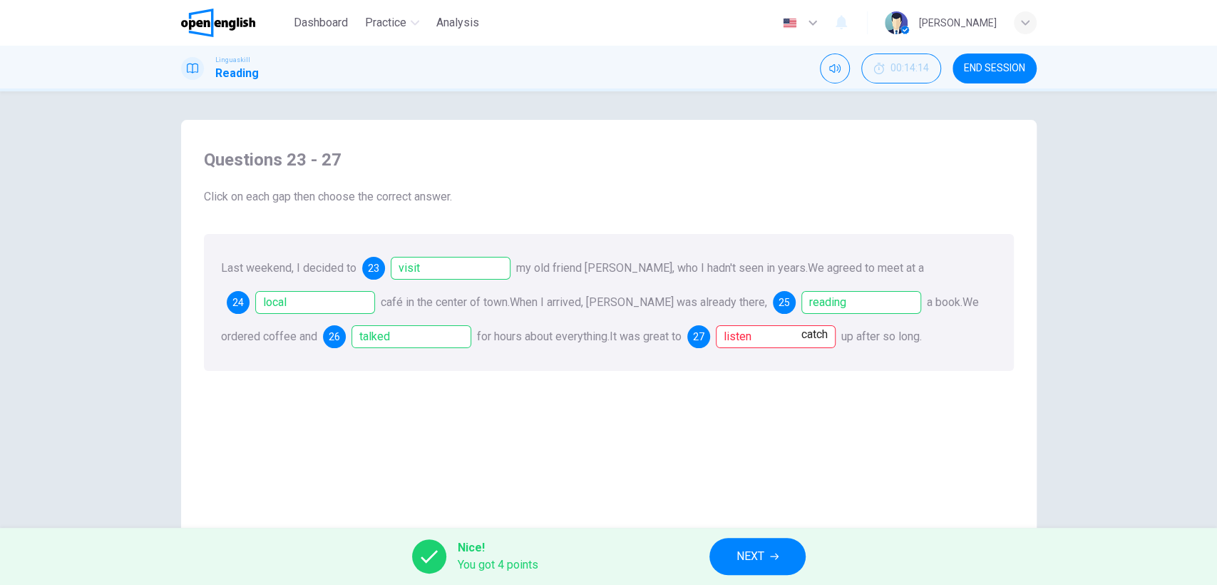
click at [733, 342] on div "listen" at bounding box center [776, 336] width 120 height 23
click at [751, 554] on span "NEXT" at bounding box center [751, 556] width 28 height 20
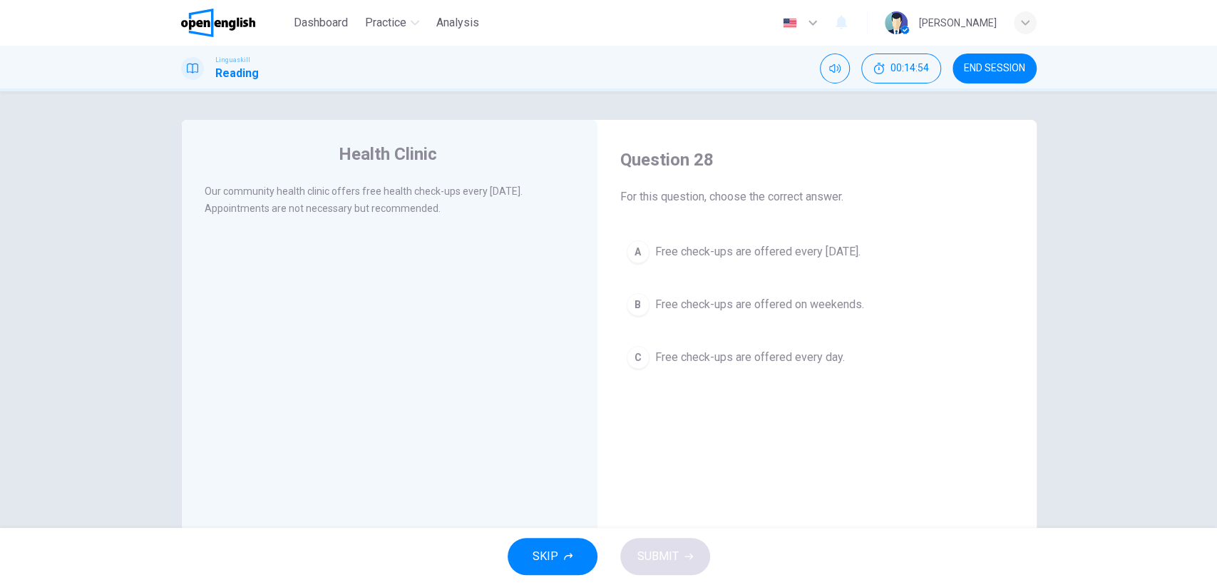
click at [629, 252] on div "A" at bounding box center [638, 251] width 23 height 23
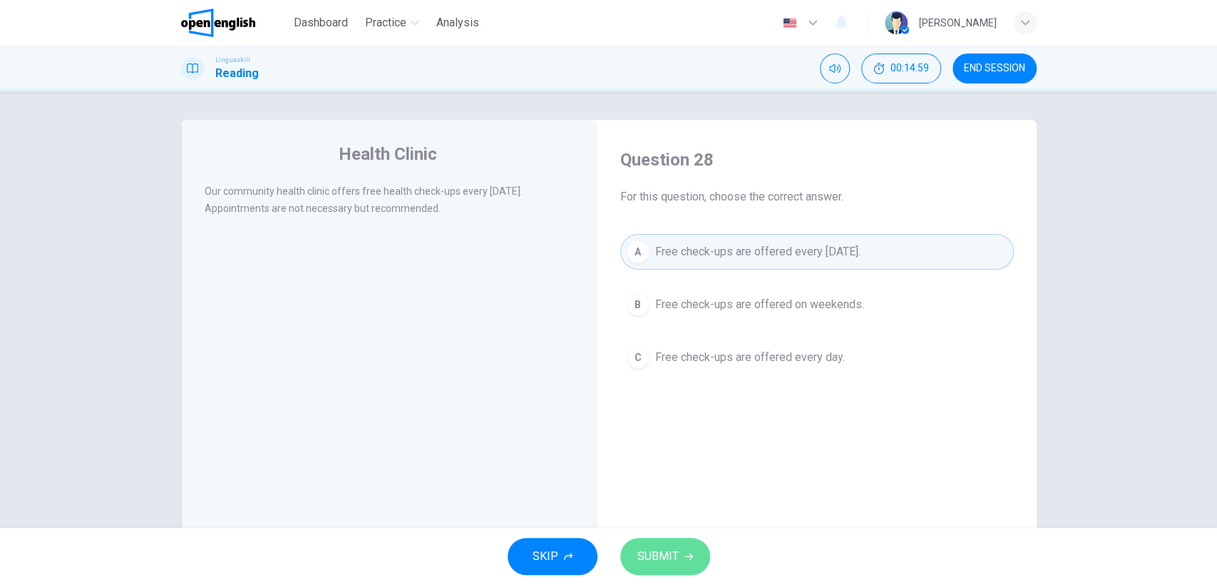
click at [656, 555] on span "SUBMIT" at bounding box center [657, 556] width 41 height 20
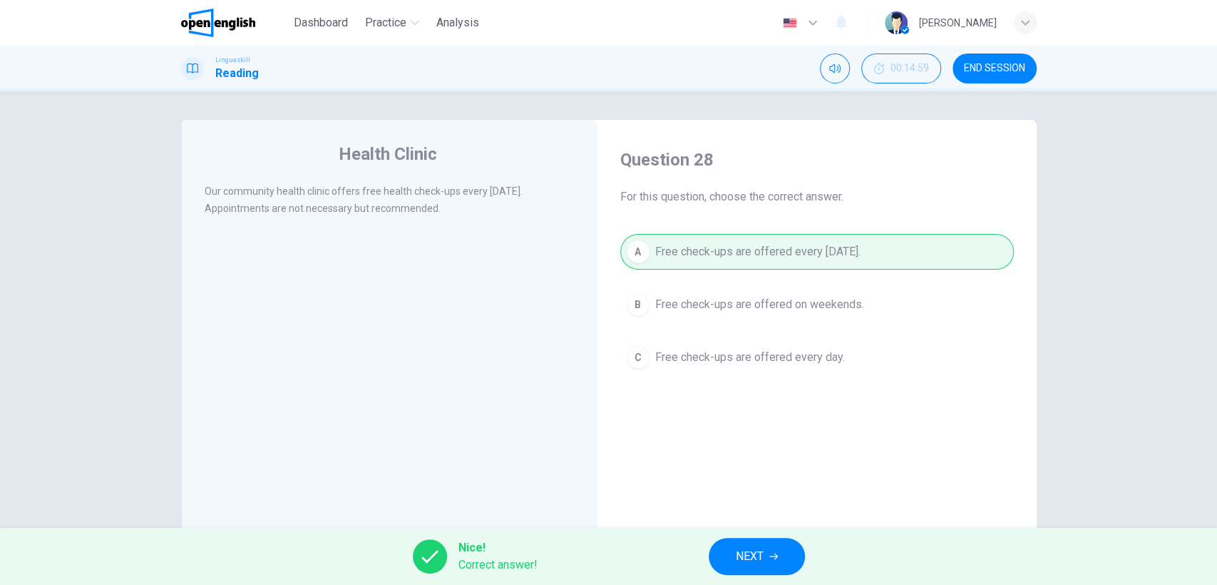
click at [806, 555] on div "Nice! Correct answer! NEXT" at bounding box center [608, 556] width 1217 height 57
click at [781, 554] on button "NEXT" at bounding box center [757, 556] width 96 height 37
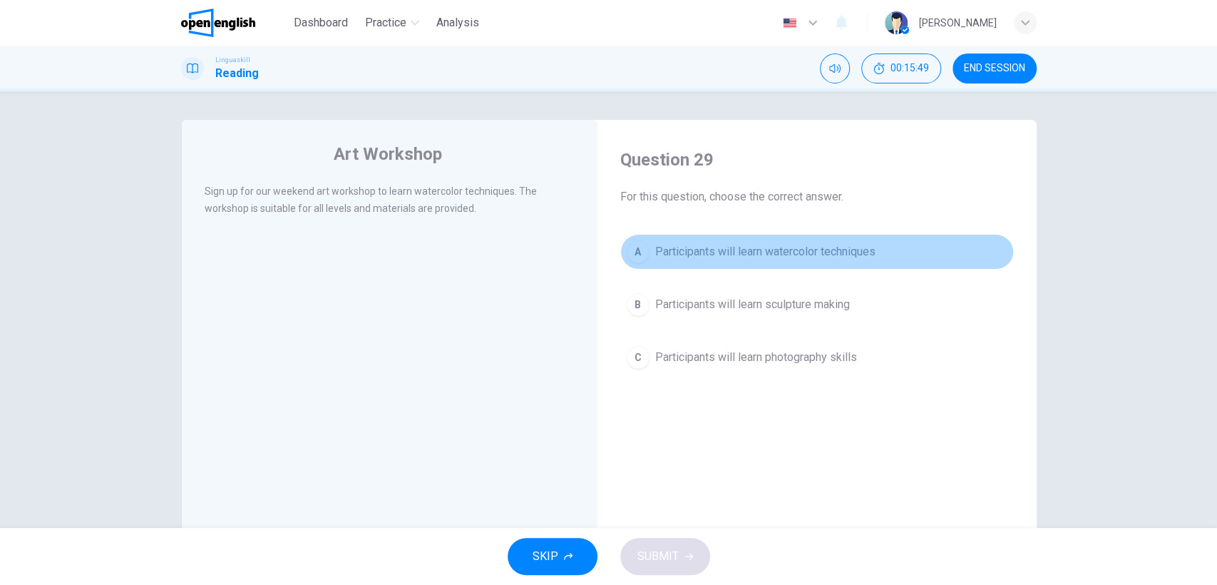
click at [642, 255] on div "A" at bounding box center [638, 251] width 23 height 23
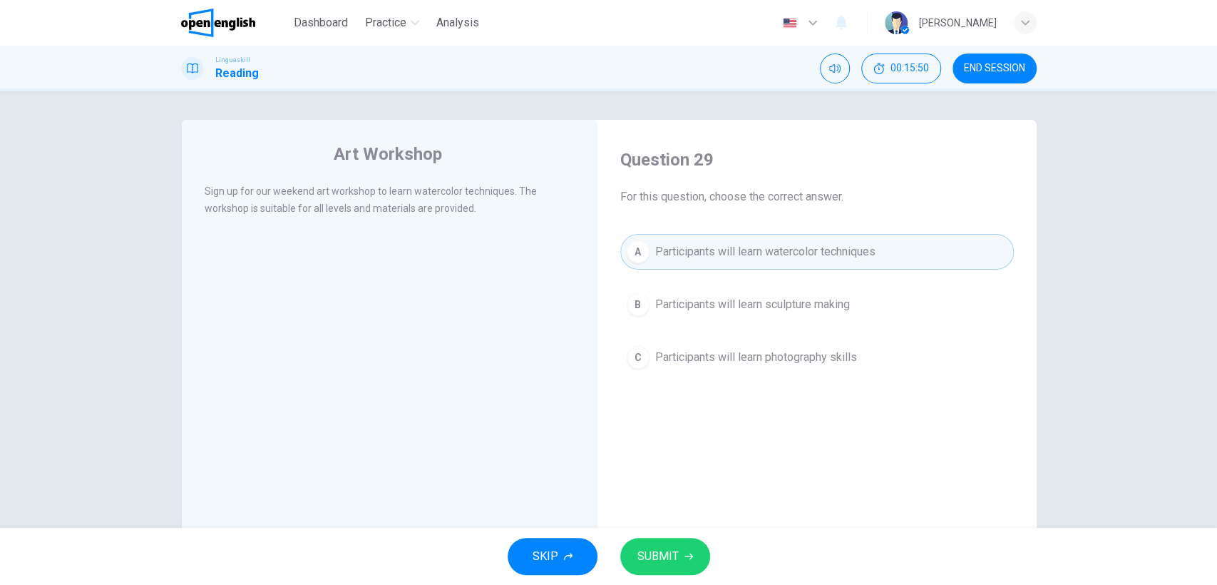
click at [671, 555] on span "SUBMIT" at bounding box center [657, 556] width 41 height 20
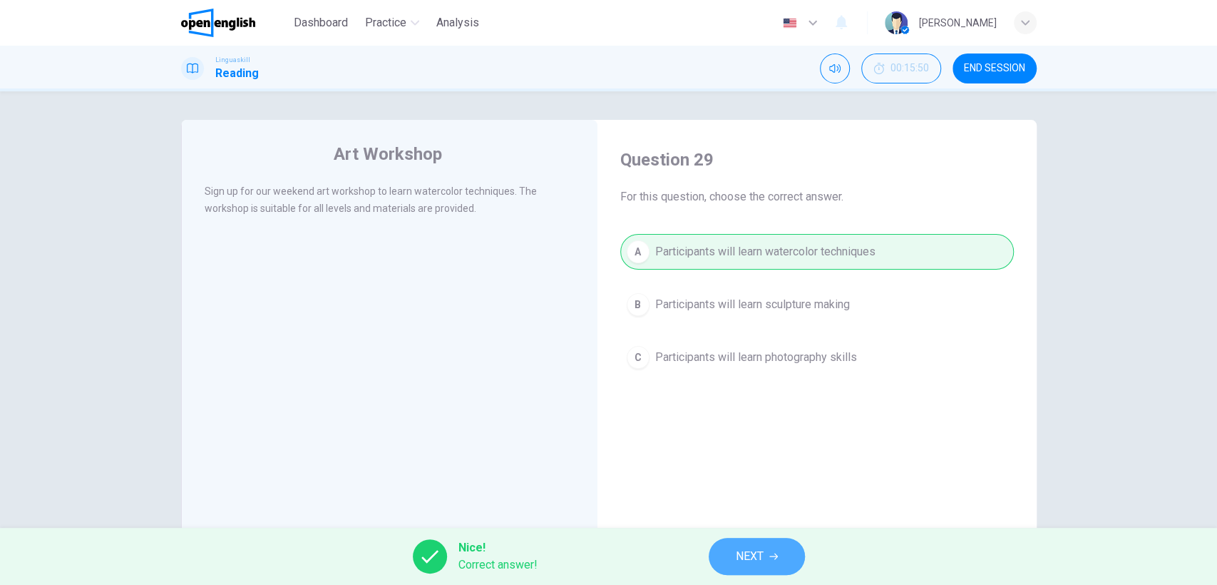
click at [724, 552] on button "NEXT" at bounding box center [757, 556] width 96 height 37
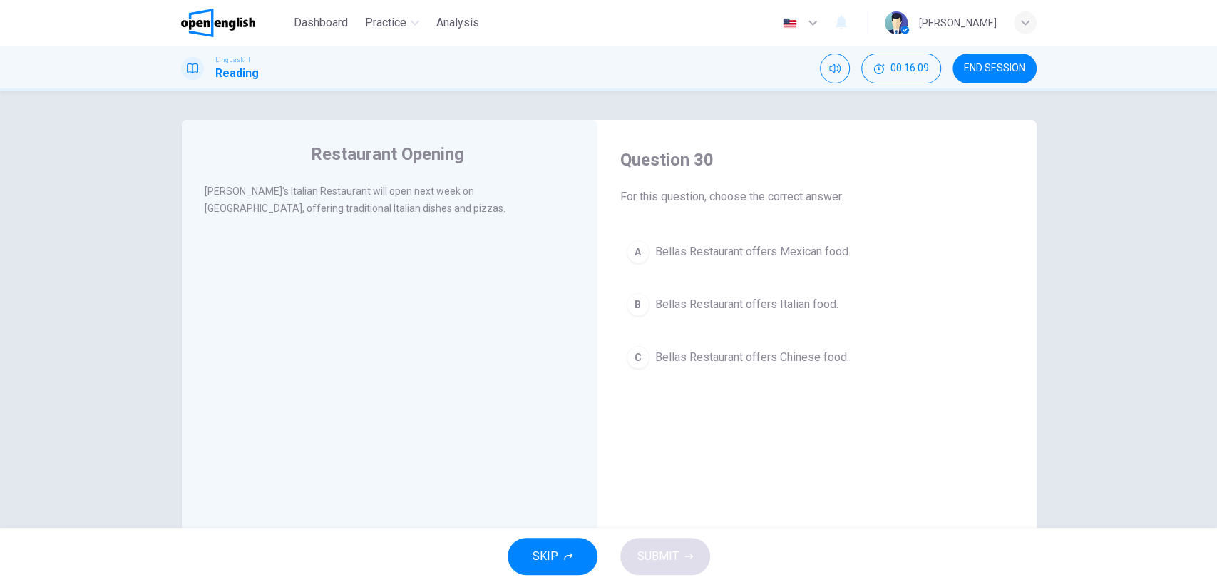
click at [642, 303] on div "B" at bounding box center [638, 304] width 23 height 23
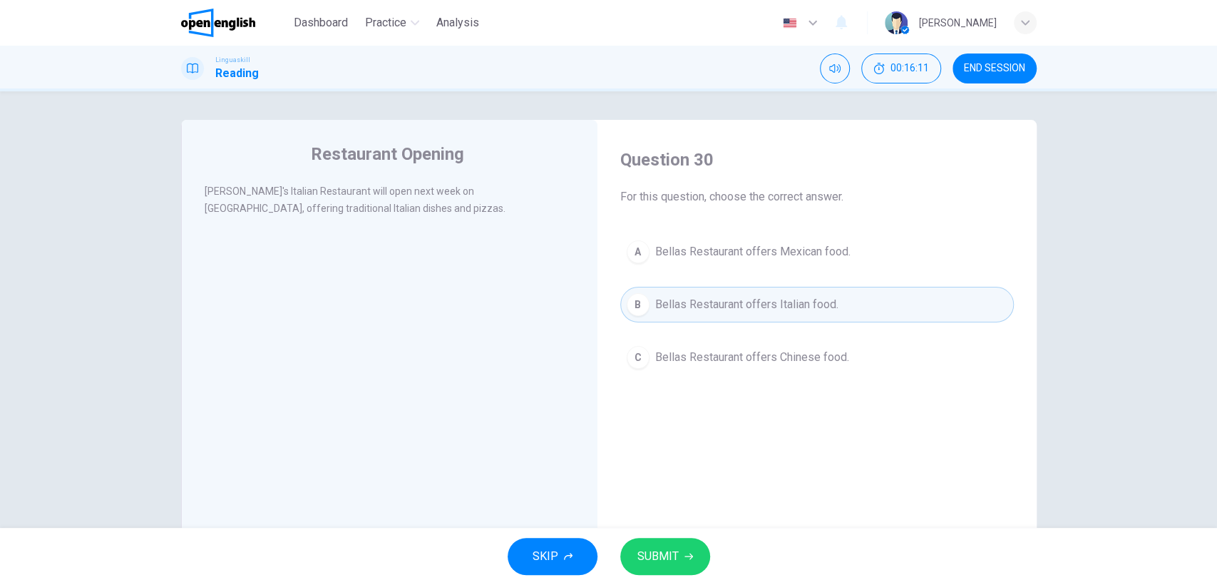
click at [667, 552] on span "SUBMIT" at bounding box center [657, 556] width 41 height 20
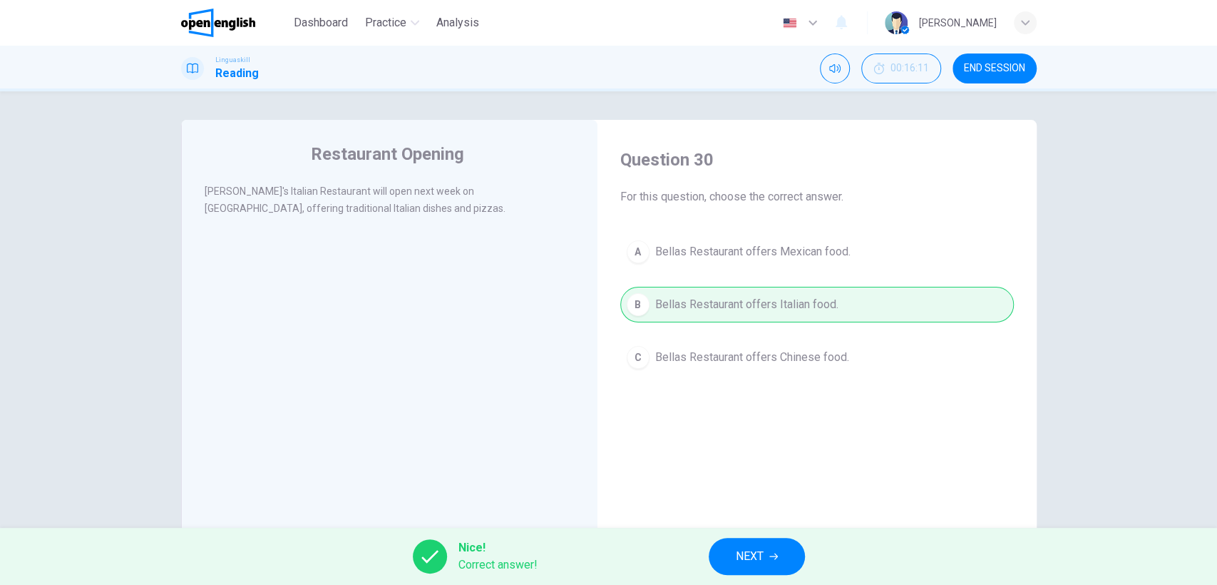
click at [736, 559] on span "NEXT" at bounding box center [750, 556] width 28 height 20
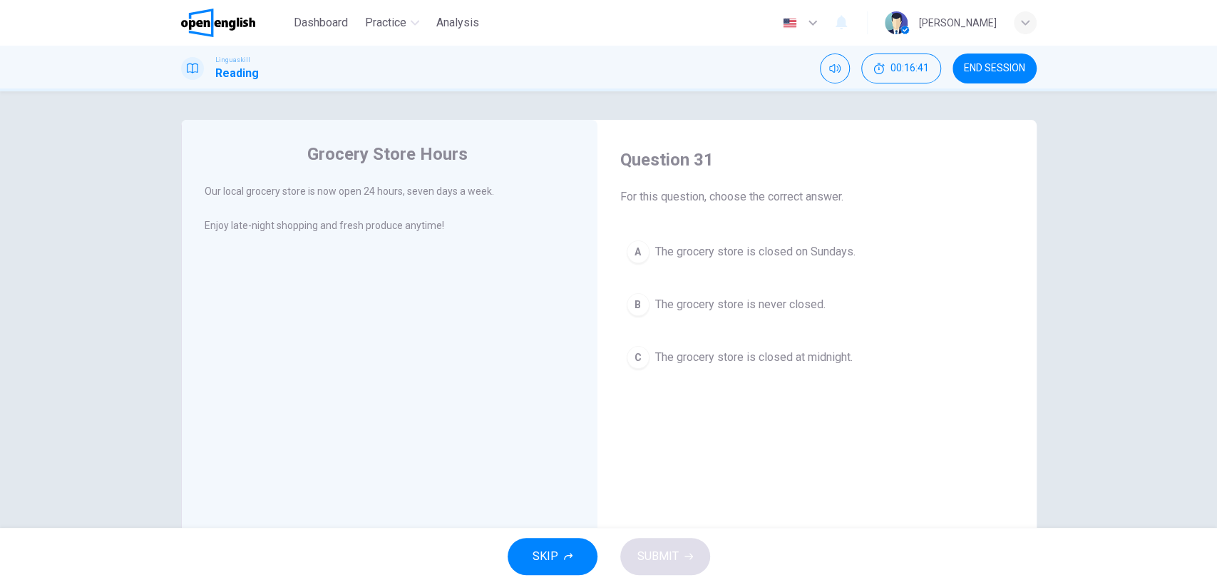
click at [639, 304] on div "B" at bounding box center [638, 304] width 23 height 23
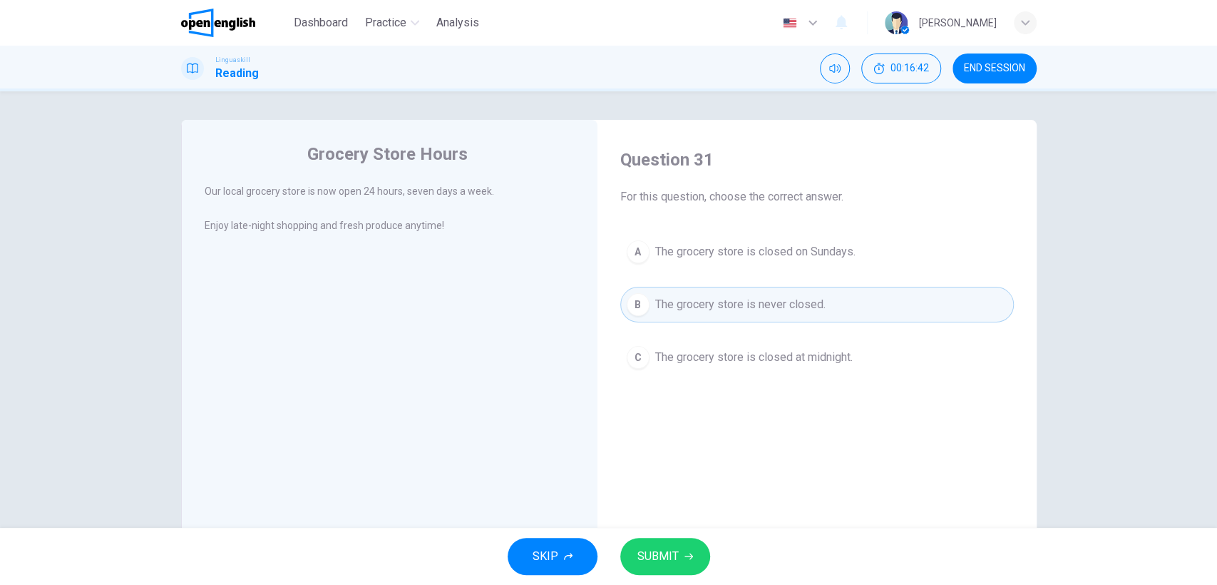
click at [662, 553] on span "SUBMIT" at bounding box center [657, 556] width 41 height 20
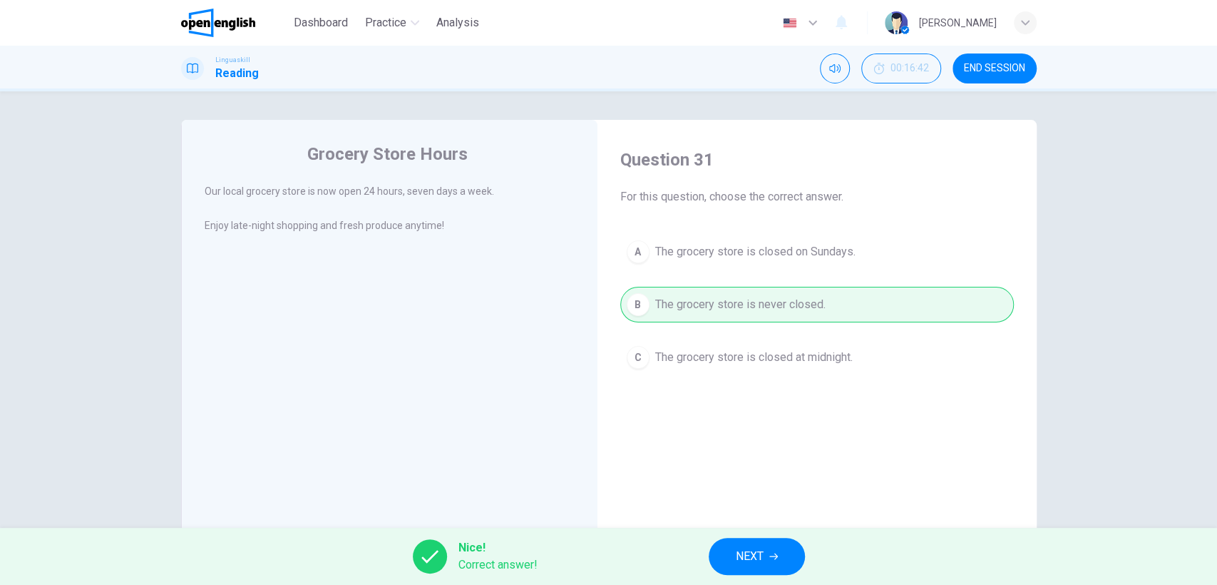
click at [758, 543] on button "NEXT" at bounding box center [757, 556] width 96 height 37
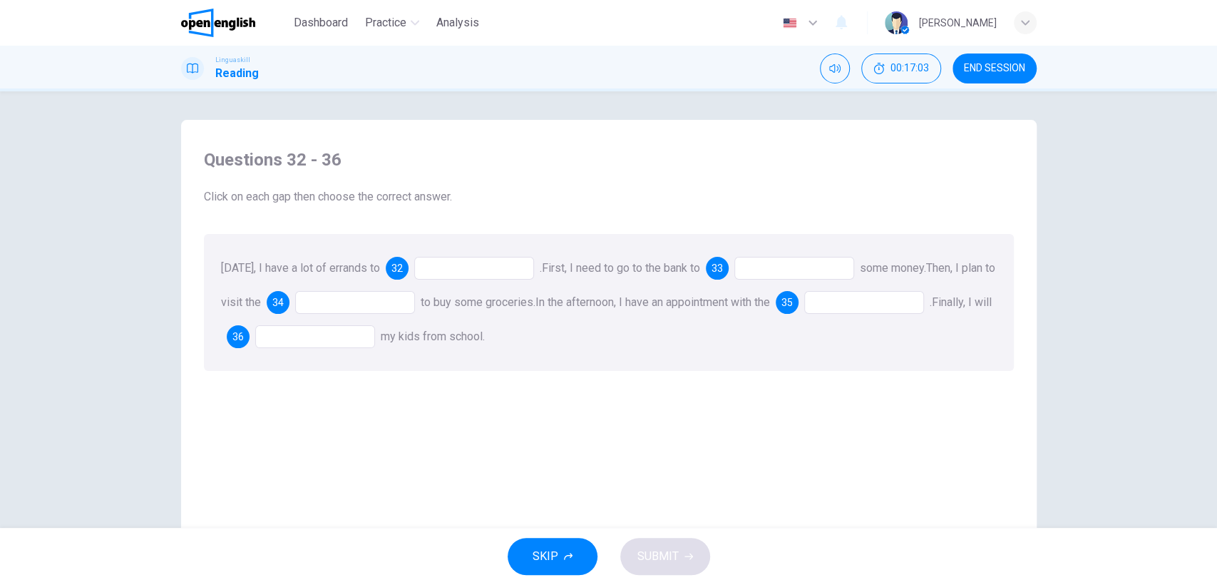
click at [458, 270] on div at bounding box center [474, 268] width 120 height 23
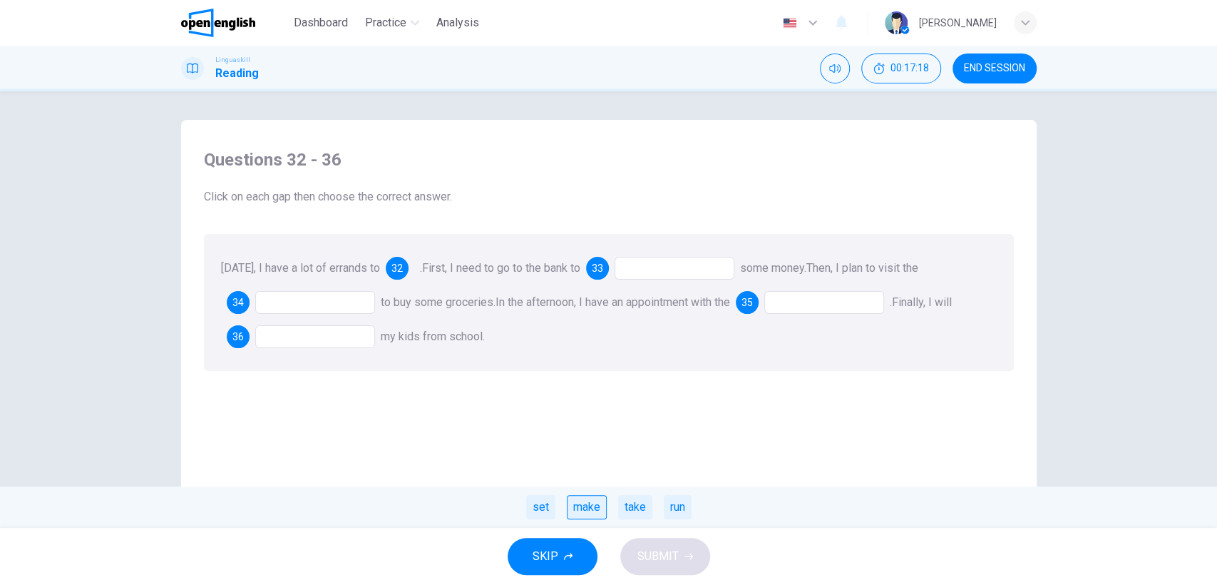
click at [585, 507] on div "make" at bounding box center [587, 507] width 40 height 24
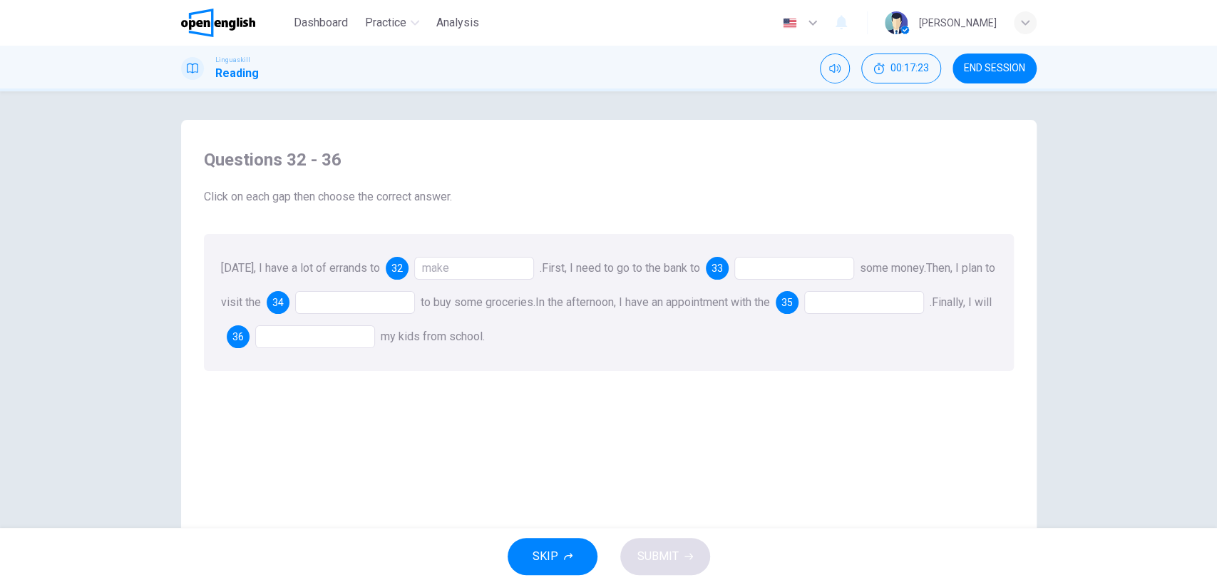
click at [762, 270] on div at bounding box center [794, 268] width 120 height 23
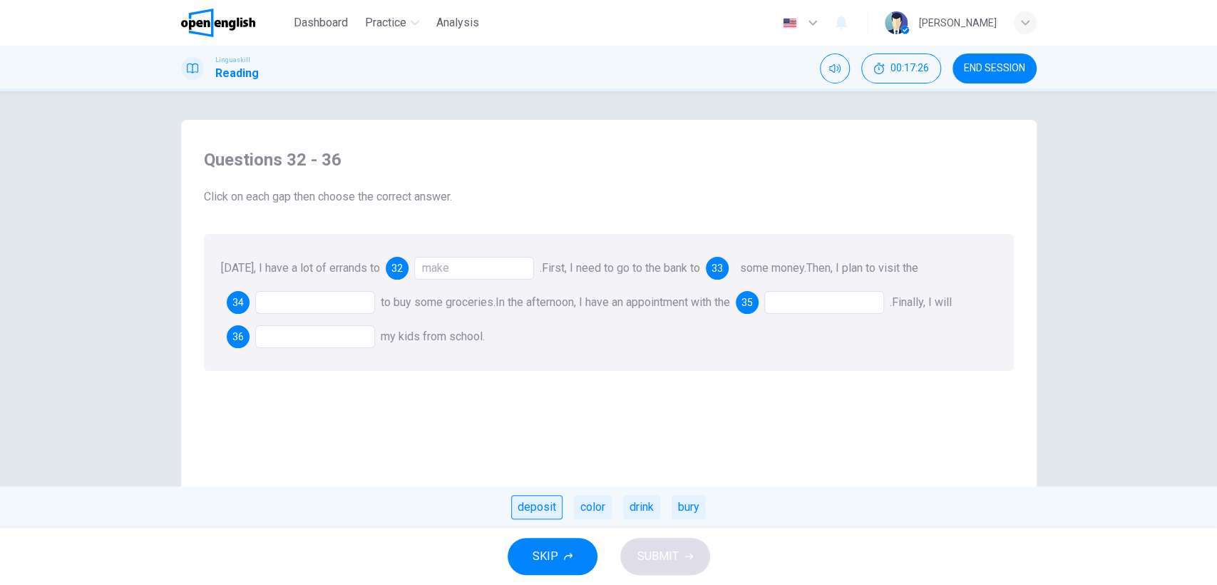
click at [543, 512] on div "deposit" at bounding box center [536, 507] width 51 height 24
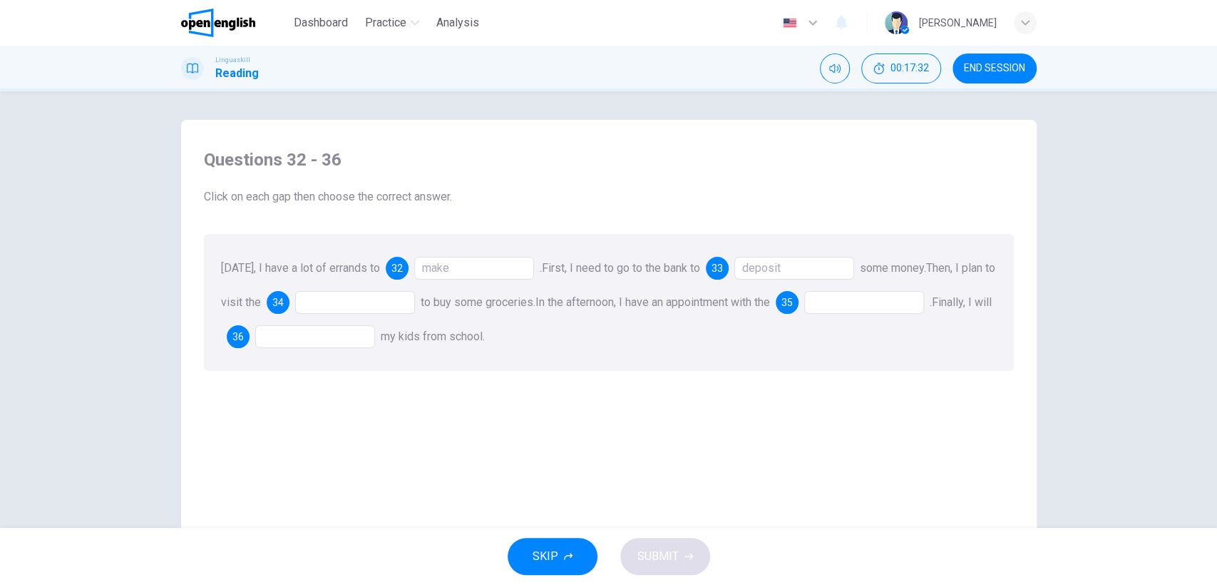
click at [344, 301] on div at bounding box center [355, 302] width 120 height 23
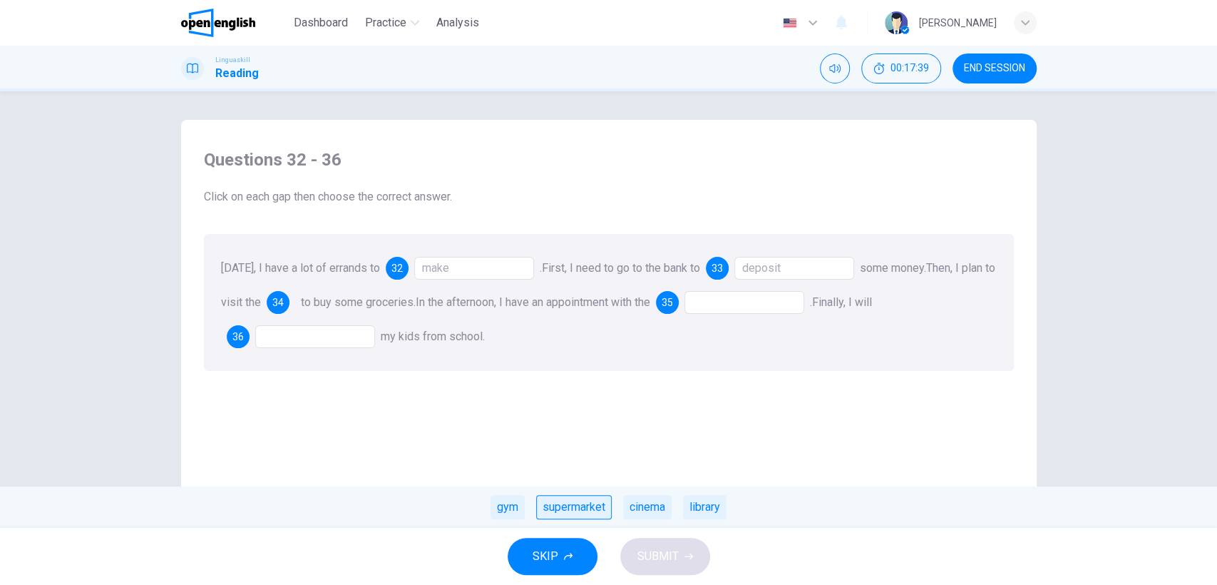
click at [584, 507] on div "supermarket" at bounding box center [574, 507] width 76 height 24
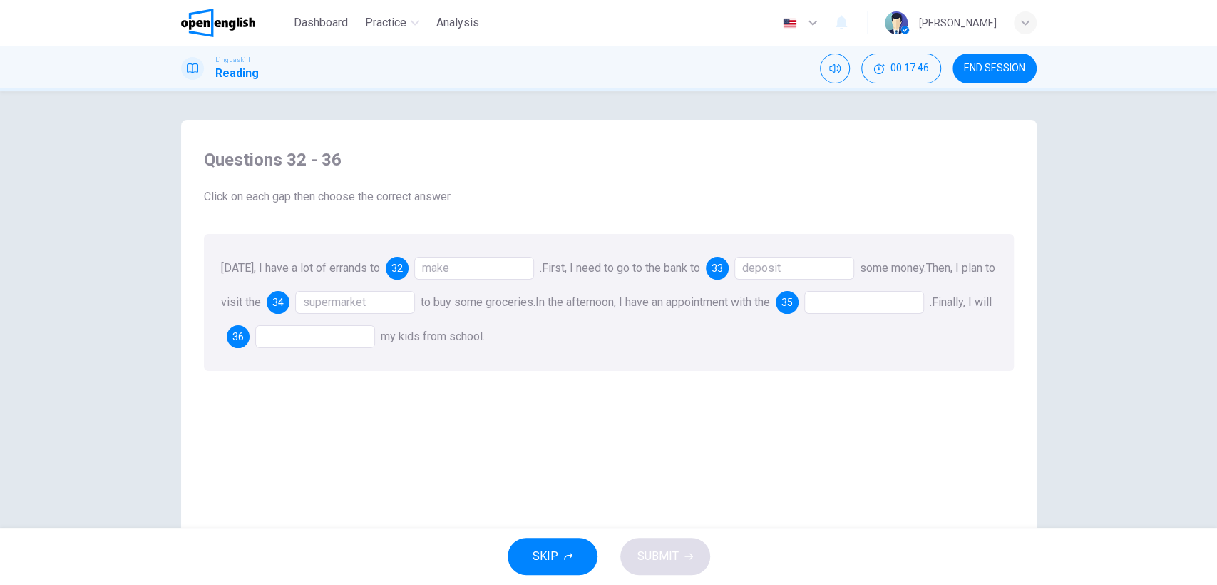
click at [850, 300] on div at bounding box center [864, 302] width 120 height 23
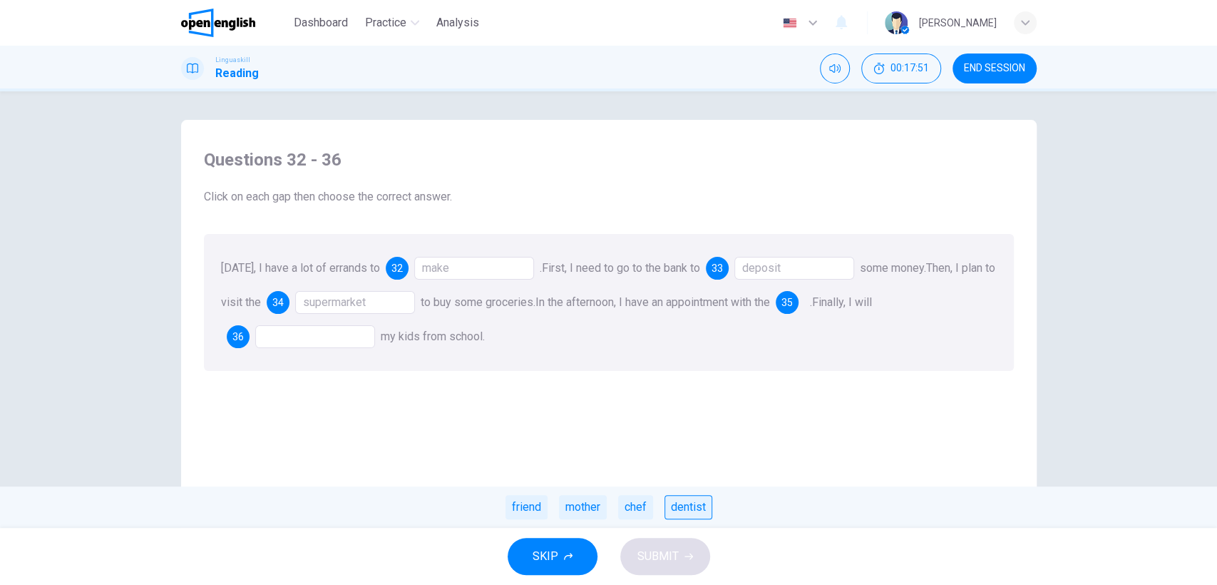
click at [681, 503] on div "dentist" at bounding box center [689, 507] width 48 height 24
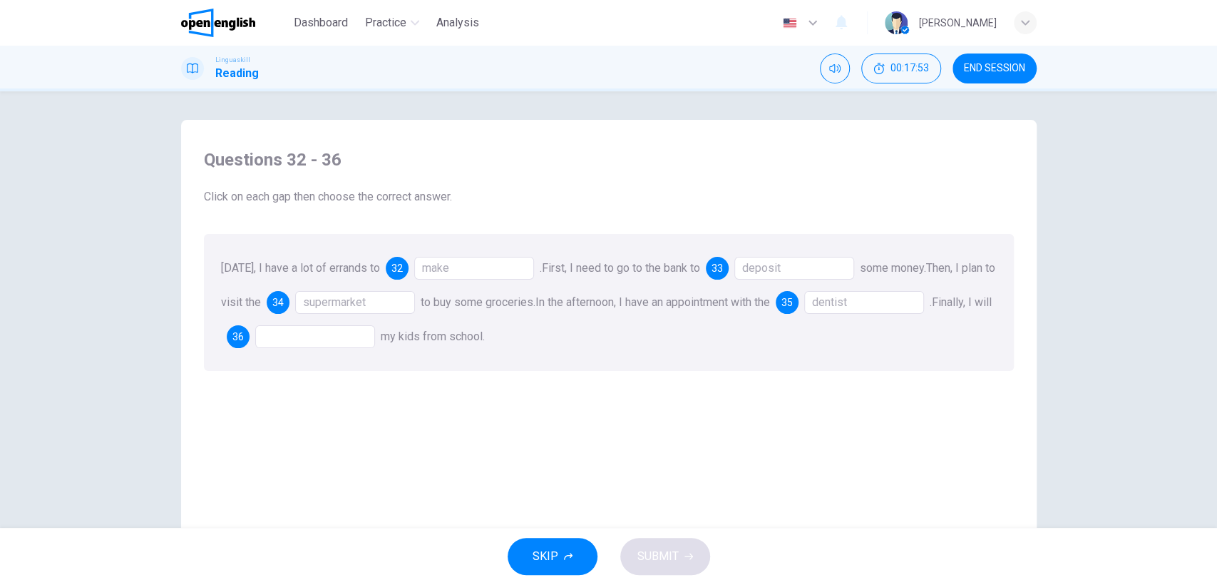
click at [871, 299] on div "dentist" at bounding box center [864, 302] width 120 height 23
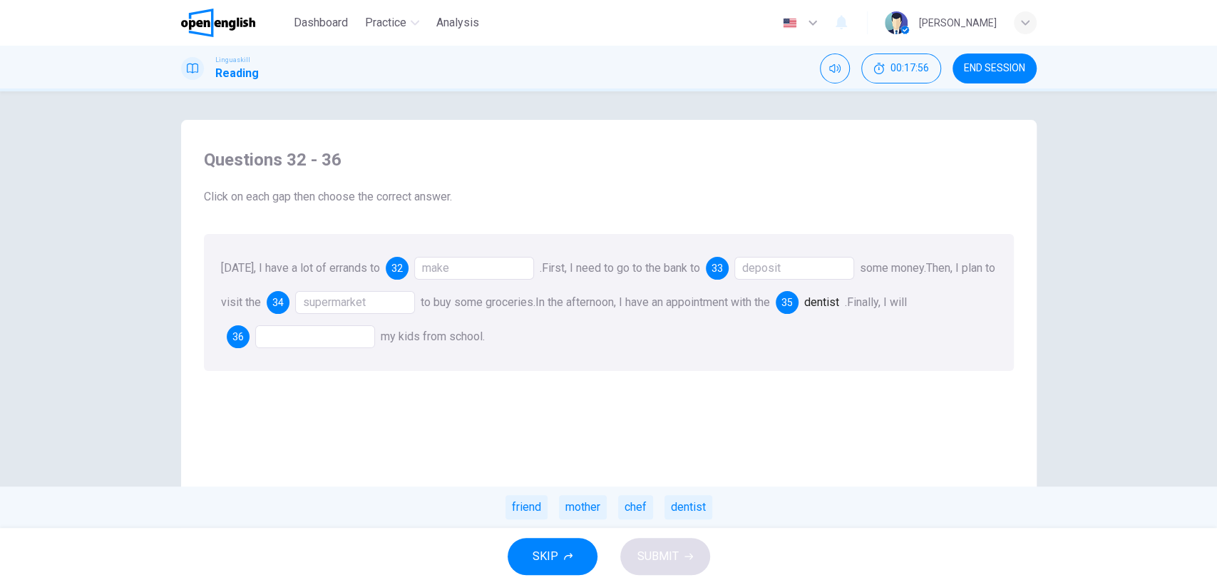
click at [336, 343] on div at bounding box center [315, 336] width 120 height 23
click at [255, 337] on div at bounding box center [255, 337] width 0 height 0
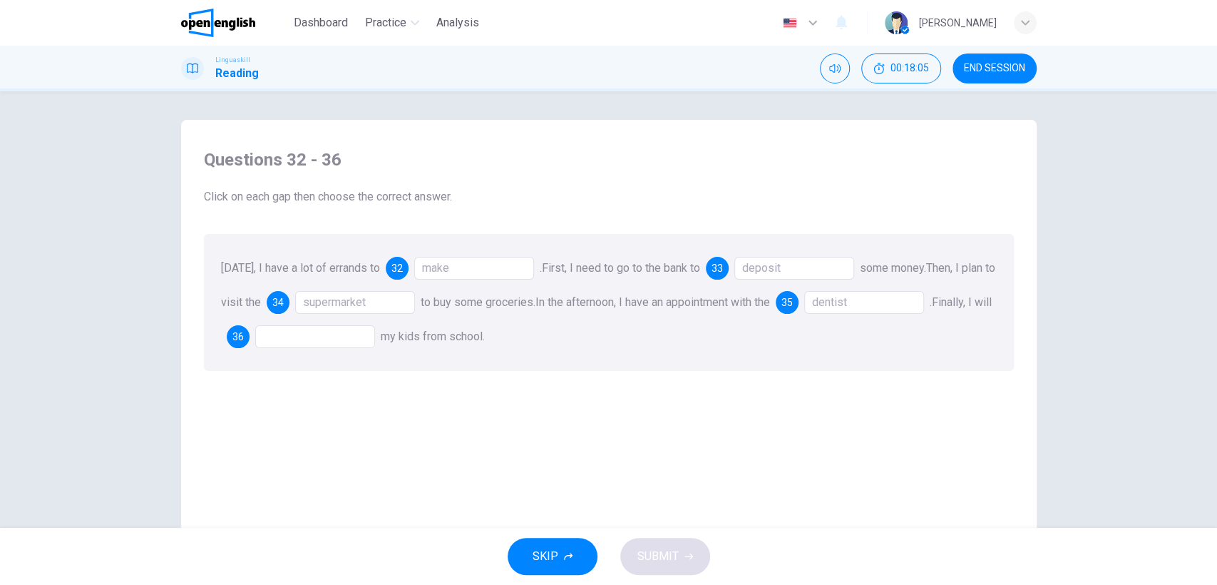
click at [327, 337] on div at bounding box center [315, 336] width 120 height 23
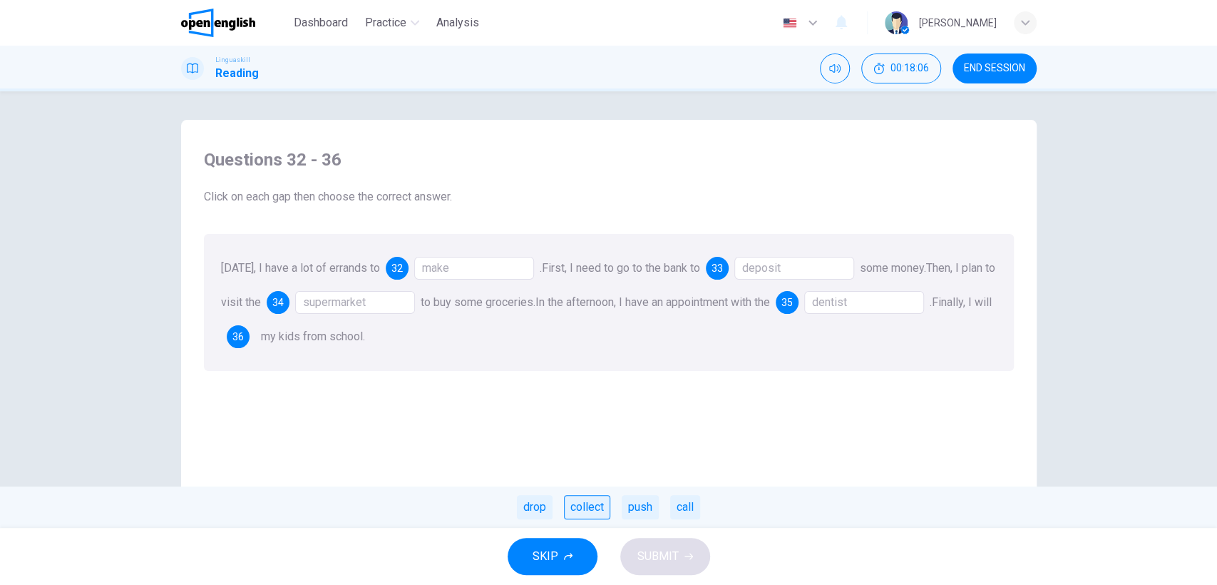
click at [595, 508] on div "collect" at bounding box center [587, 507] width 46 height 24
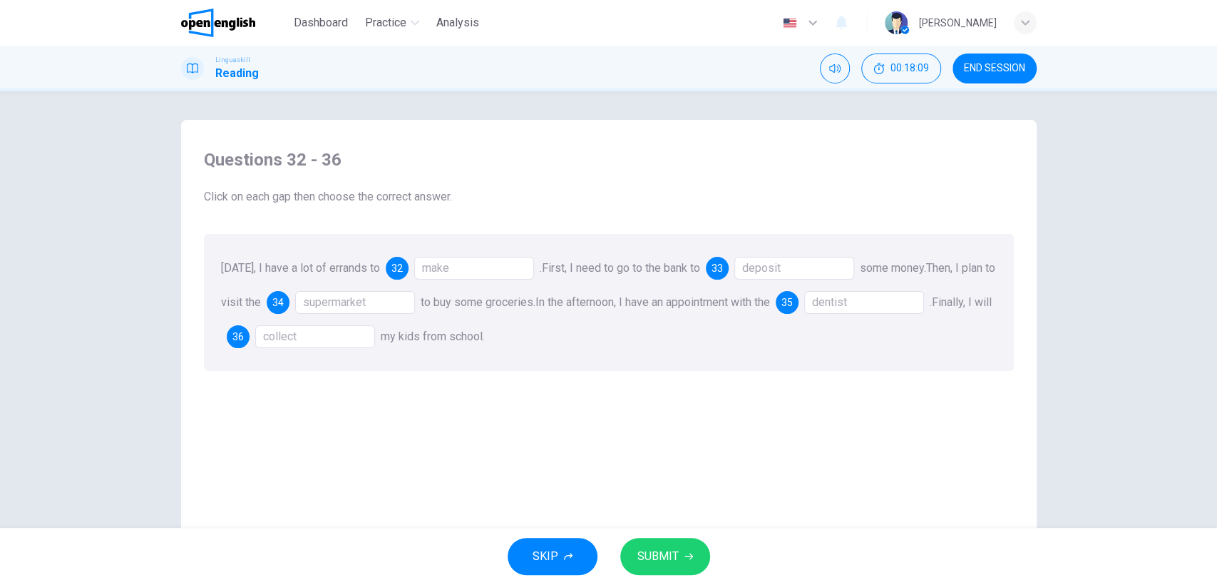
click at [349, 334] on div "collect" at bounding box center [315, 336] width 120 height 23
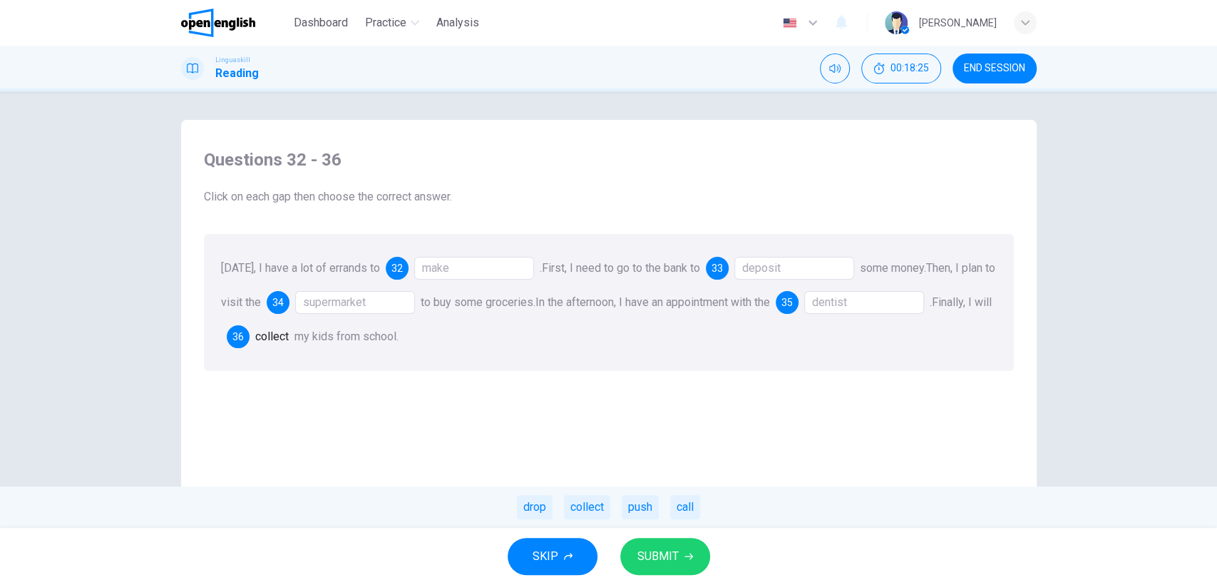
click at [652, 560] on span "SUBMIT" at bounding box center [657, 556] width 41 height 20
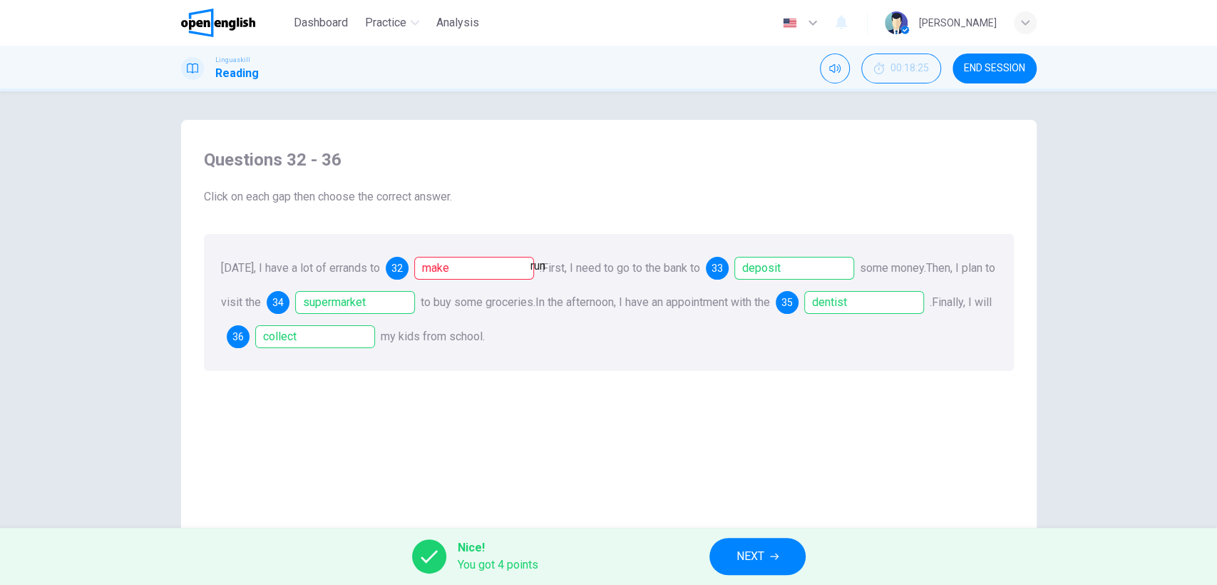
click at [463, 267] on div "make" at bounding box center [474, 268] width 120 height 23
click at [756, 548] on span "NEXT" at bounding box center [751, 556] width 28 height 20
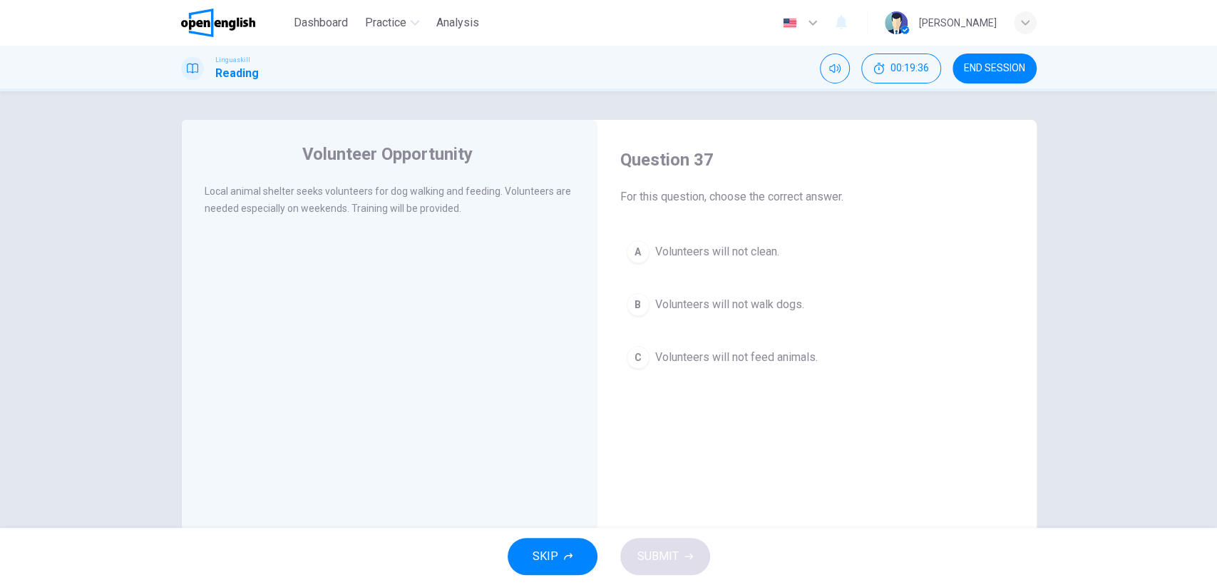
click at [631, 251] on div "A" at bounding box center [638, 251] width 23 height 23
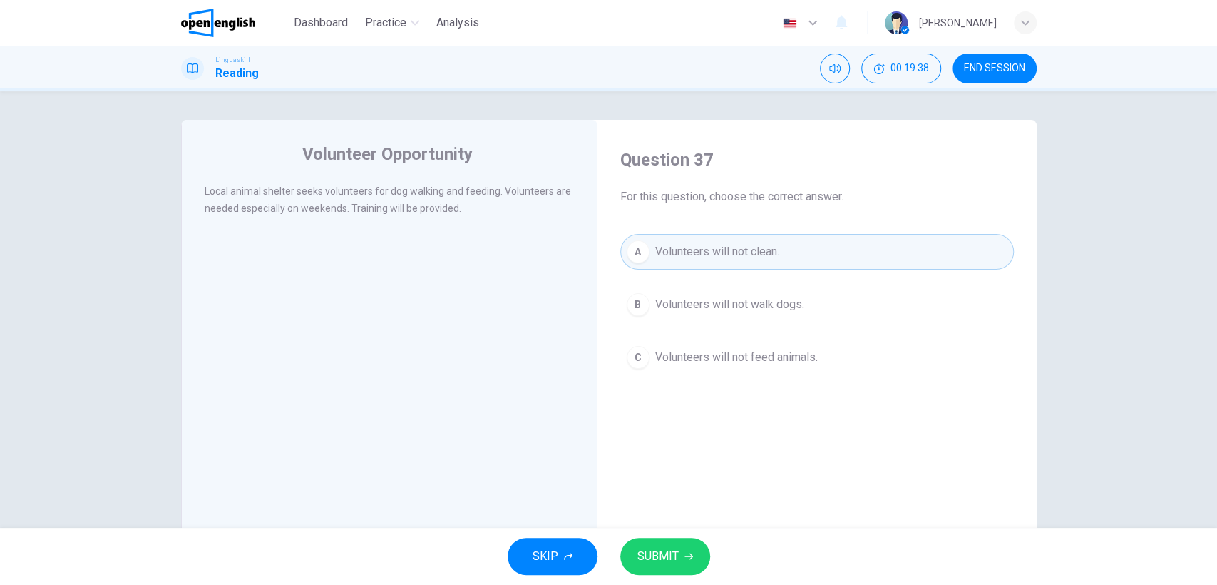
click at [662, 554] on span "SUBMIT" at bounding box center [657, 556] width 41 height 20
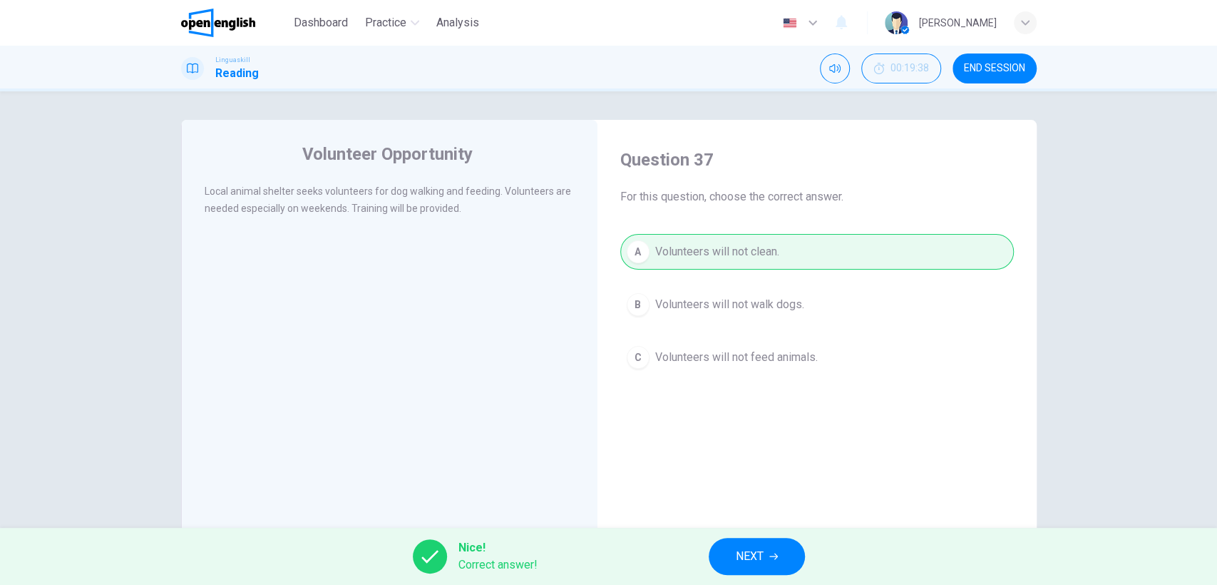
click at [752, 550] on span "NEXT" at bounding box center [750, 556] width 28 height 20
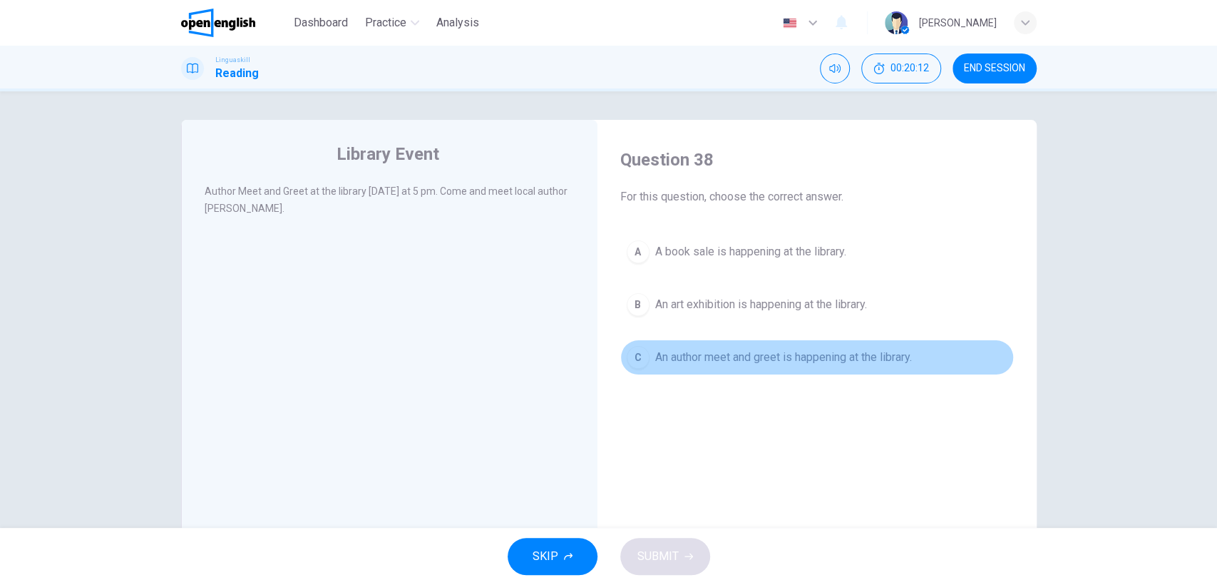
click at [632, 359] on div "C" at bounding box center [638, 357] width 23 height 23
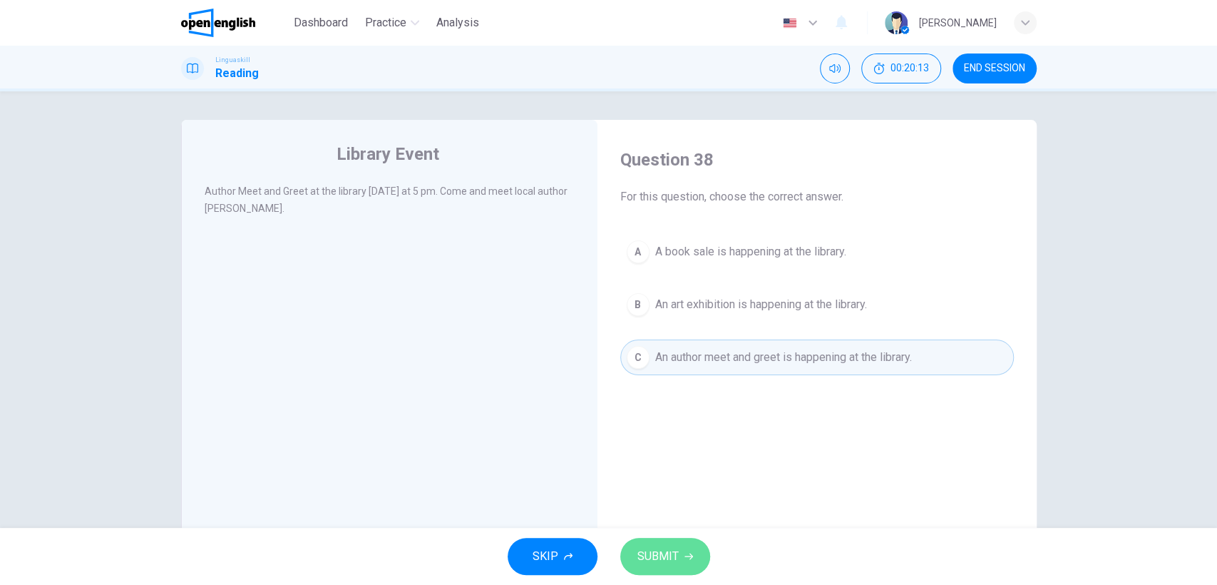
click at [646, 553] on span "SUBMIT" at bounding box center [657, 556] width 41 height 20
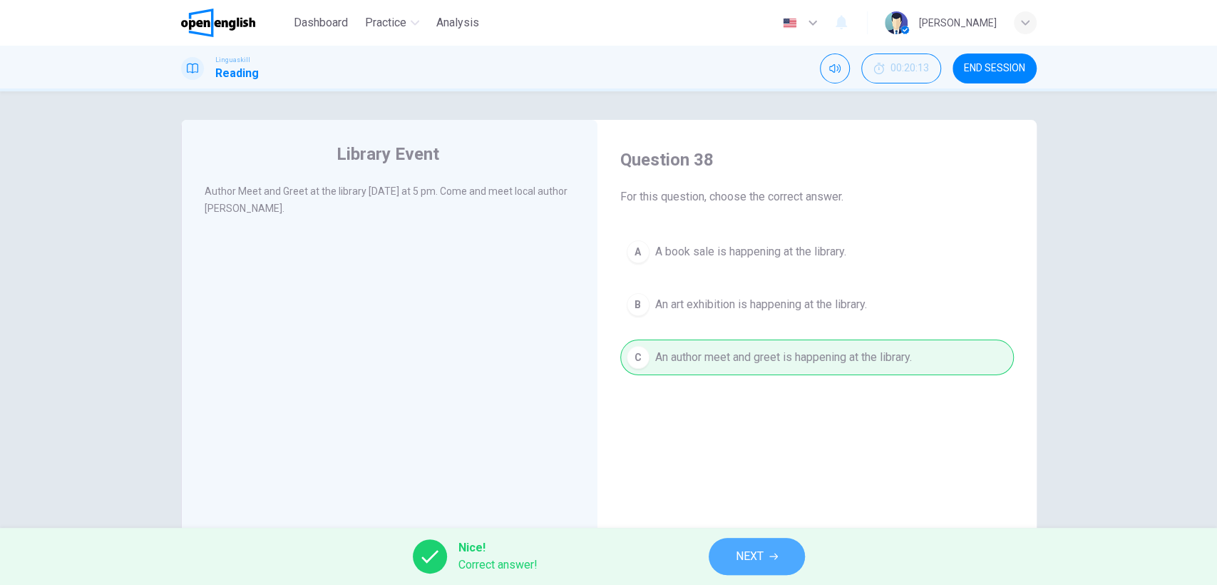
click at [764, 548] on button "NEXT" at bounding box center [757, 556] width 96 height 37
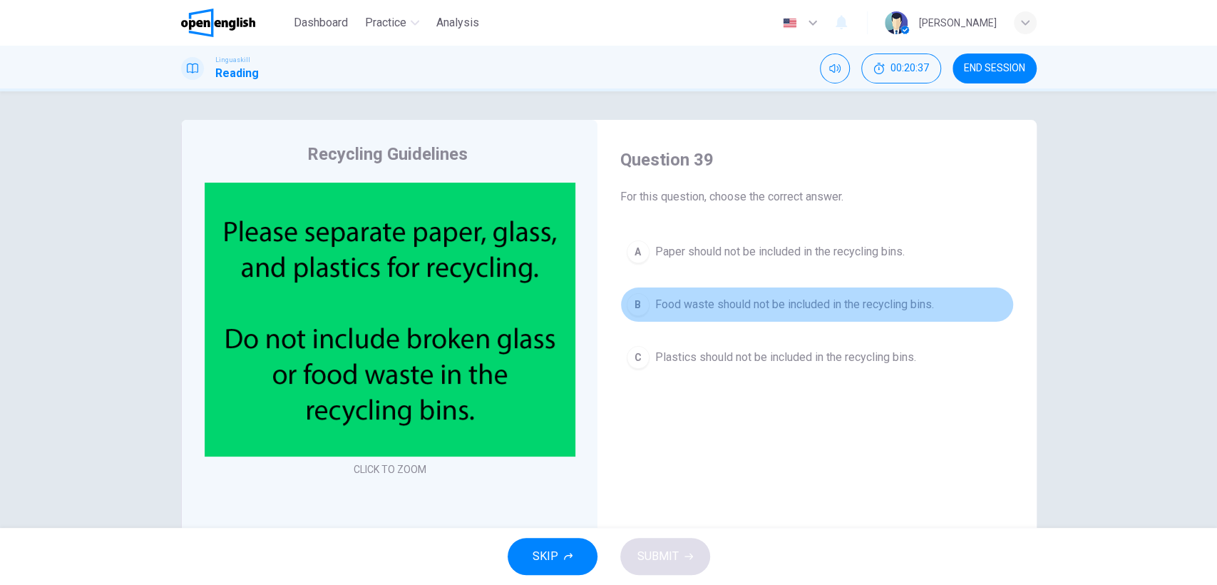
click at [635, 306] on div "B" at bounding box center [638, 304] width 23 height 23
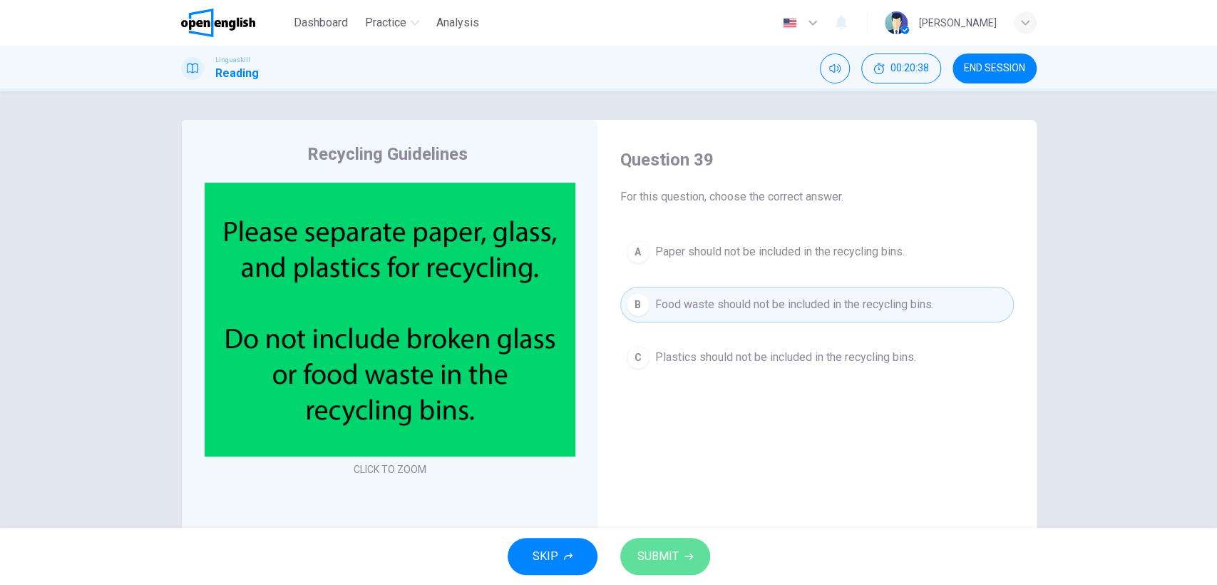
click at [670, 554] on span "SUBMIT" at bounding box center [657, 556] width 41 height 20
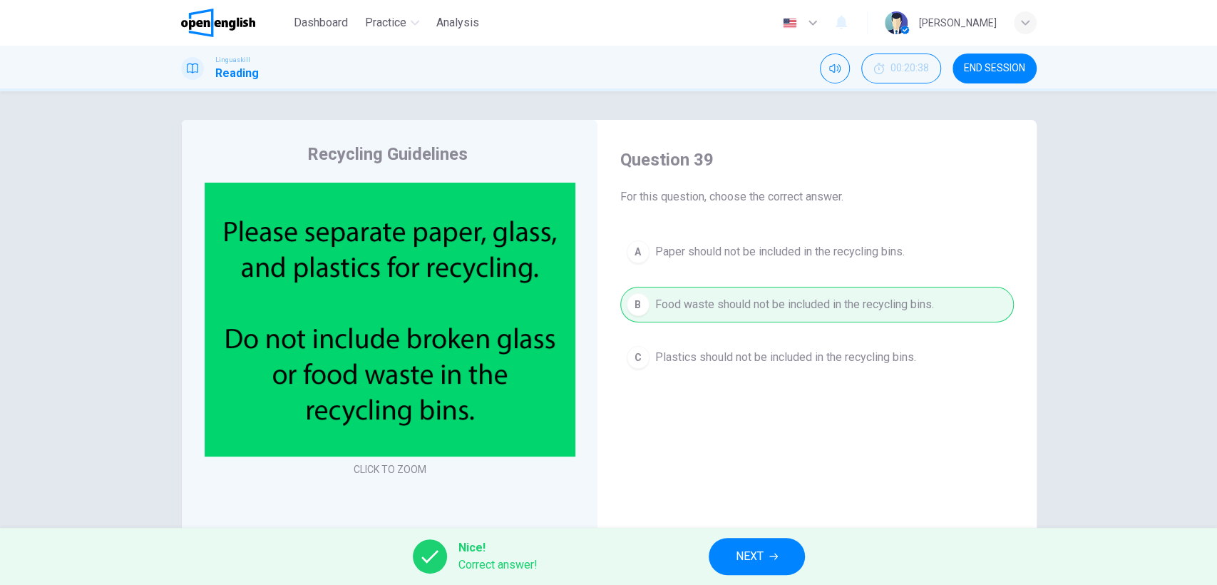
click at [771, 550] on button "NEXT" at bounding box center [757, 556] width 96 height 37
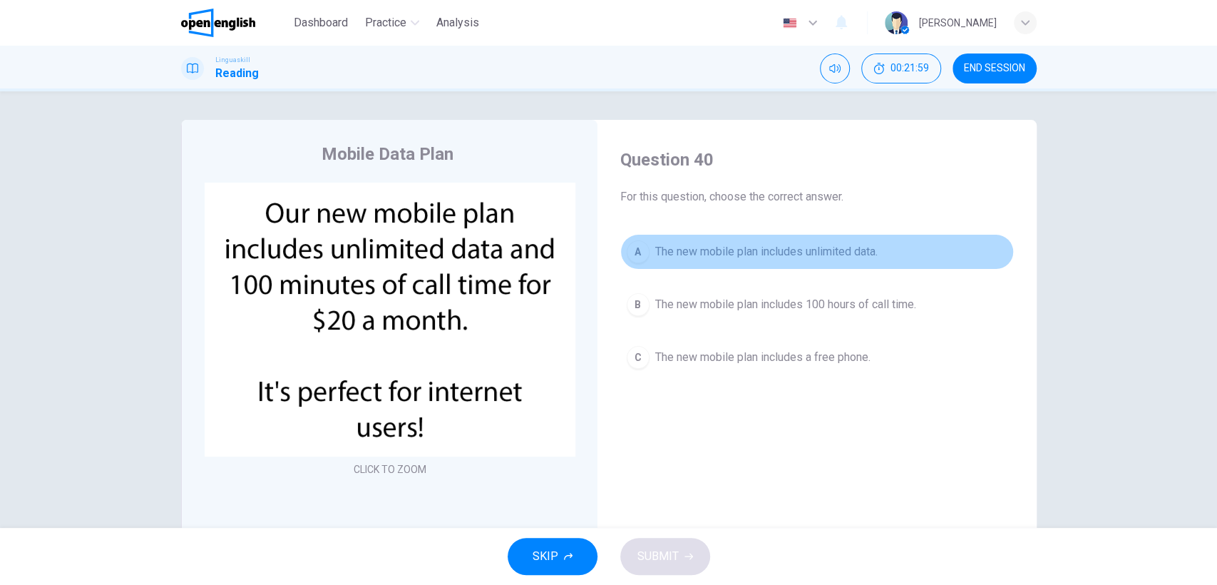
click at [636, 255] on div "A" at bounding box center [638, 251] width 23 height 23
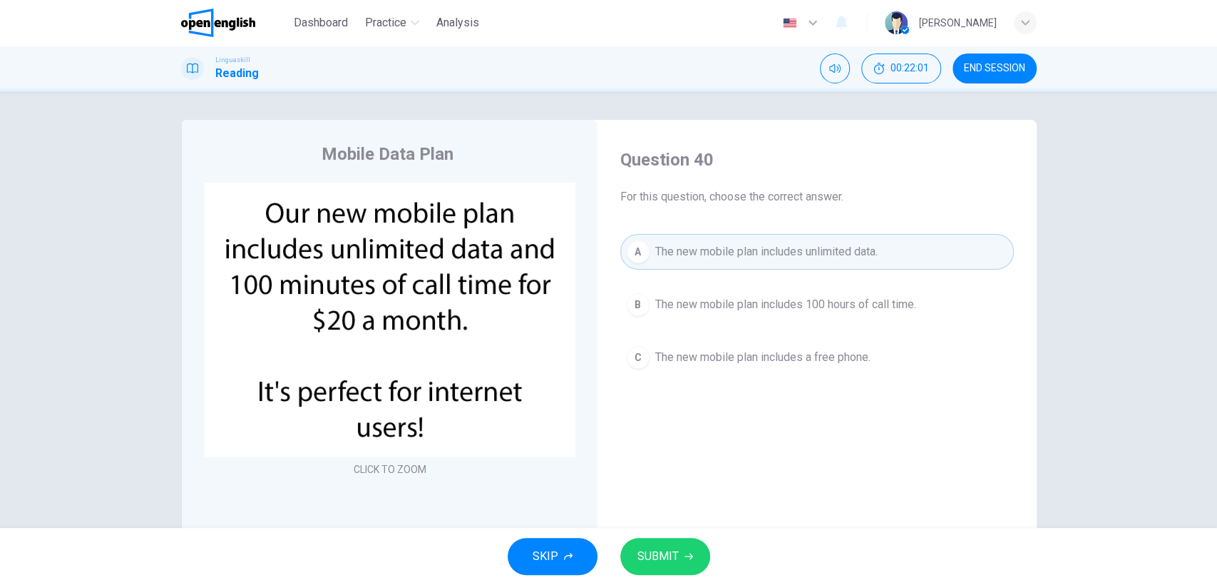
click at [670, 546] on span "SUBMIT" at bounding box center [657, 556] width 41 height 20
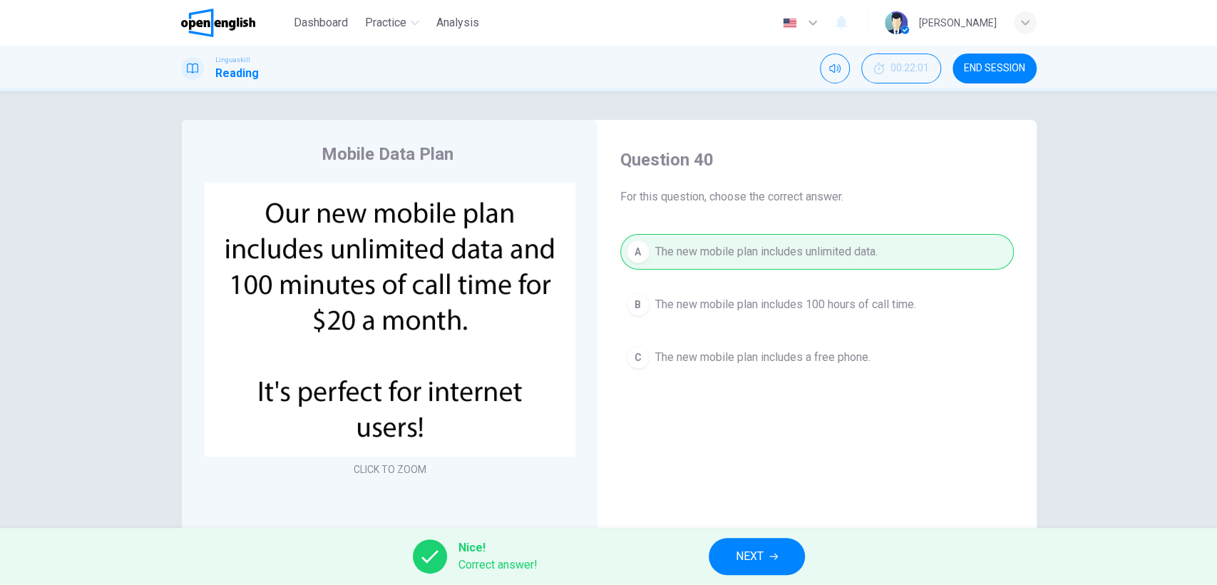
click at [753, 550] on span "NEXT" at bounding box center [750, 556] width 28 height 20
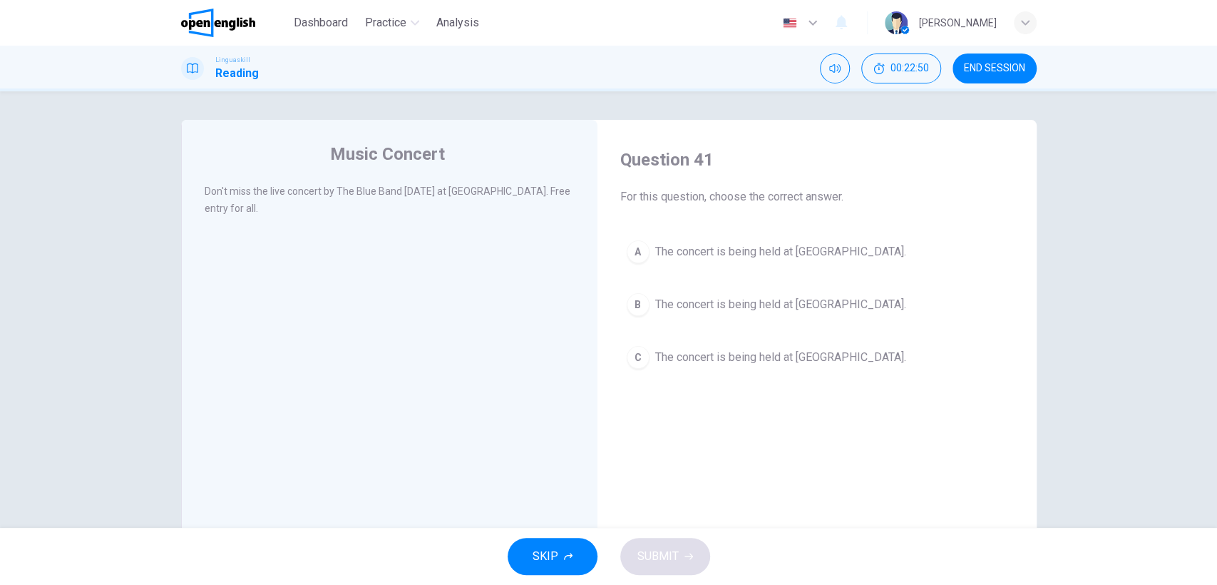
drag, startPoint x: 245, startPoint y: 191, endPoint x: 205, endPoint y: 190, distance: 40.7
click at [205, 190] on span "Don't miss the live concert by The Blue Band [DATE] at [GEOGRAPHIC_DATA]. Free …" at bounding box center [388, 199] width 366 height 29
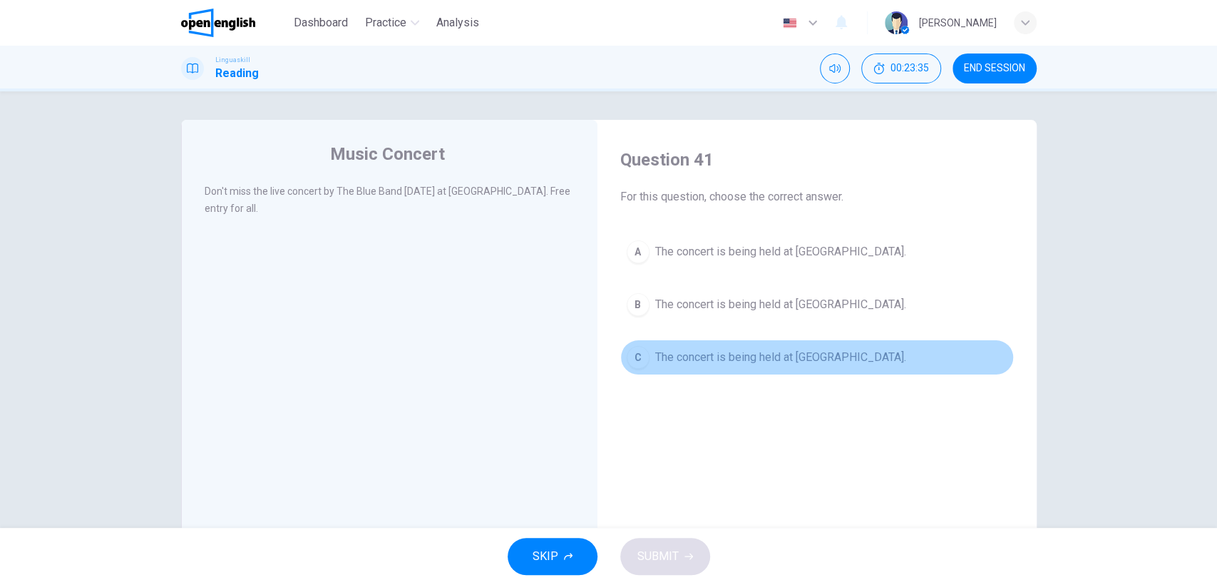
click at [657, 356] on span "The concert is being held at [GEOGRAPHIC_DATA]." at bounding box center [780, 357] width 251 height 17
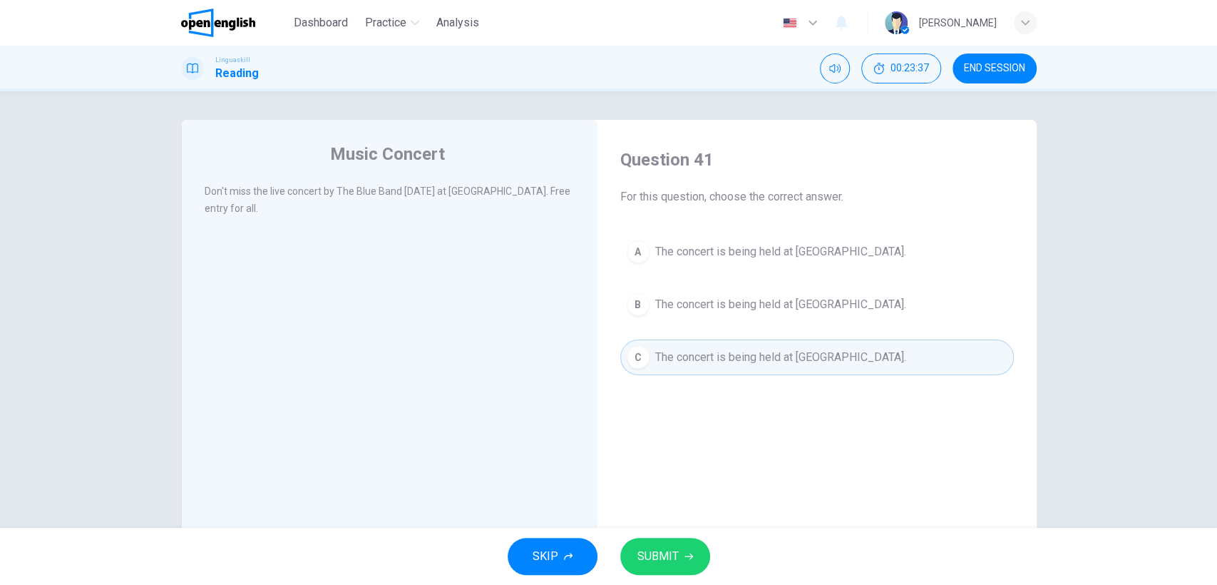
click at [653, 563] on span "SUBMIT" at bounding box center [657, 556] width 41 height 20
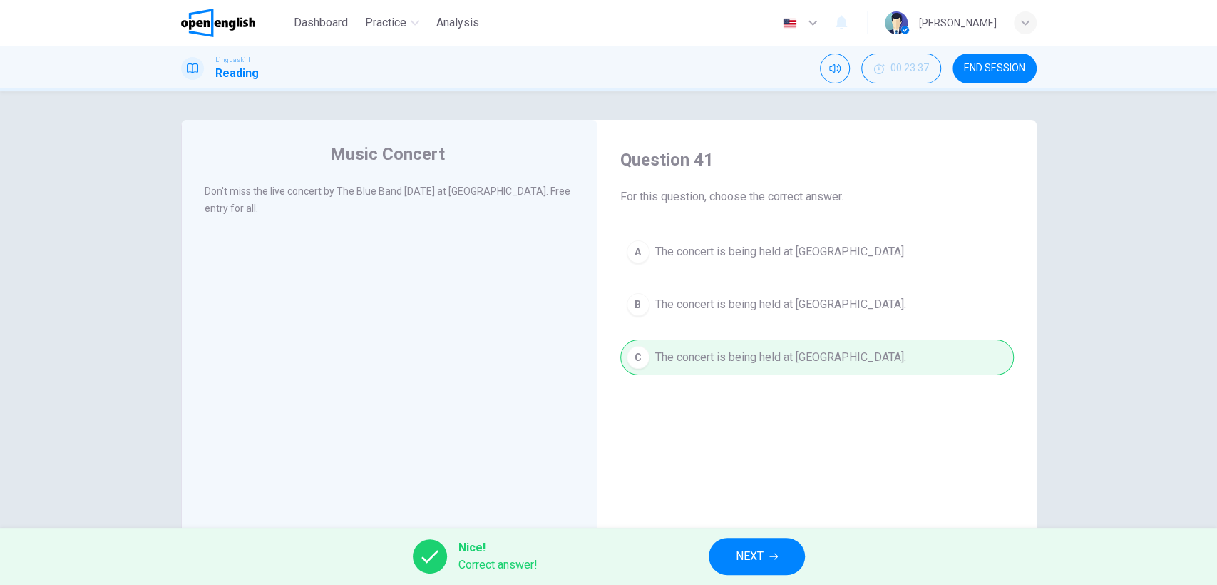
click at [759, 555] on span "NEXT" at bounding box center [750, 556] width 28 height 20
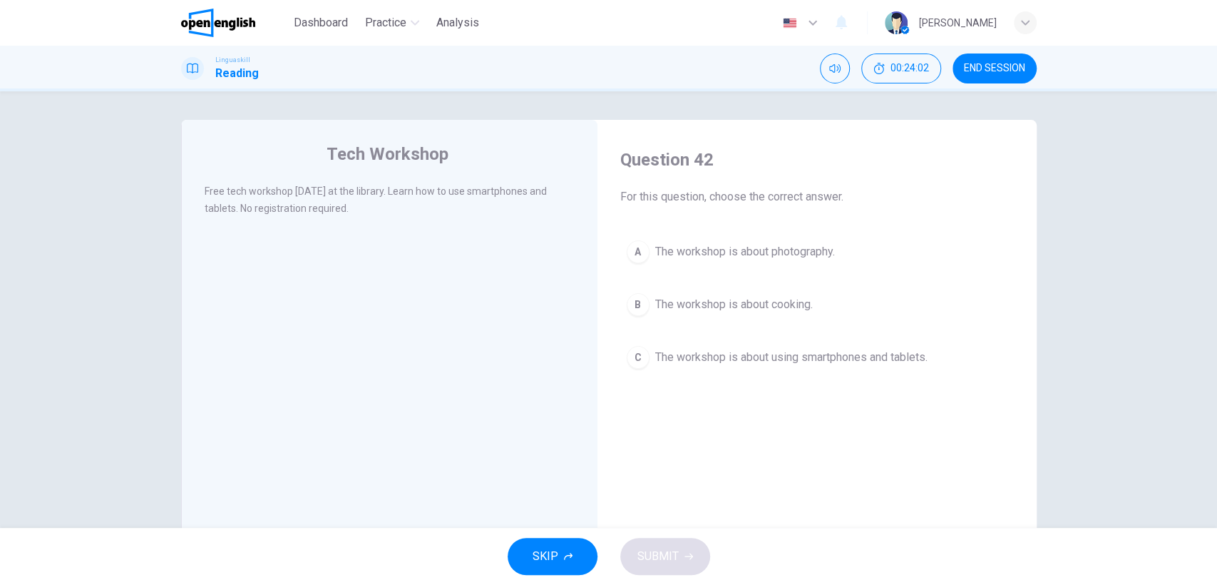
click at [632, 360] on div "C" at bounding box center [638, 357] width 23 height 23
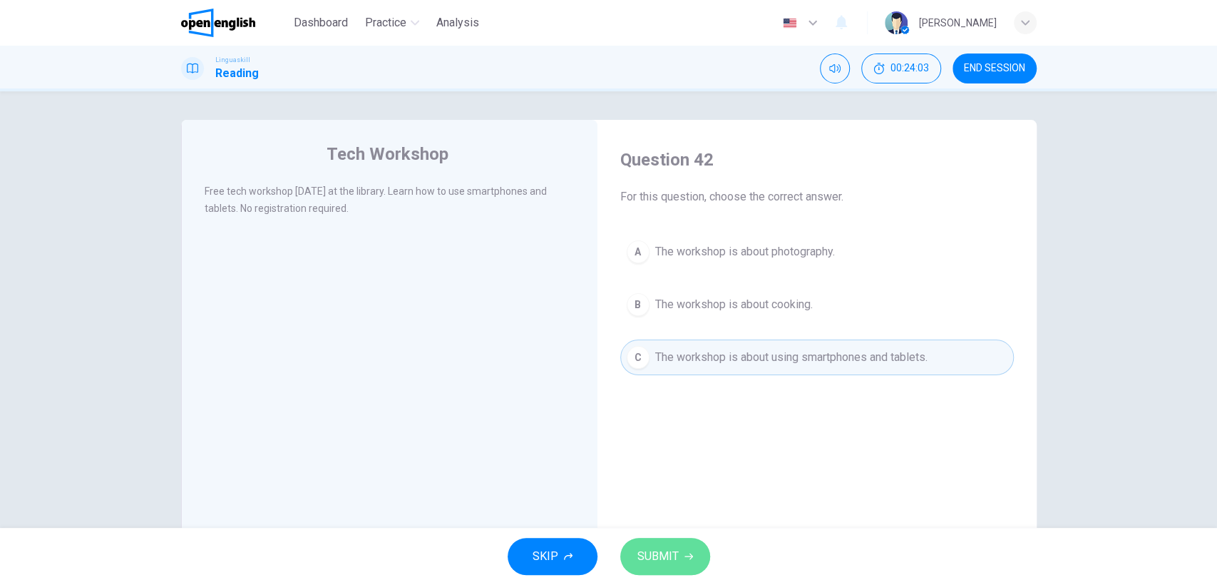
click at [672, 552] on span "SUBMIT" at bounding box center [657, 556] width 41 height 20
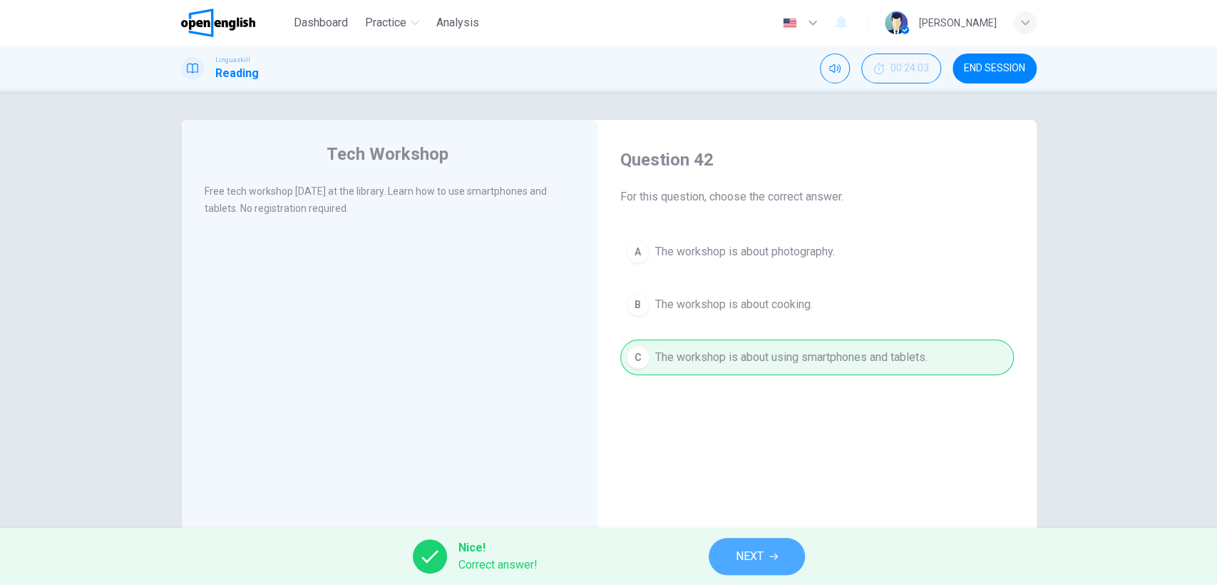
click at [738, 547] on span "NEXT" at bounding box center [750, 556] width 28 height 20
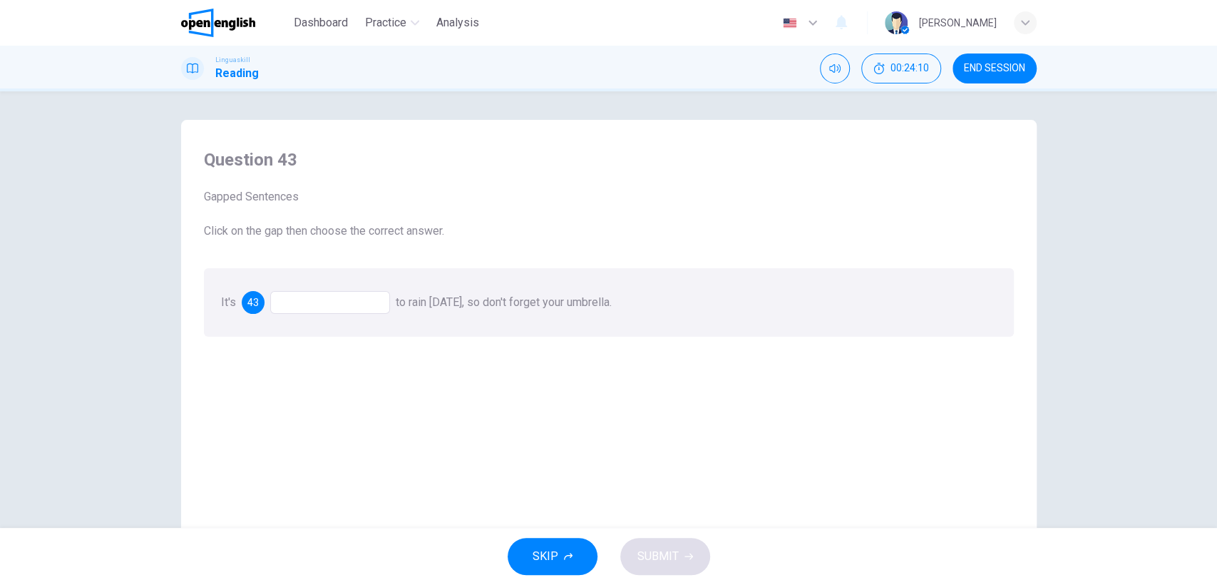
click at [317, 300] on div at bounding box center [330, 302] width 120 height 23
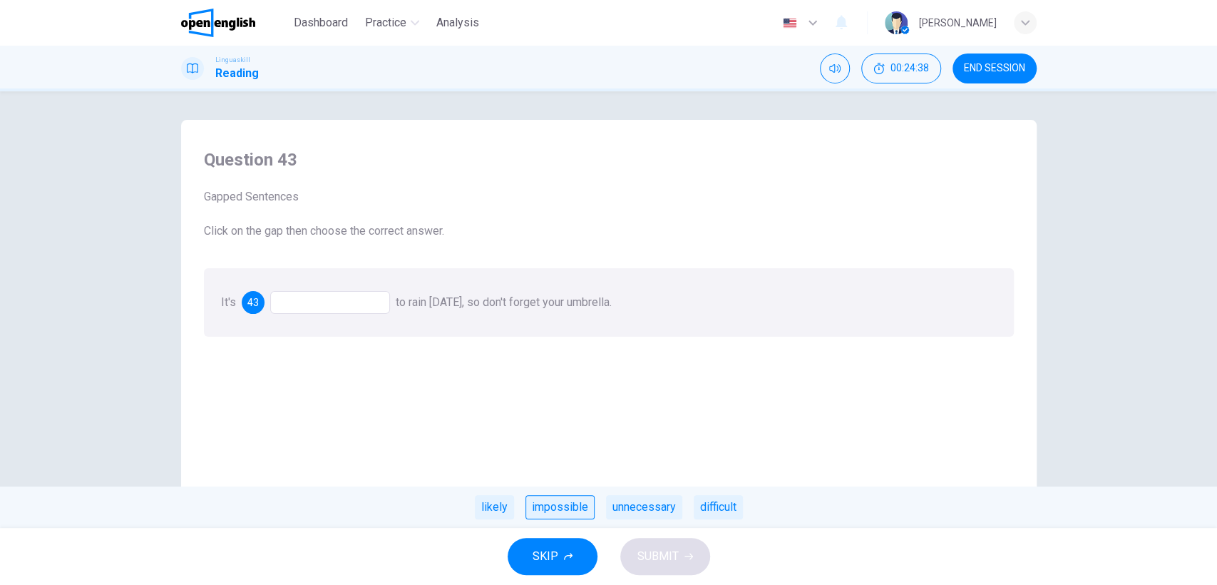
click at [555, 504] on div "impossible" at bounding box center [560, 507] width 69 height 24
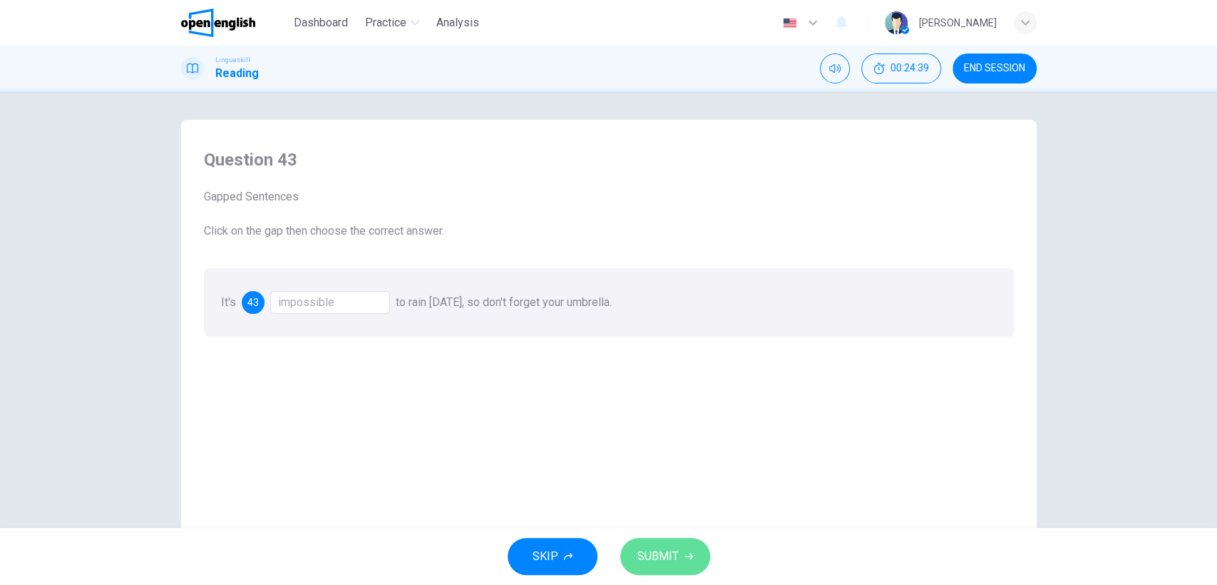
click at [653, 553] on span "SUBMIT" at bounding box center [657, 556] width 41 height 20
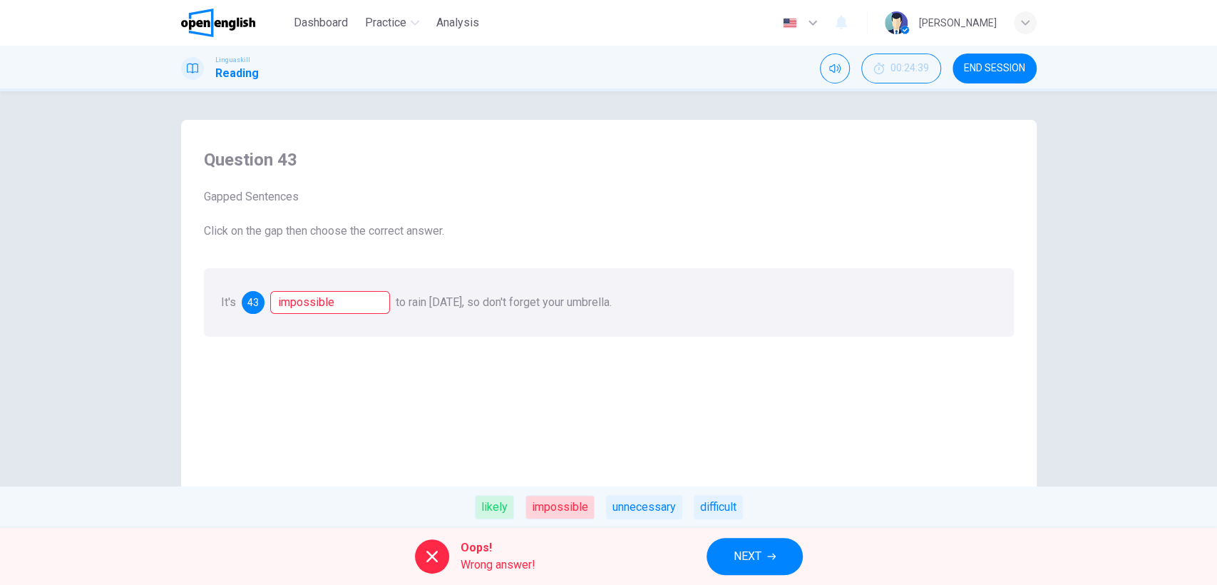
click at [744, 553] on span "NEXT" at bounding box center [748, 556] width 28 height 20
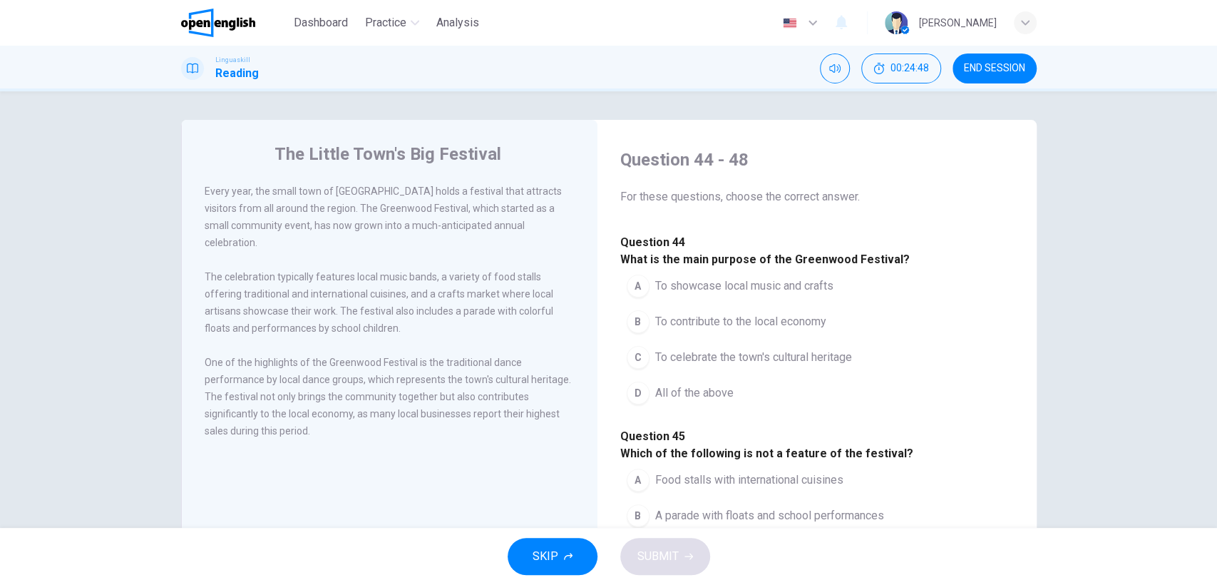
click at [983, 68] on span "END SESSION" at bounding box center [994, 68] width 61 height 11
